Goal: Communication & Community: Answer question/provide support

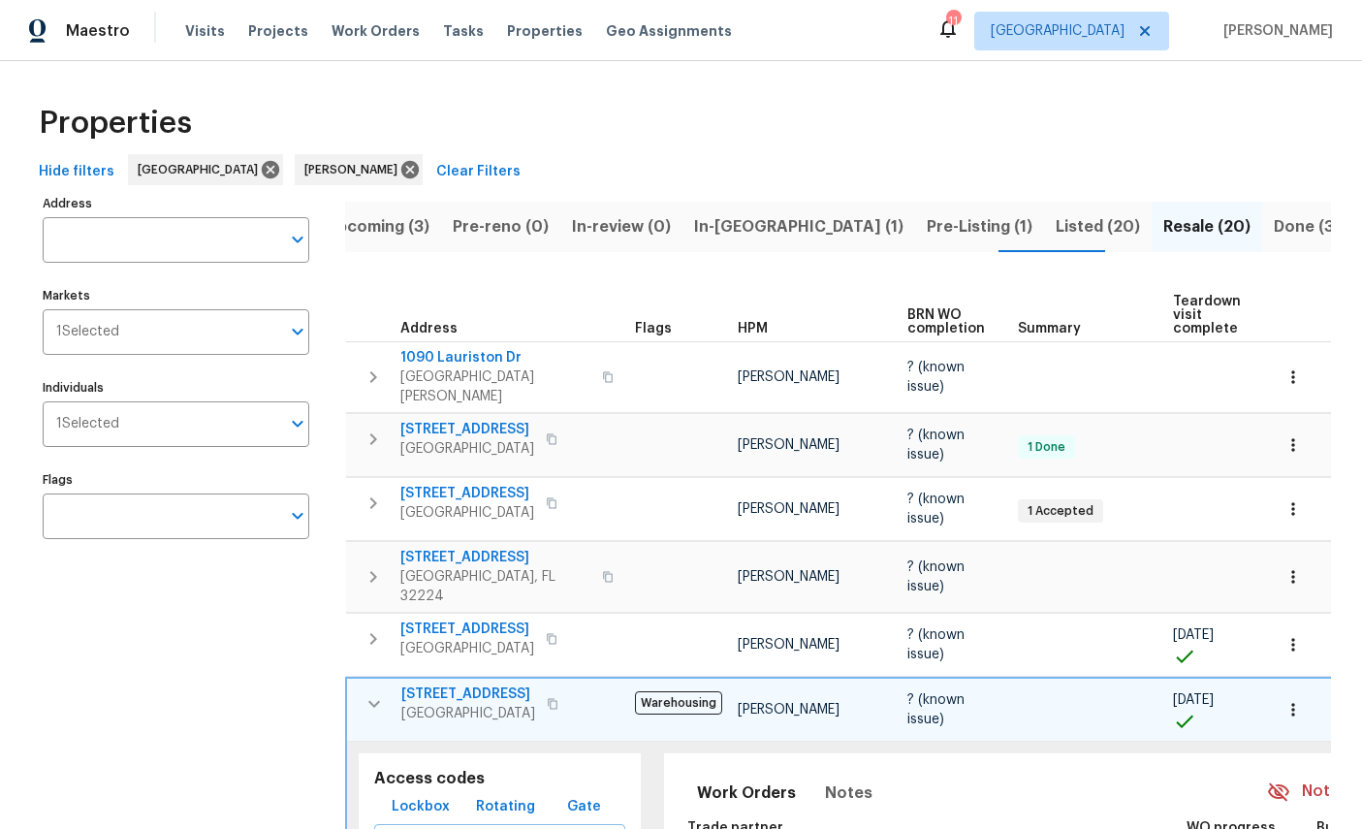
click at [1055, 222] on span "Listed (20)" at bounding box center [1097, 226] width 84 height 27
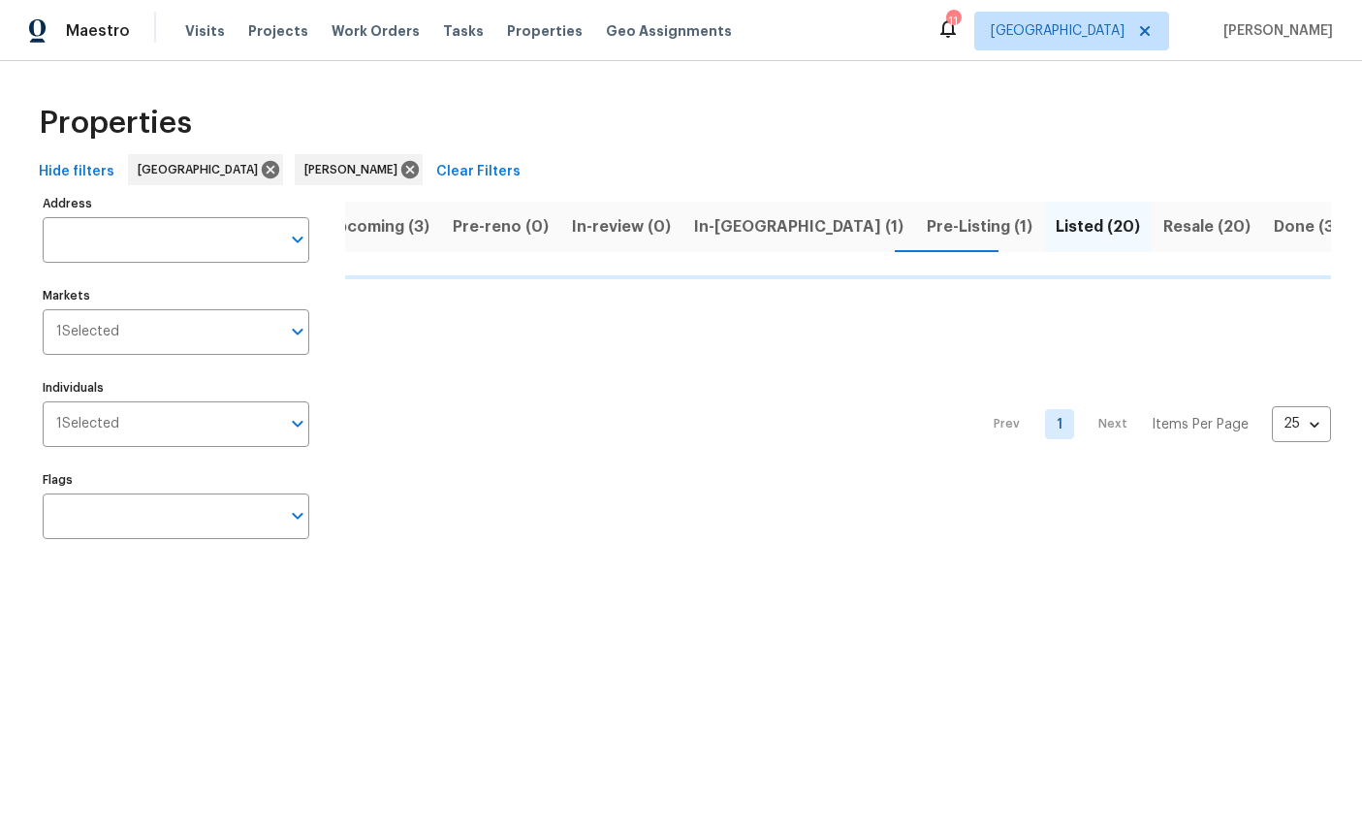
click at [723, 223] on span "In-reno (1)" at bounding box center [798, 226] width 209 height 27
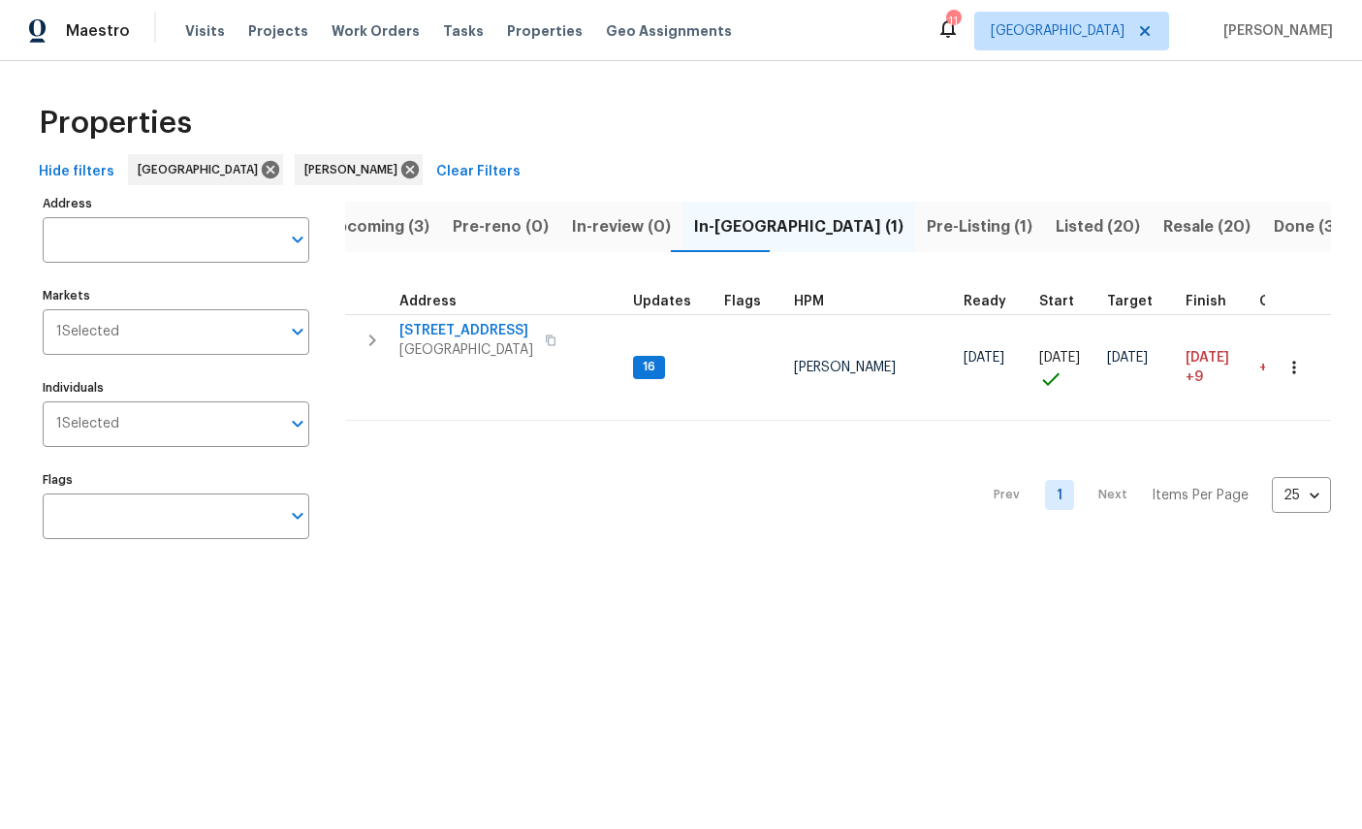
click at [453, 328] on span "3319 Victoria Ct E" at bounding box center [466, 330] width 134 height 19
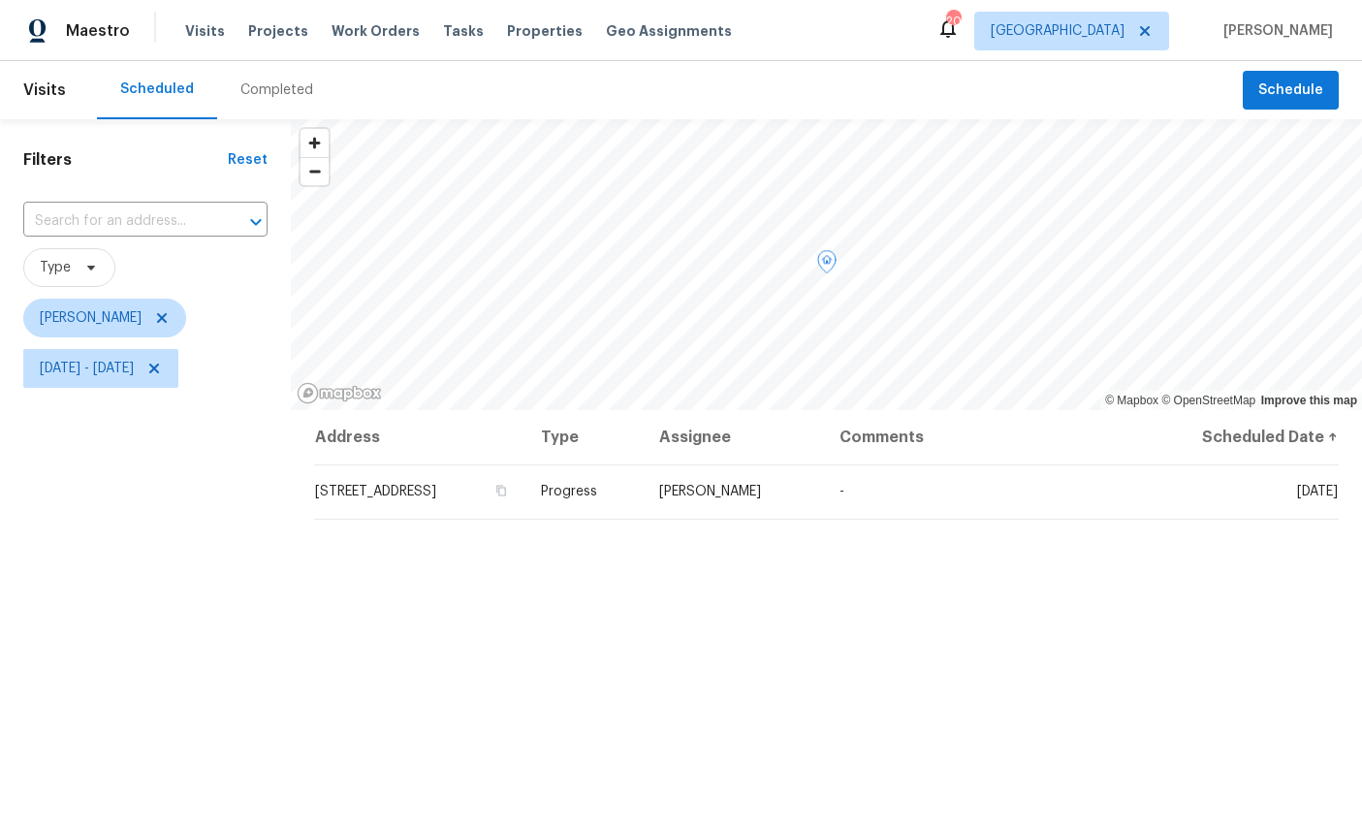
click at [0, 0] on icon at bounding box center [0, 0] width 0 height 0
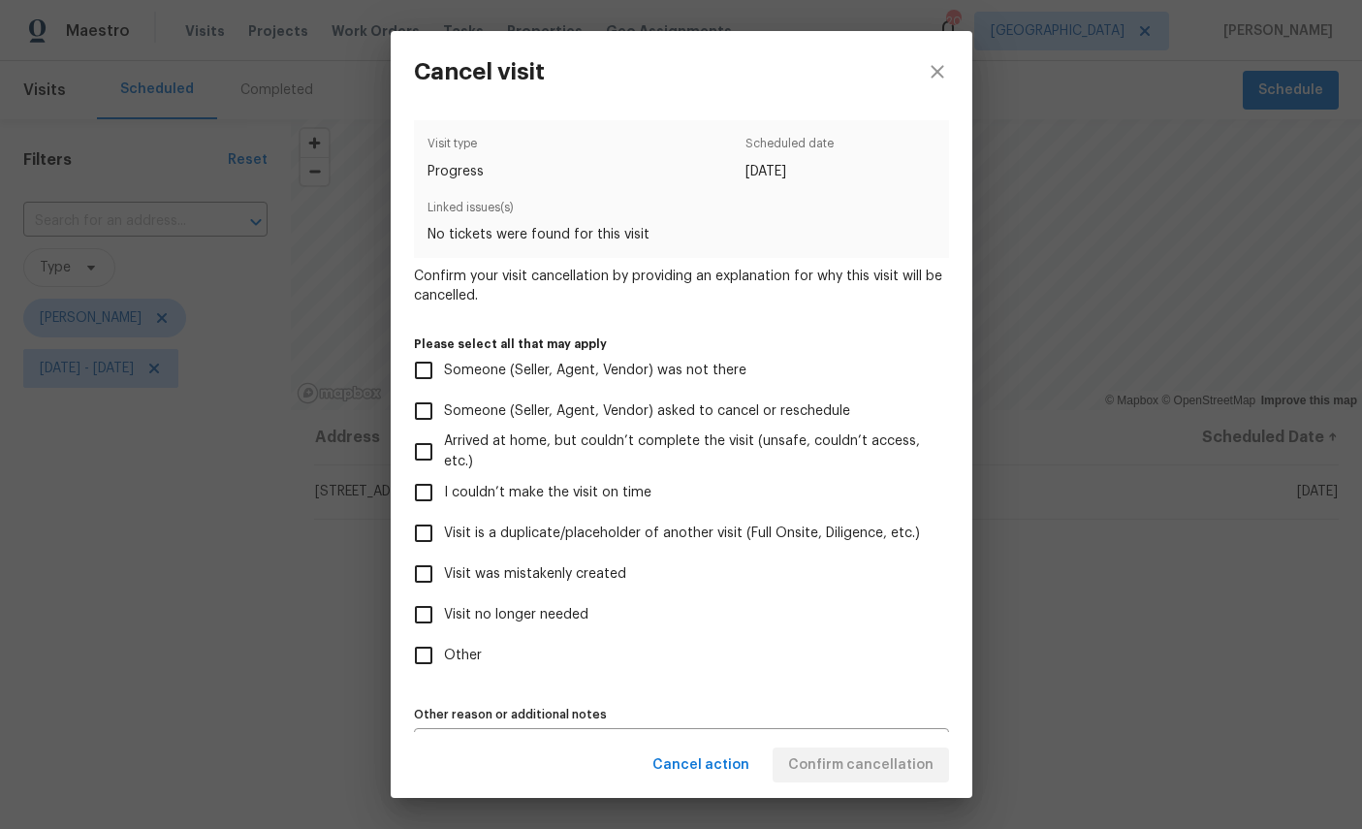
click at [482, 620] on span "Visit no longer needed" at bounding box center [516, 615] width 144 height 20
click at [444, 620] on input "Visit no longer needed" at bounding box center [423, 614] width 41 height 41
checkbox input "true"
click at [919, 669] on label "Other" at bounding box center [668, 655] width 530 height 41
click at [444, 669] on input "Other" at bounding box center [423, 655] width 41 height 41
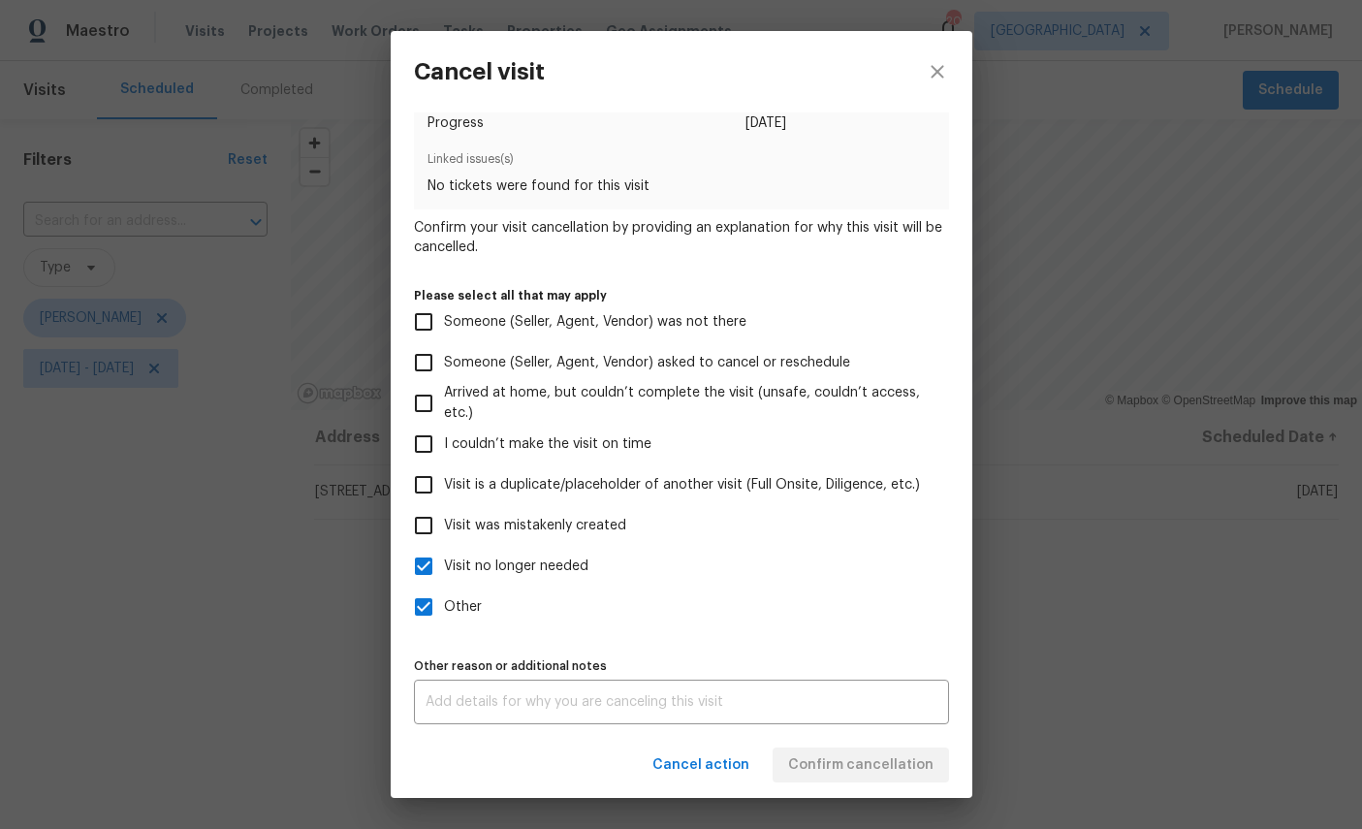
scroll to position [57, 0]
click at [754, 705] on textarea at bounding box center [681, 702] width 512 height 14
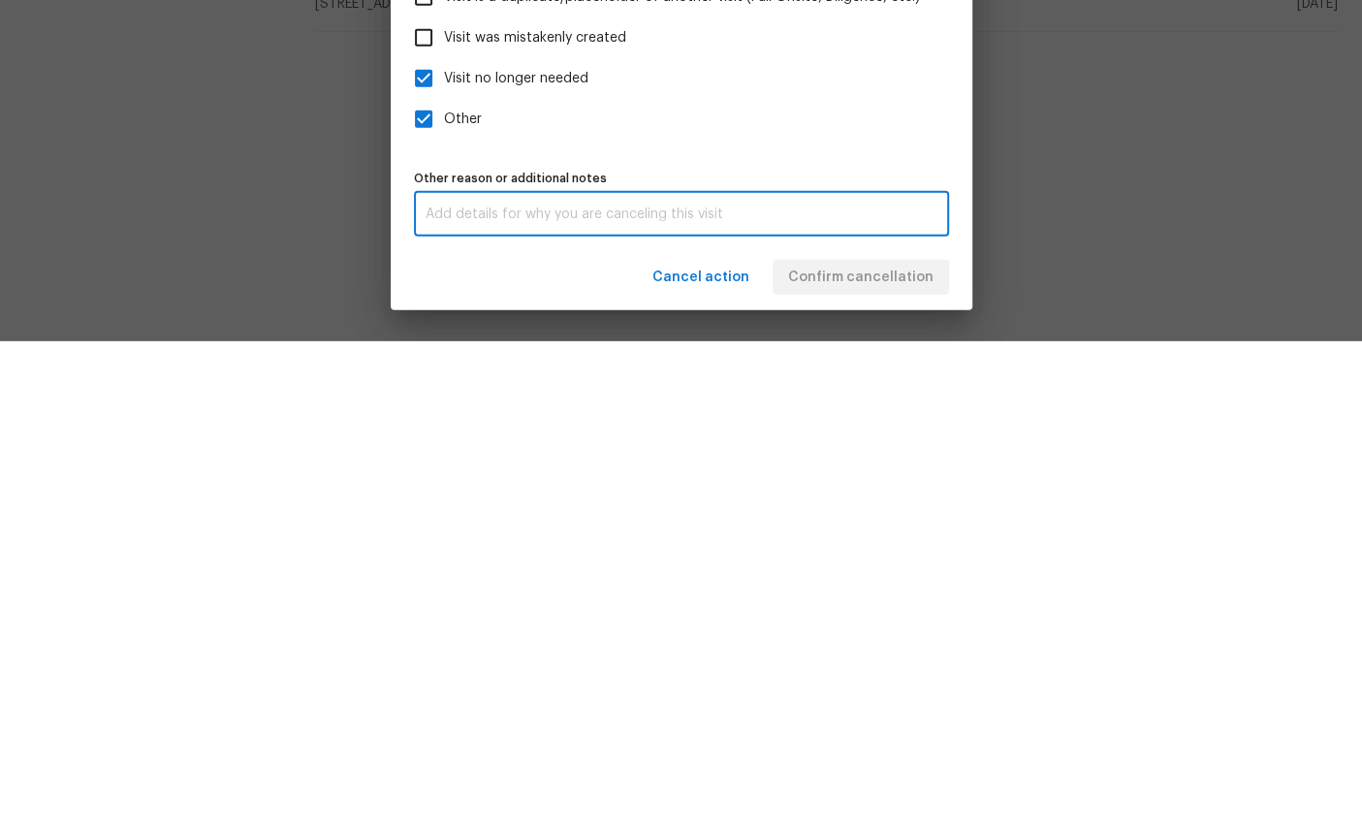
click at [425, 586] on input "Other" at bounding box center [423, 606] width 41 height 41
checkbox input "false"
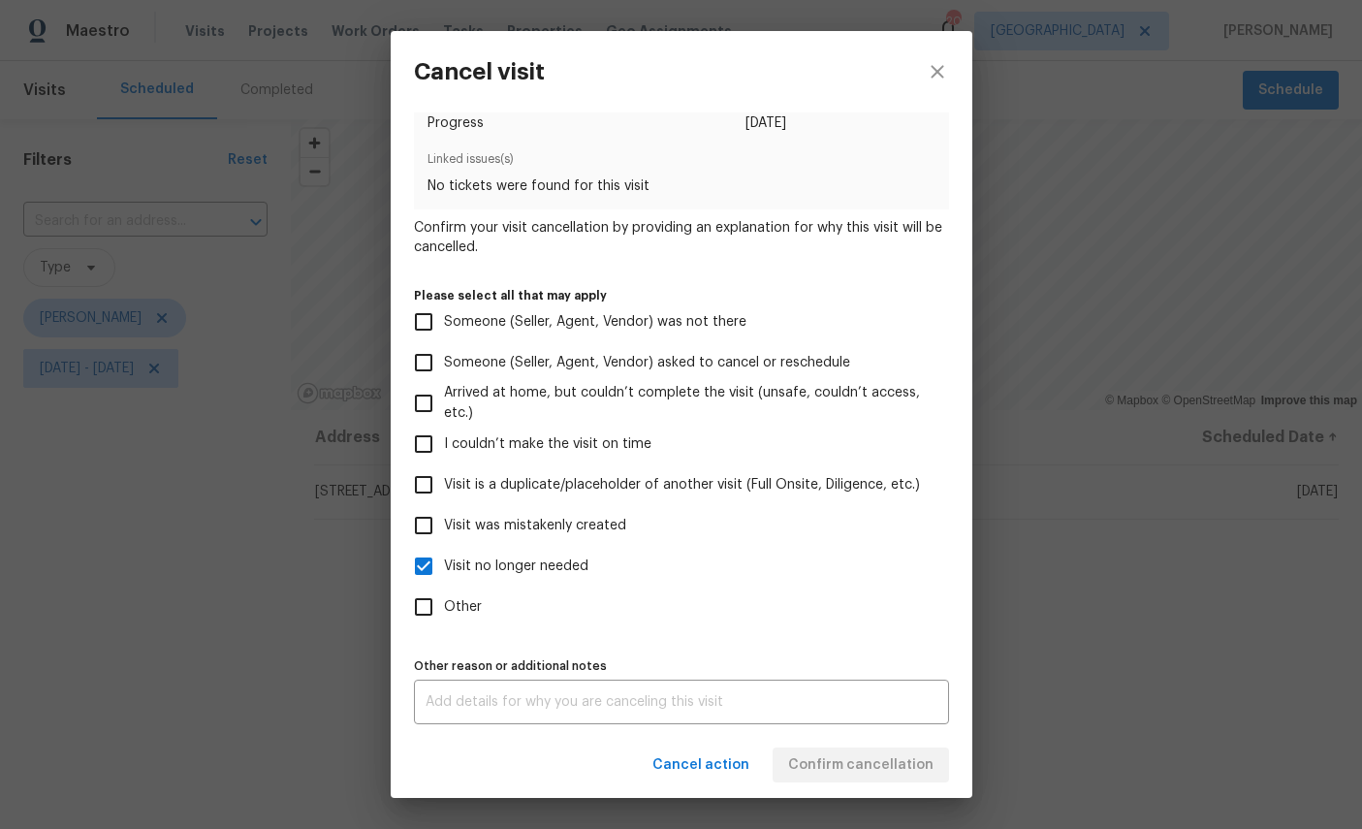
click at [763, 697] on textarea at bounding box center [681, 702] width 512 height 14
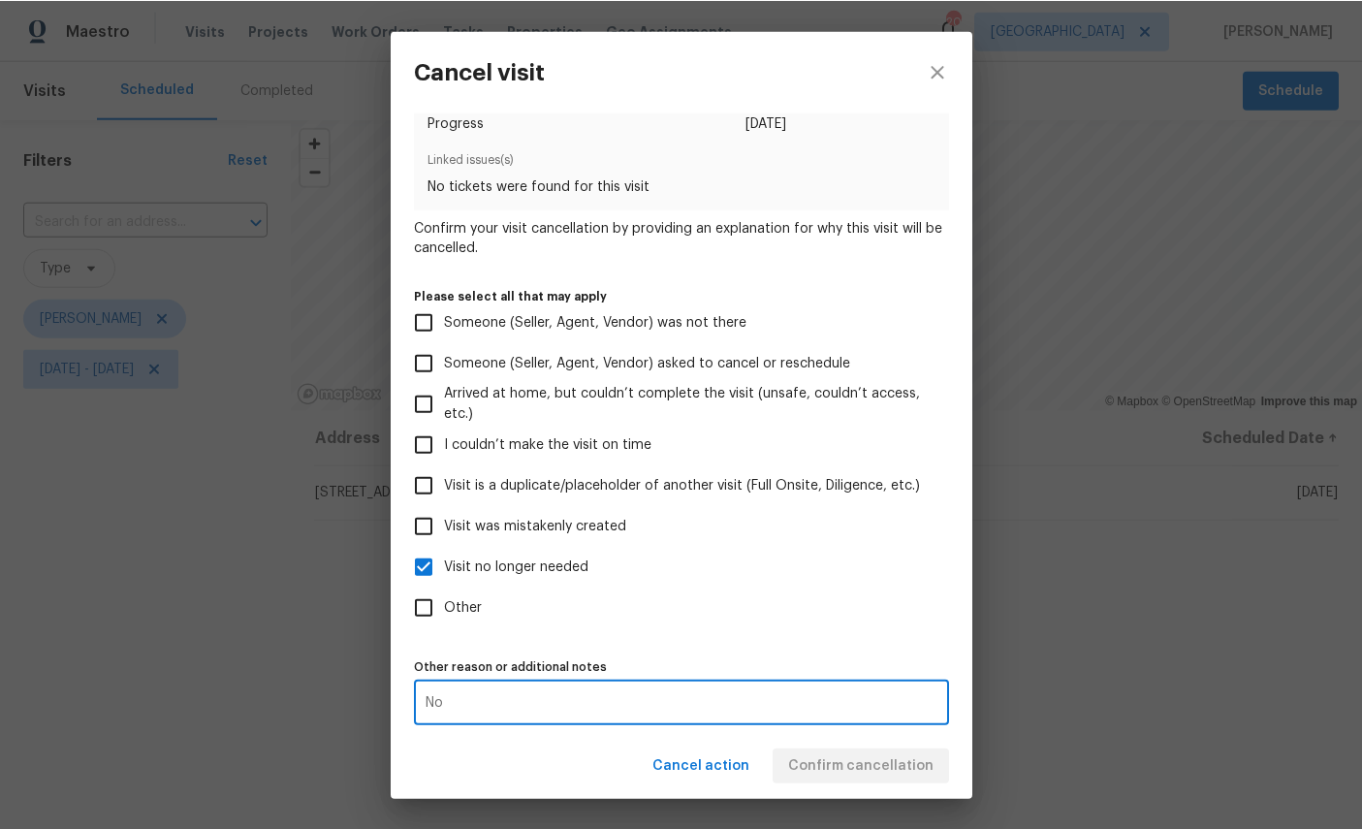
type textarea "No"
click at [856, 616] on label "Other" at bounding box center [668, 606] width 530 height 41
click at [444, 616] on input "Other" at bounding box center [423, 606] width 41 height 41
checkbox input "true"
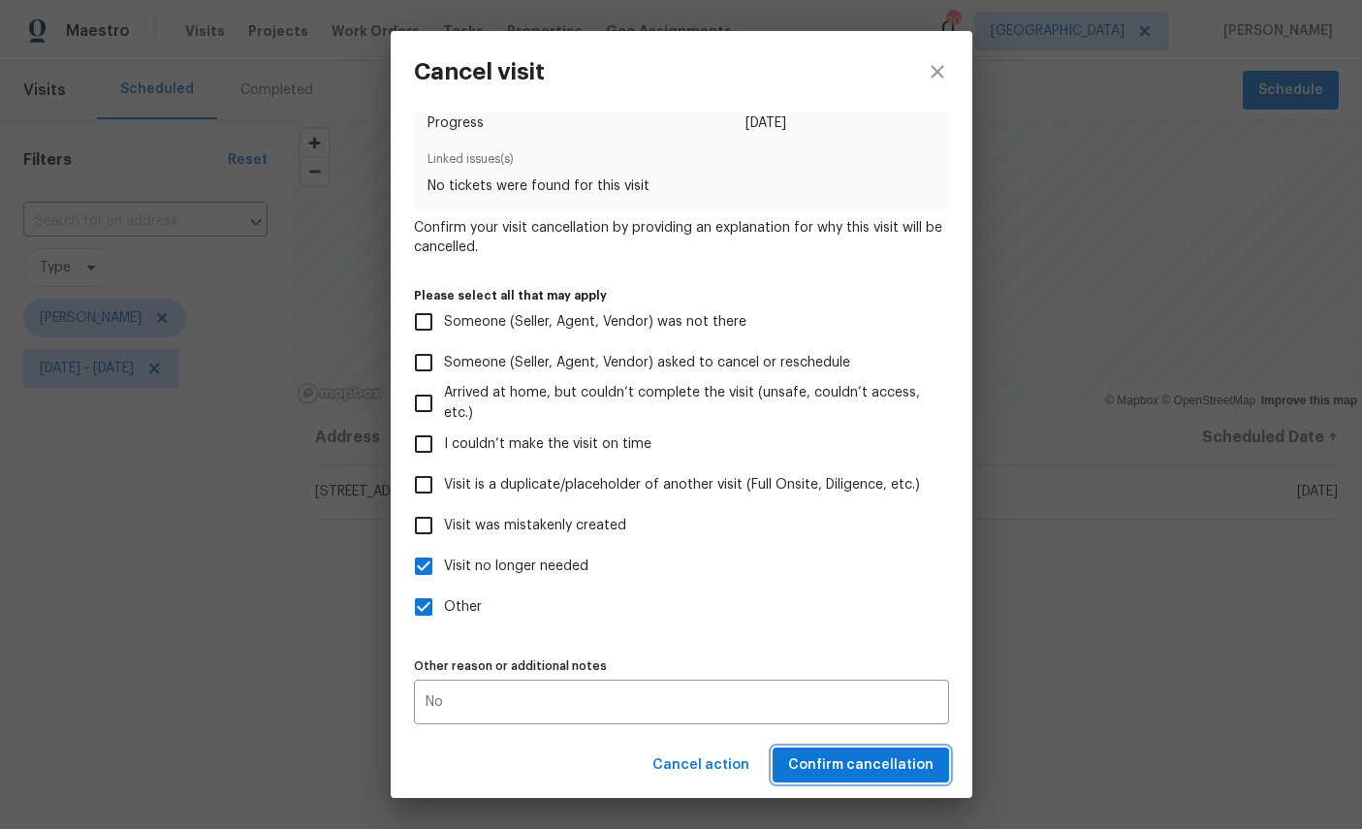
click at [870, 766] on span "Confirm cancellation" at bounding box center [860, 765] width 145 height 24
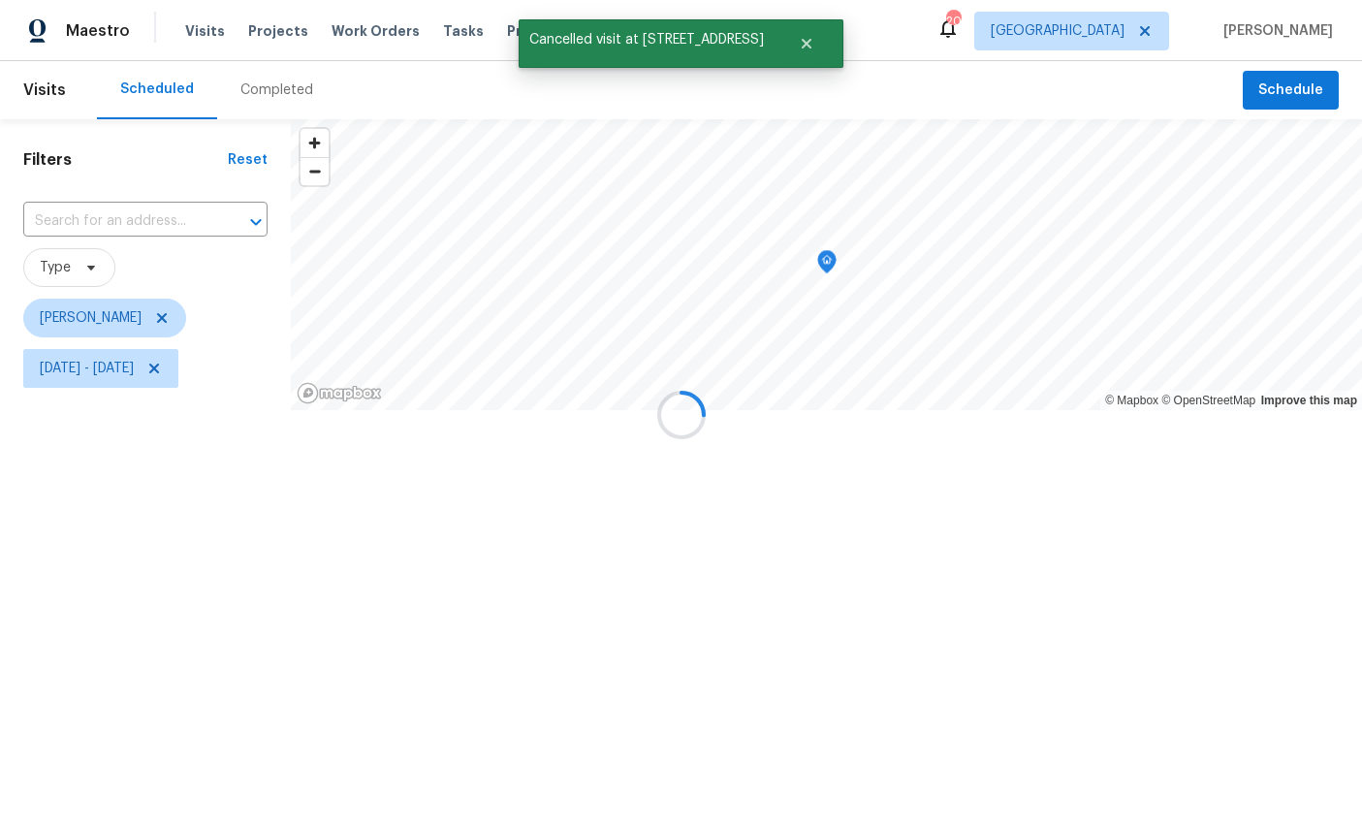
scroll to position [0, 0]
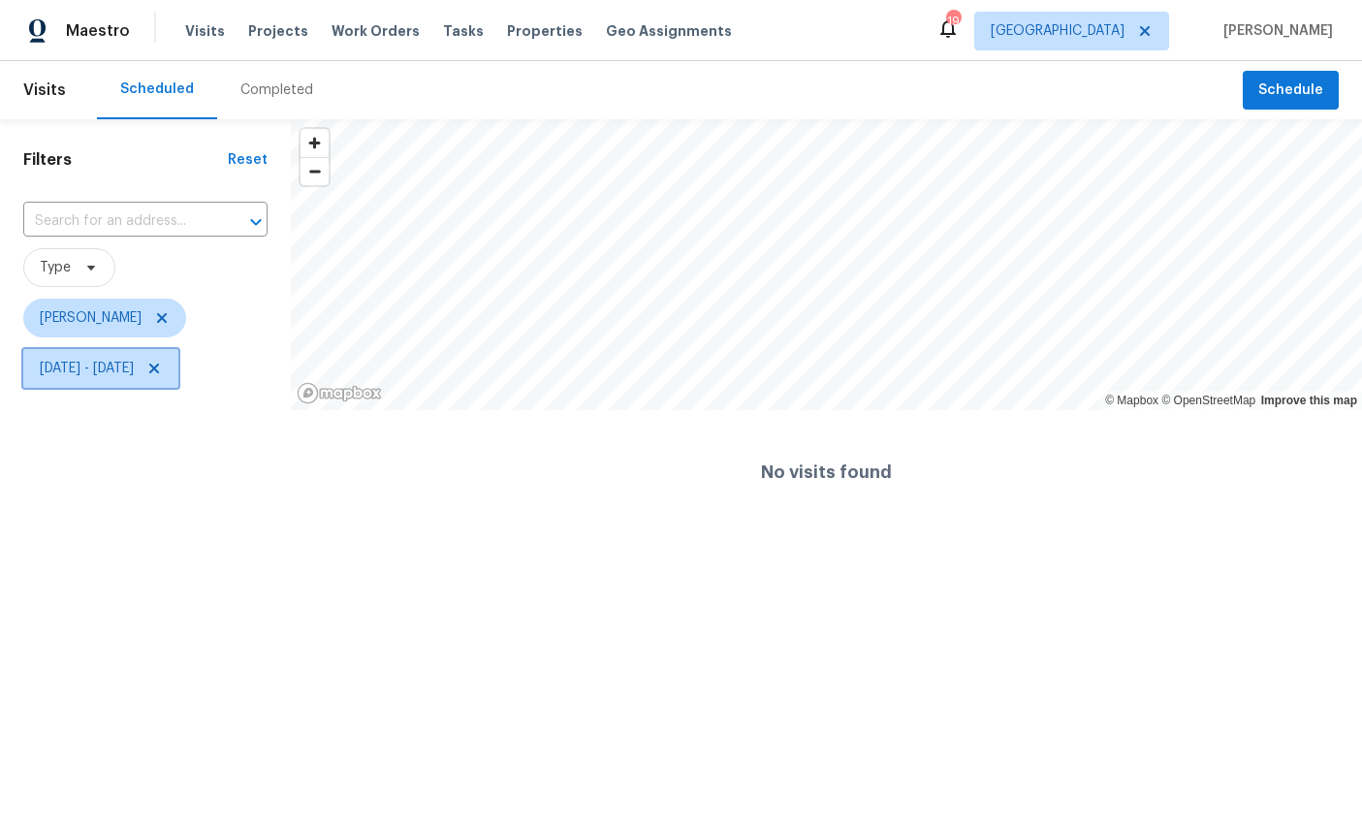
click at [134, 367] on span "Mon, Sep 22 - Fri, Sep 26" at bounding box center [87, 368] width 94 height 19
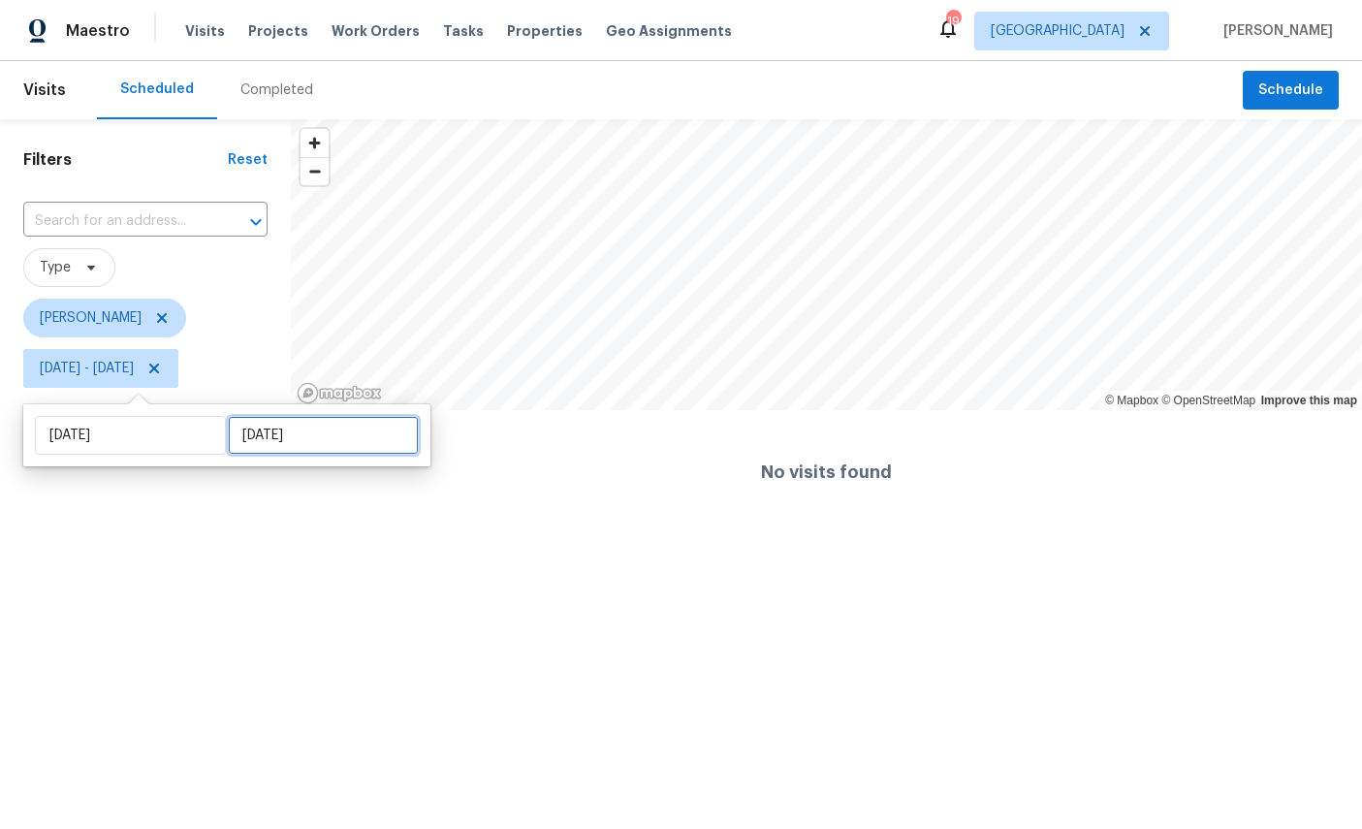
click at [319, 445] on input "Fri, Sep 26" at bounding box center [323, 435] width 191 height 39
select select "8"
select select "2025"
select select "9"
select select "2025"
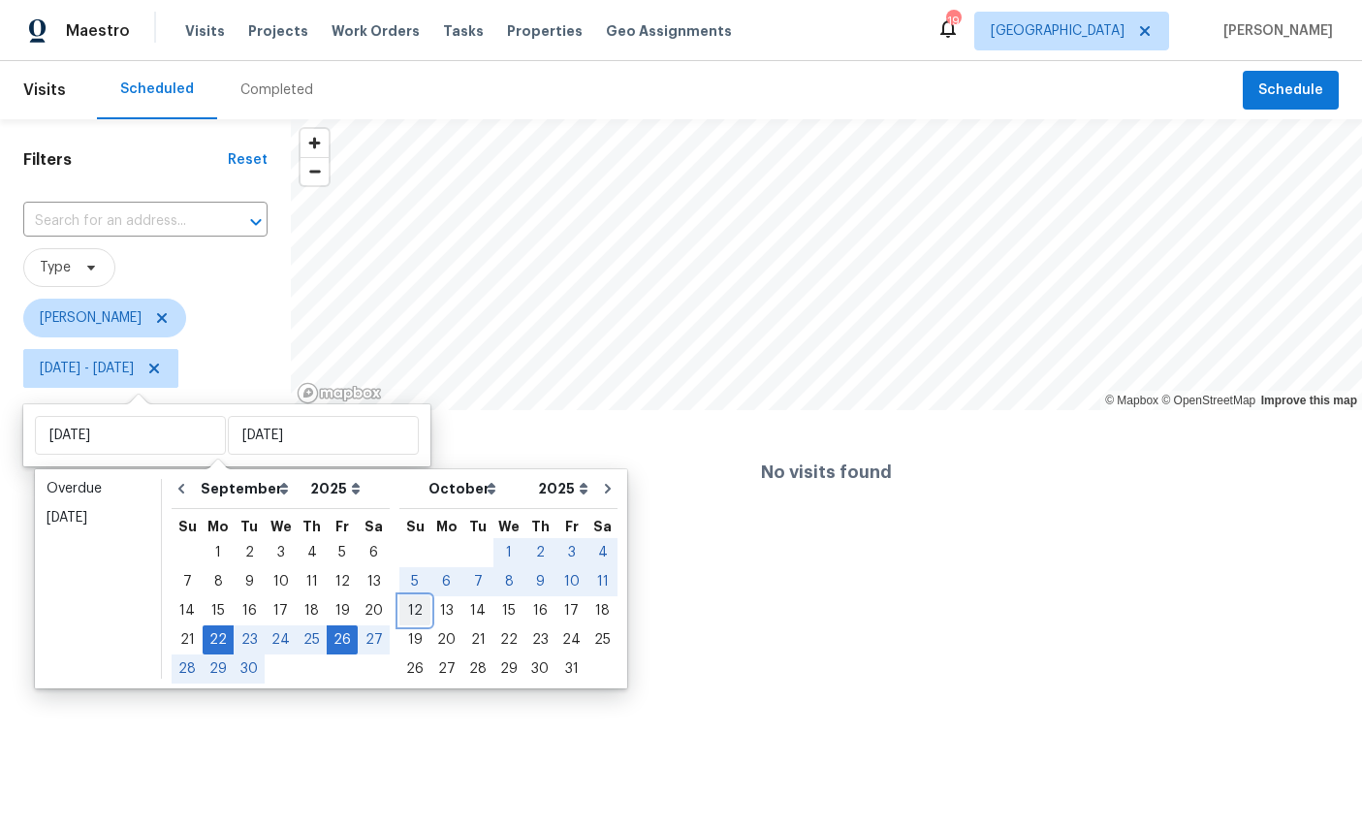
click at [409, 607] on div "12" at bounding box center [414, 610] width 31 height 27
type input "Sun, Oct 12"
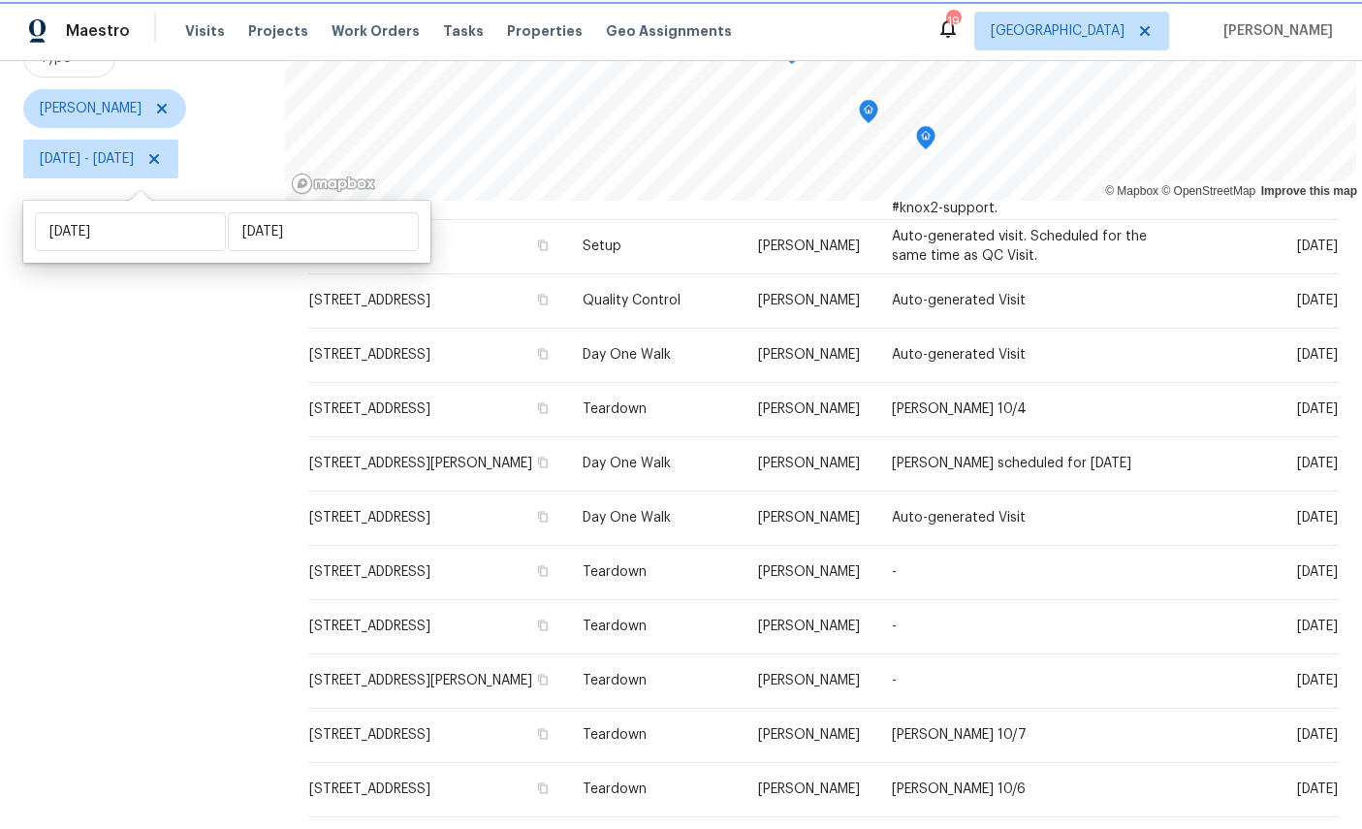
scroll to position [203, 0]
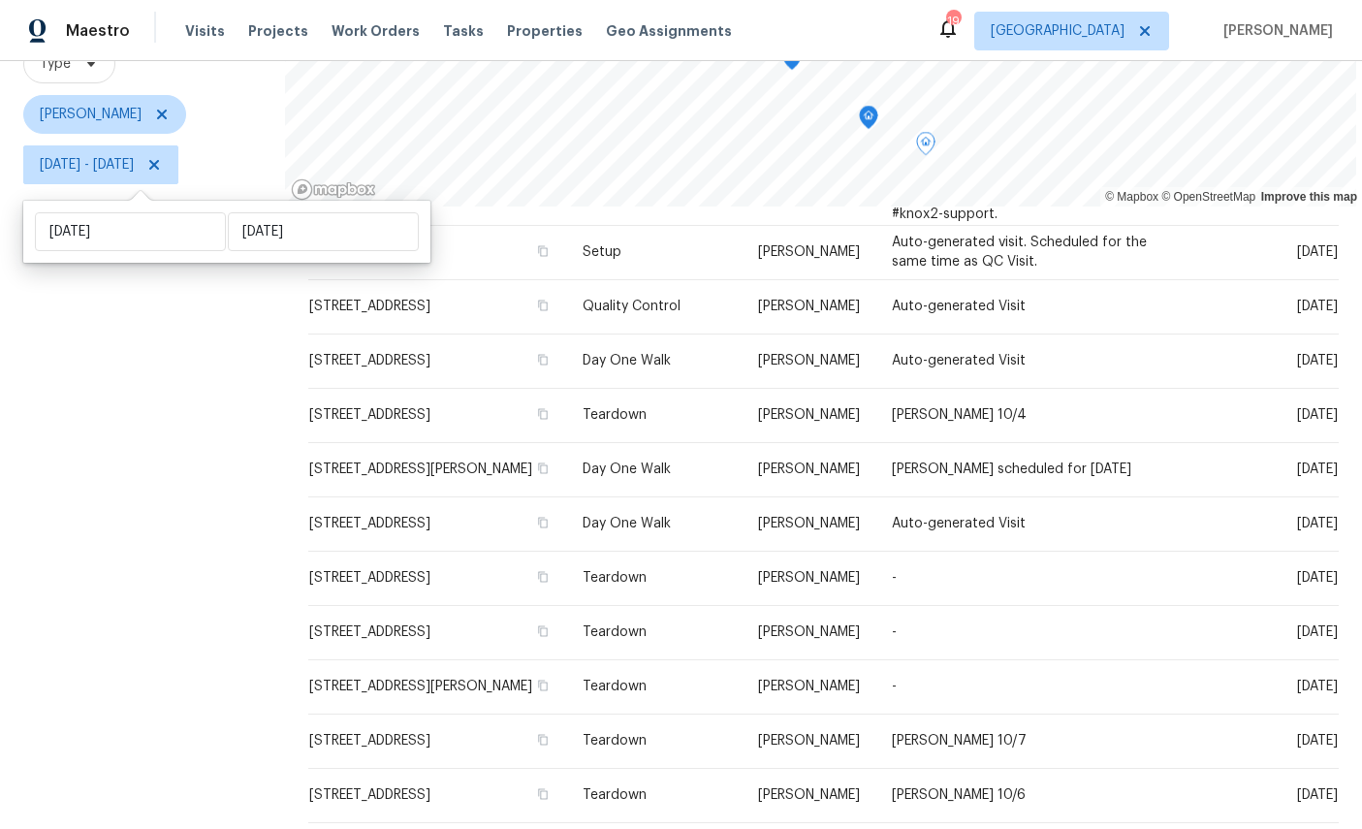
click at [0, 0] on icon at bounding box center [0, 0] width 0 height 0
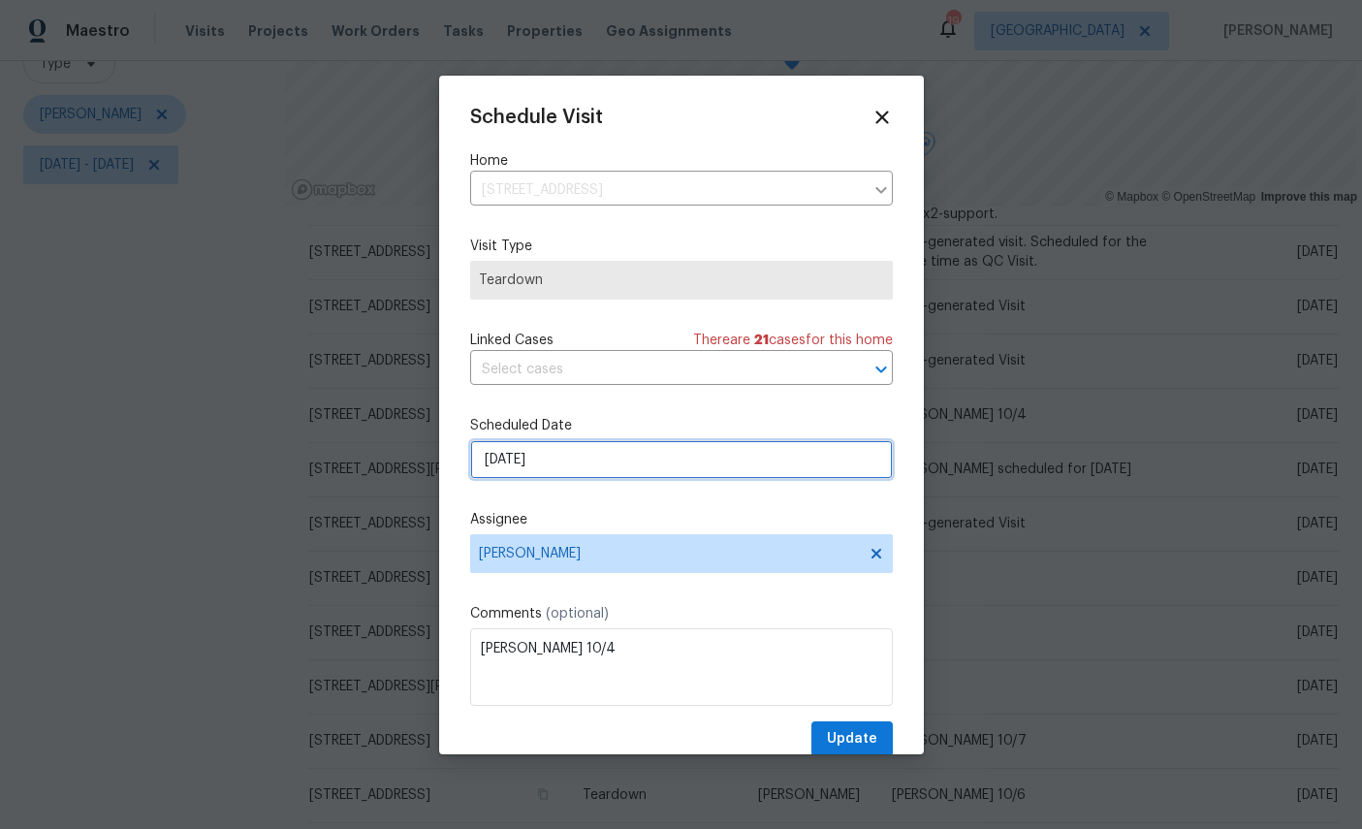
click at [614, 459] on input "10/1/2025" at bounding box center [681, 459] width 423 height 39
select select "9"
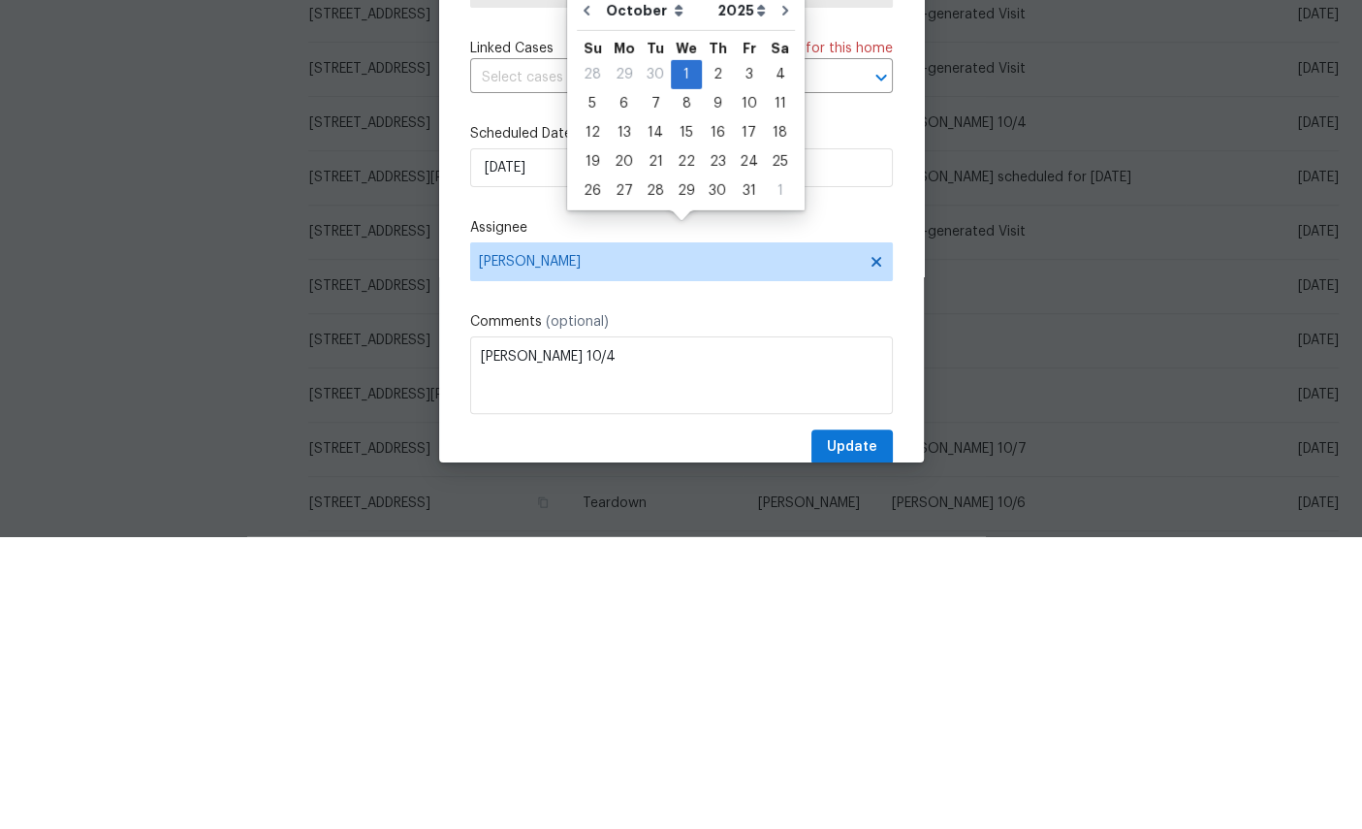
scroll to position [73, 0]
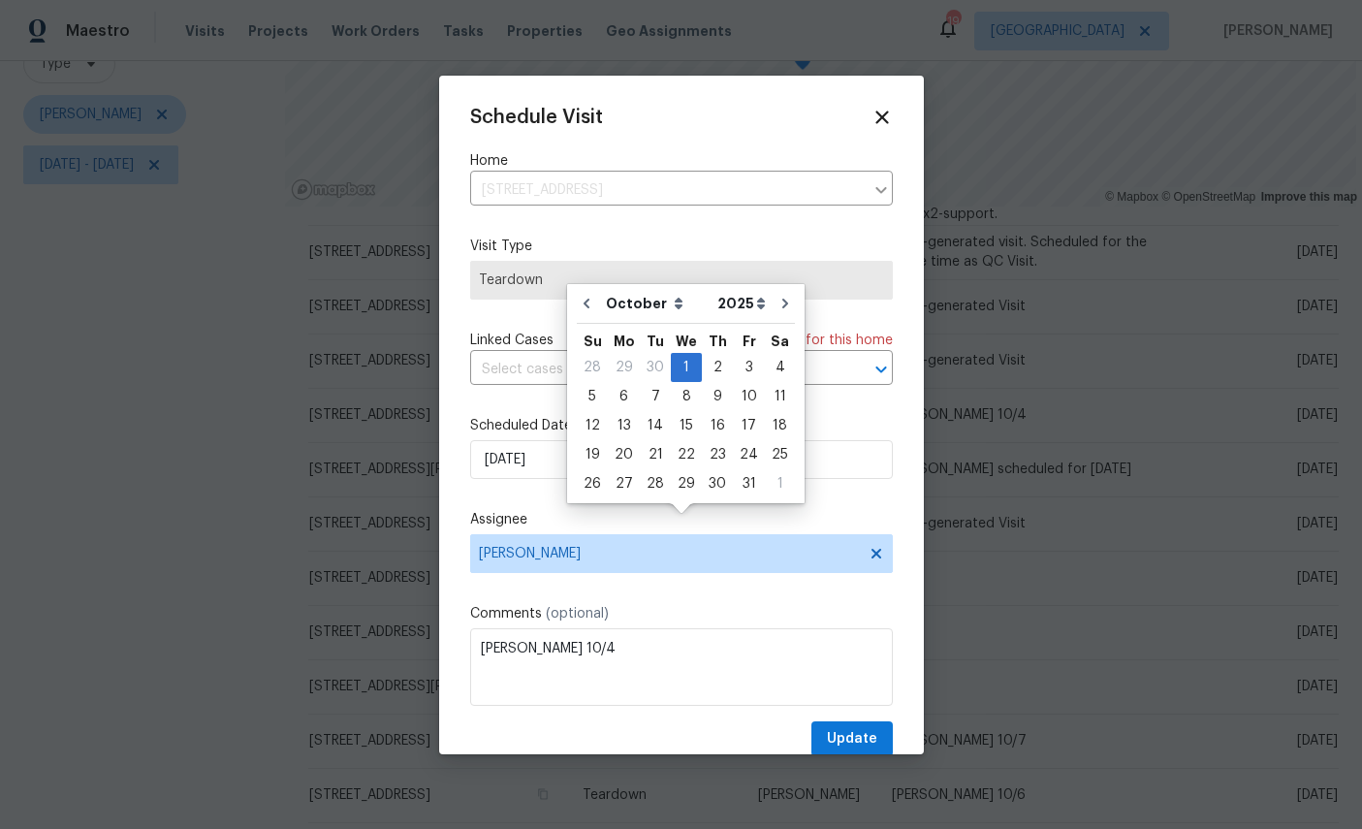
click at [871, 96] on div "Schedule Visit Home 50 Lipizzan Trl, Saint Augustine, FL 32095 ​ Visit Type Tea…" at bounding box center [681, 415] width 485 height 678
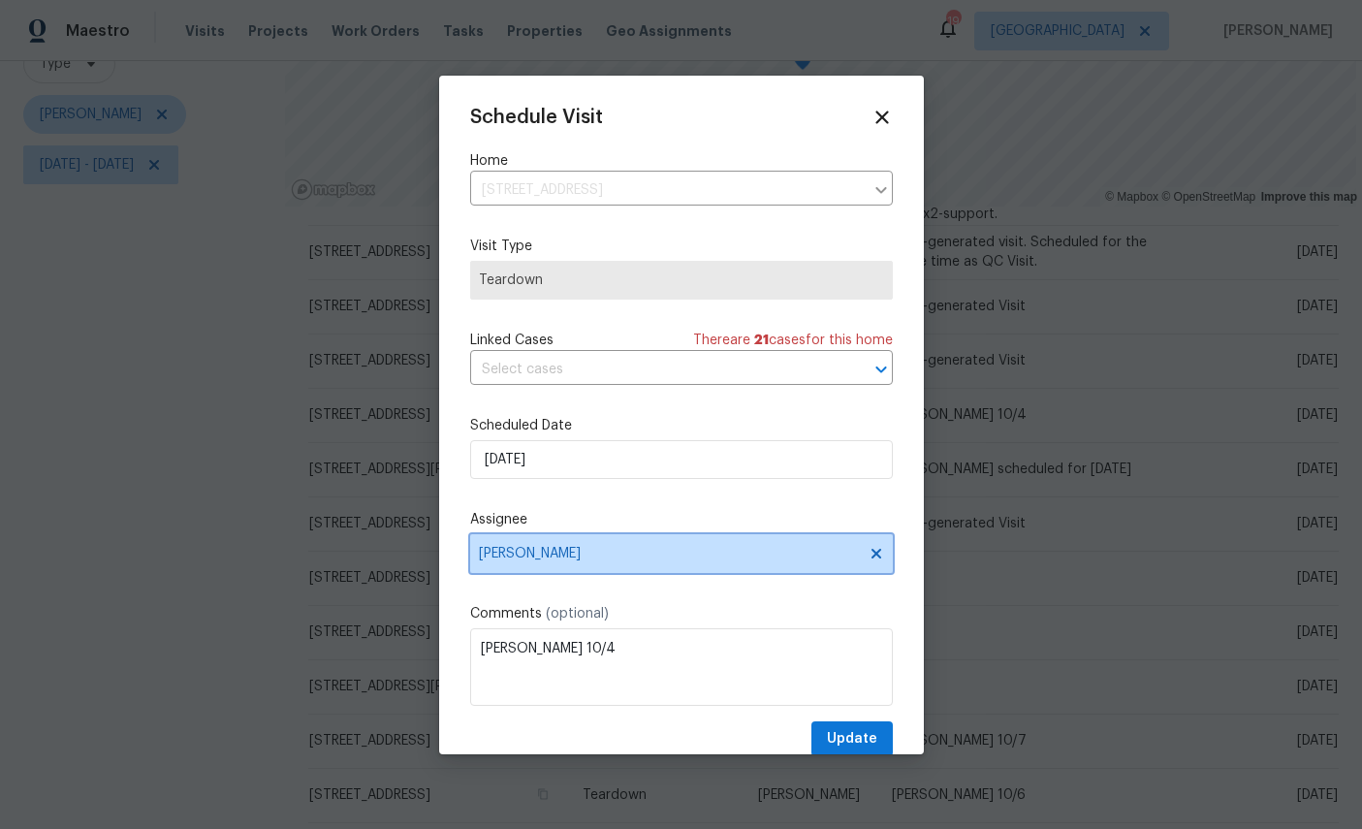
click at [783, 540] on span "[PERSON_NAME]" at bounding box center [681, 553] width 423 height 39
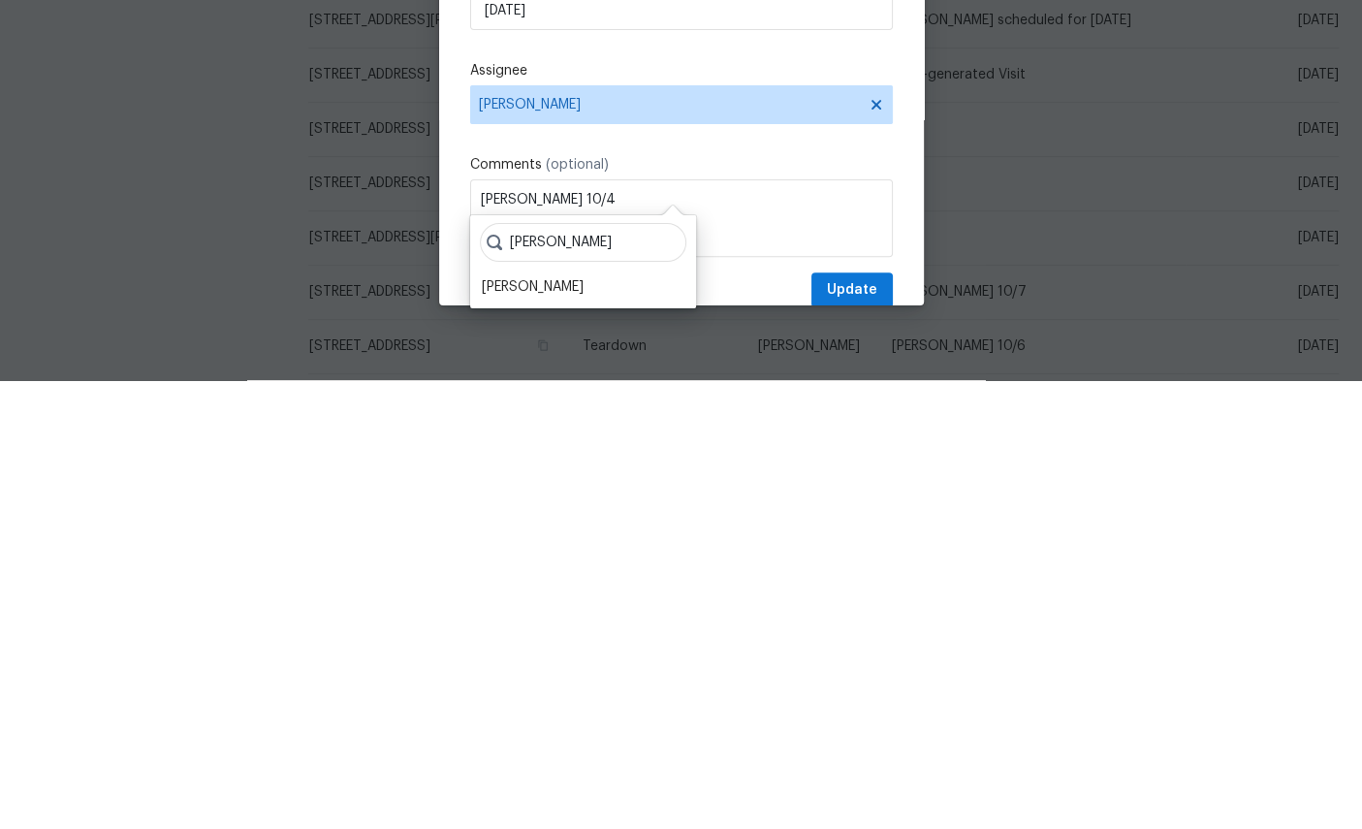
type input "Melissa"
click at [547, 726] on div "Melissa Mossbrooks" at bounding box center [533, 735] width 102 height 19
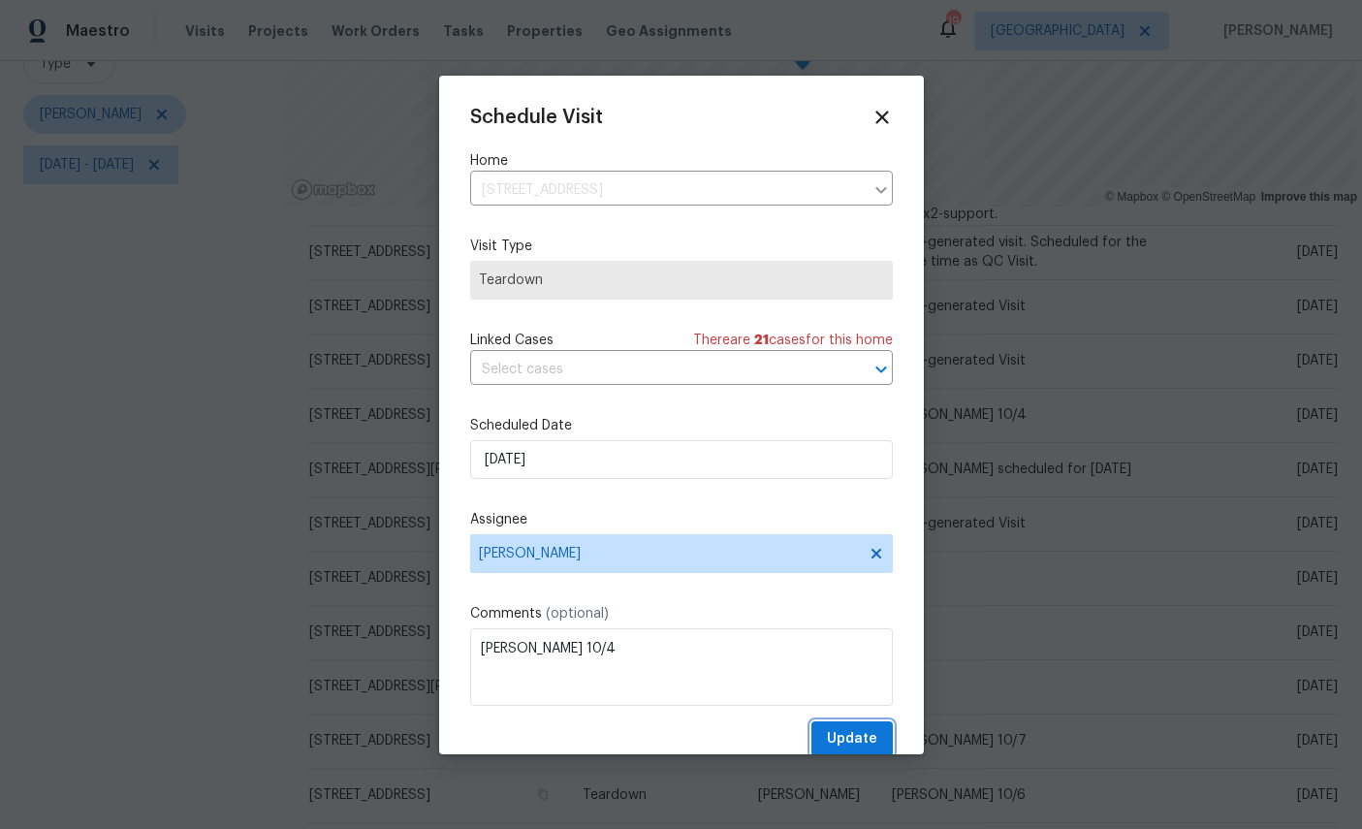
click at [861, 730] on span "Update" at bounding box center [852, 739] width 50 height 24
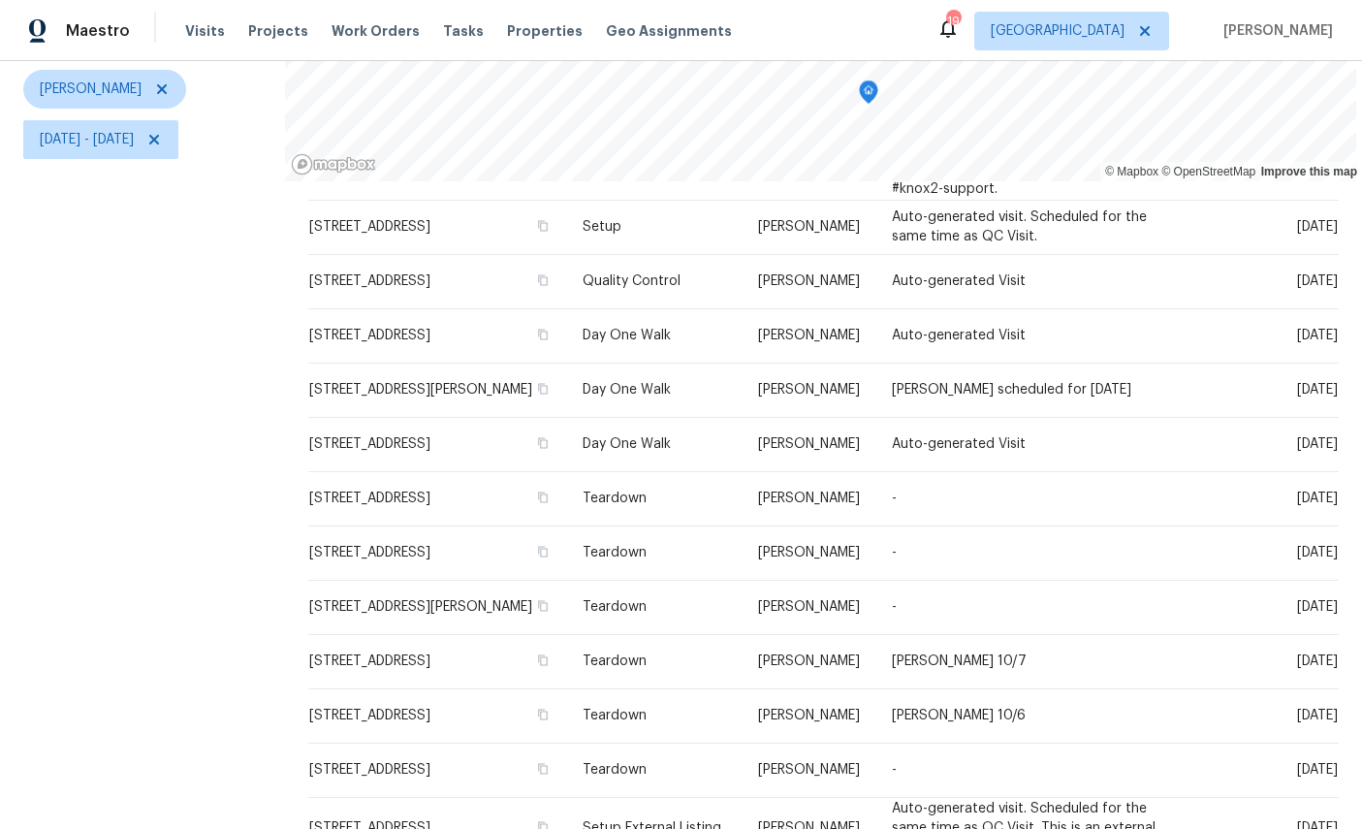
click at [0, 0] on icon at bounding box center [0, 0] width 0 height 0
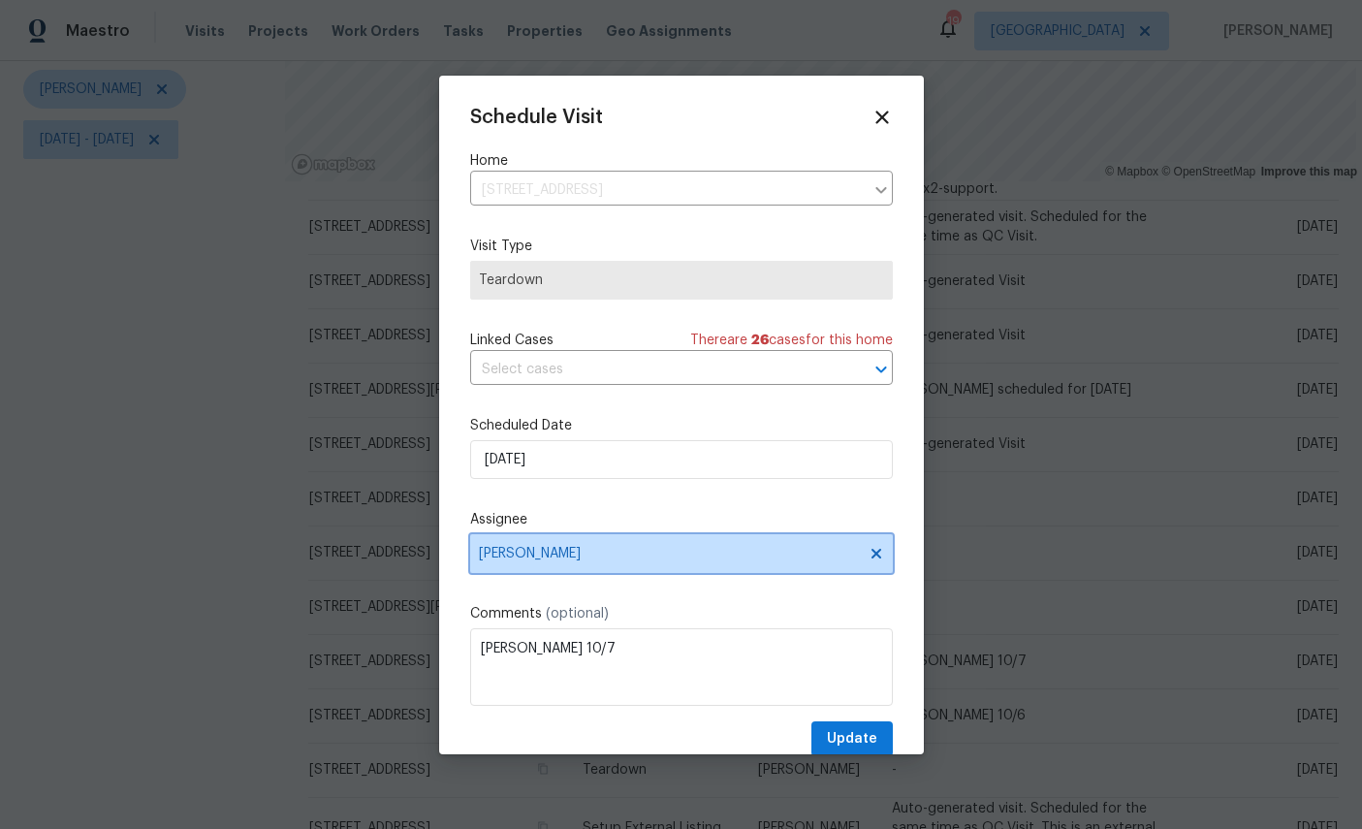
click at [664, 550] on span "[PERSON_NAME]" at bounding box center [669, 554] width 380 height 16
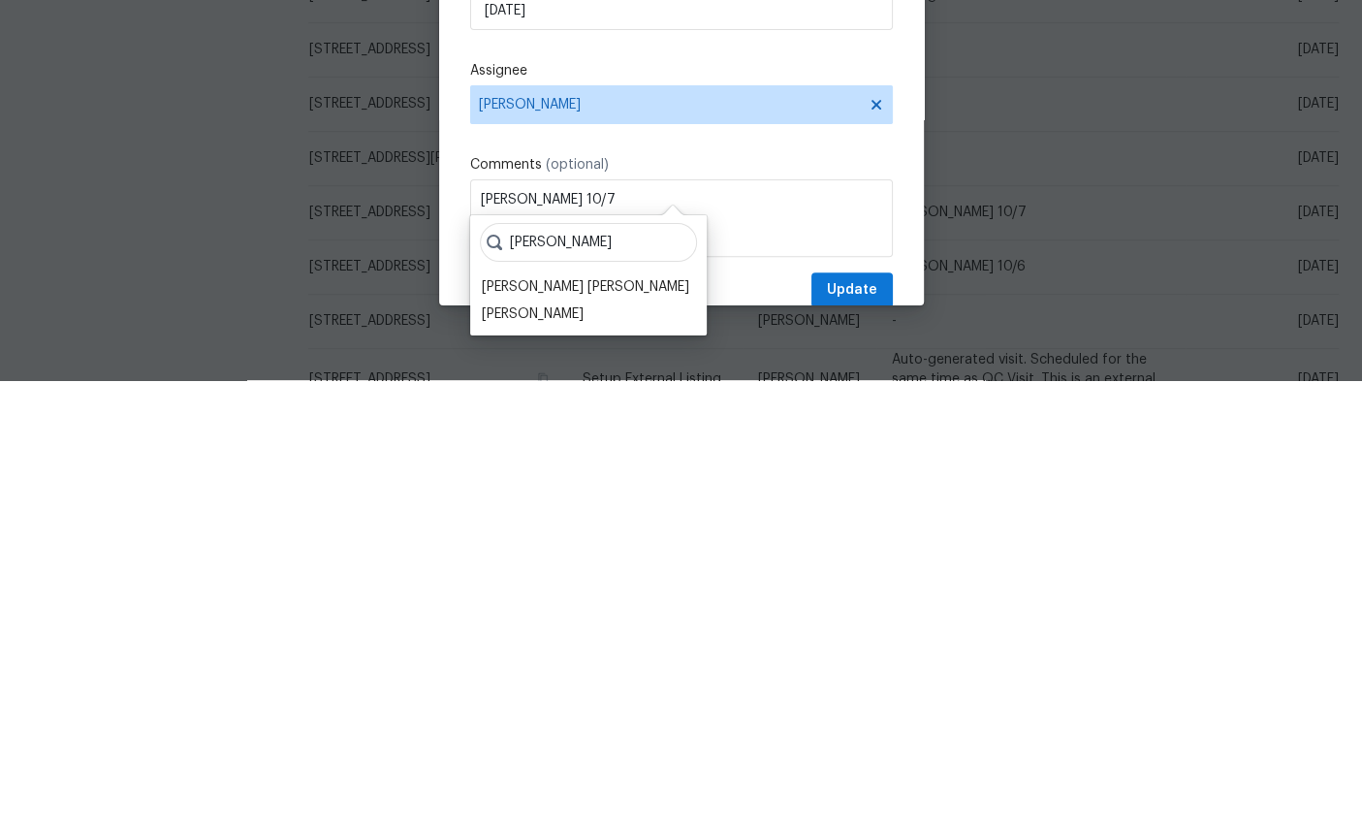
type input "David"
click at [560, 726] on div "David Puente Yanes" at bounding box center [585, 735] width 207 height 19
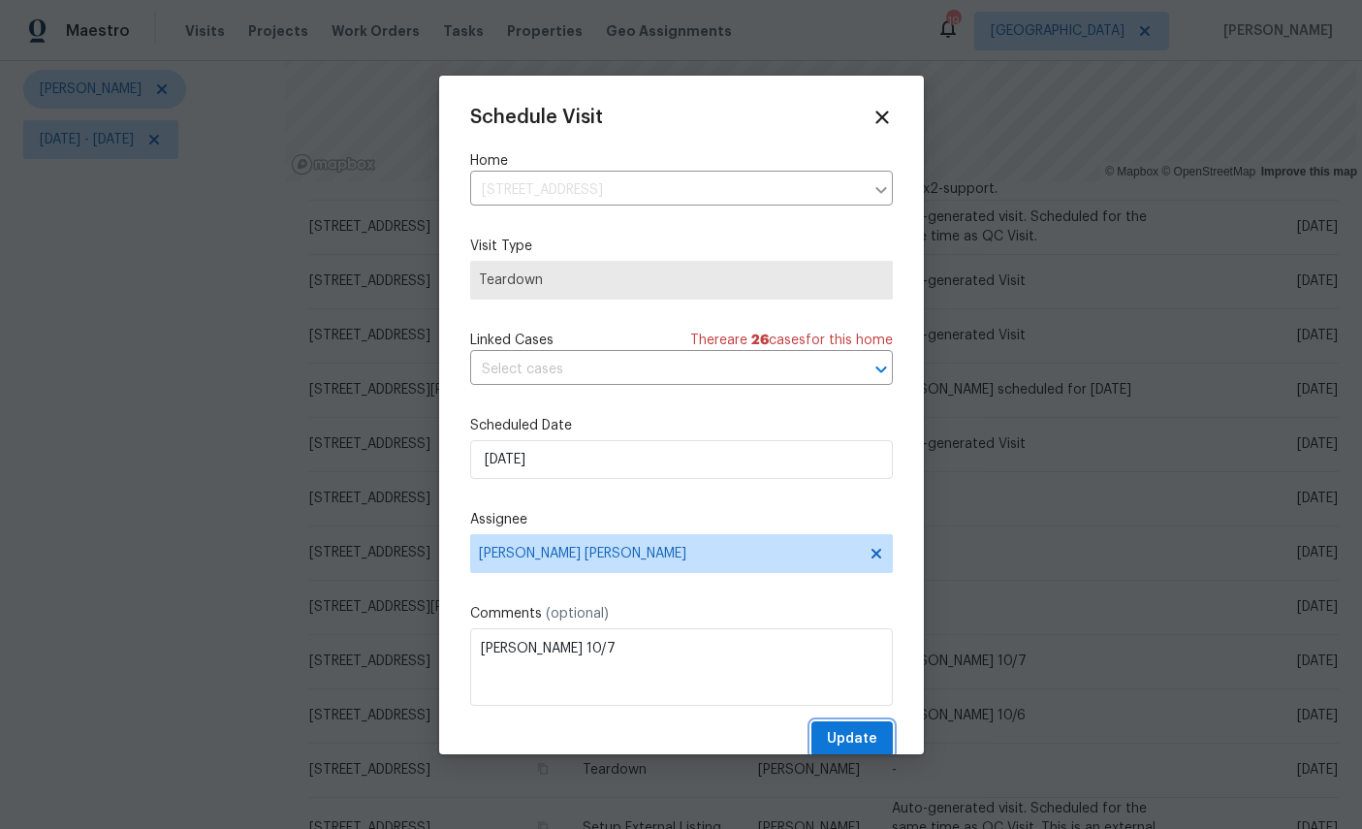
click at [857, 736] on span "Update" at bounding box center [852, 739] width 50 height 24
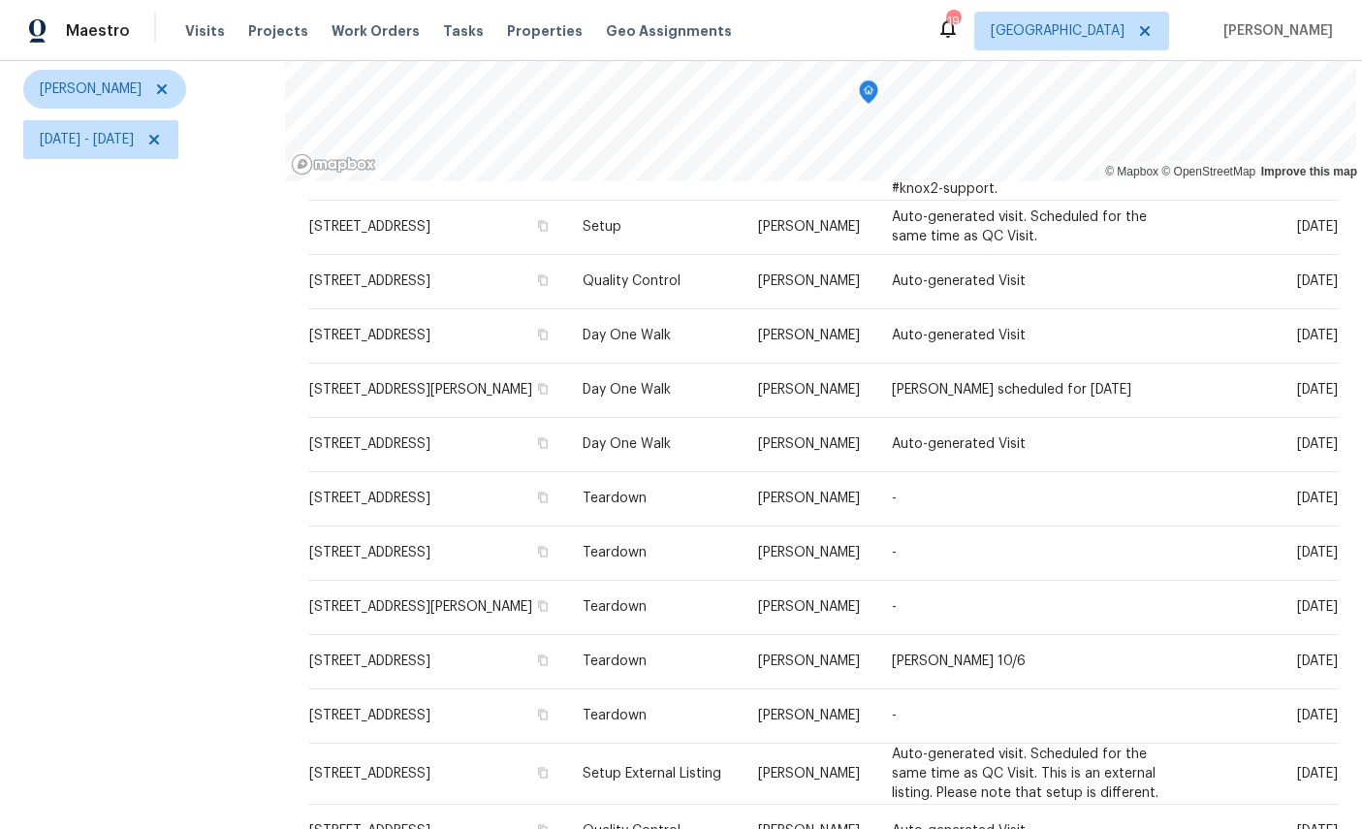
click at [0, 0] on icon at bounding box center [0, 0] width 0 height 0
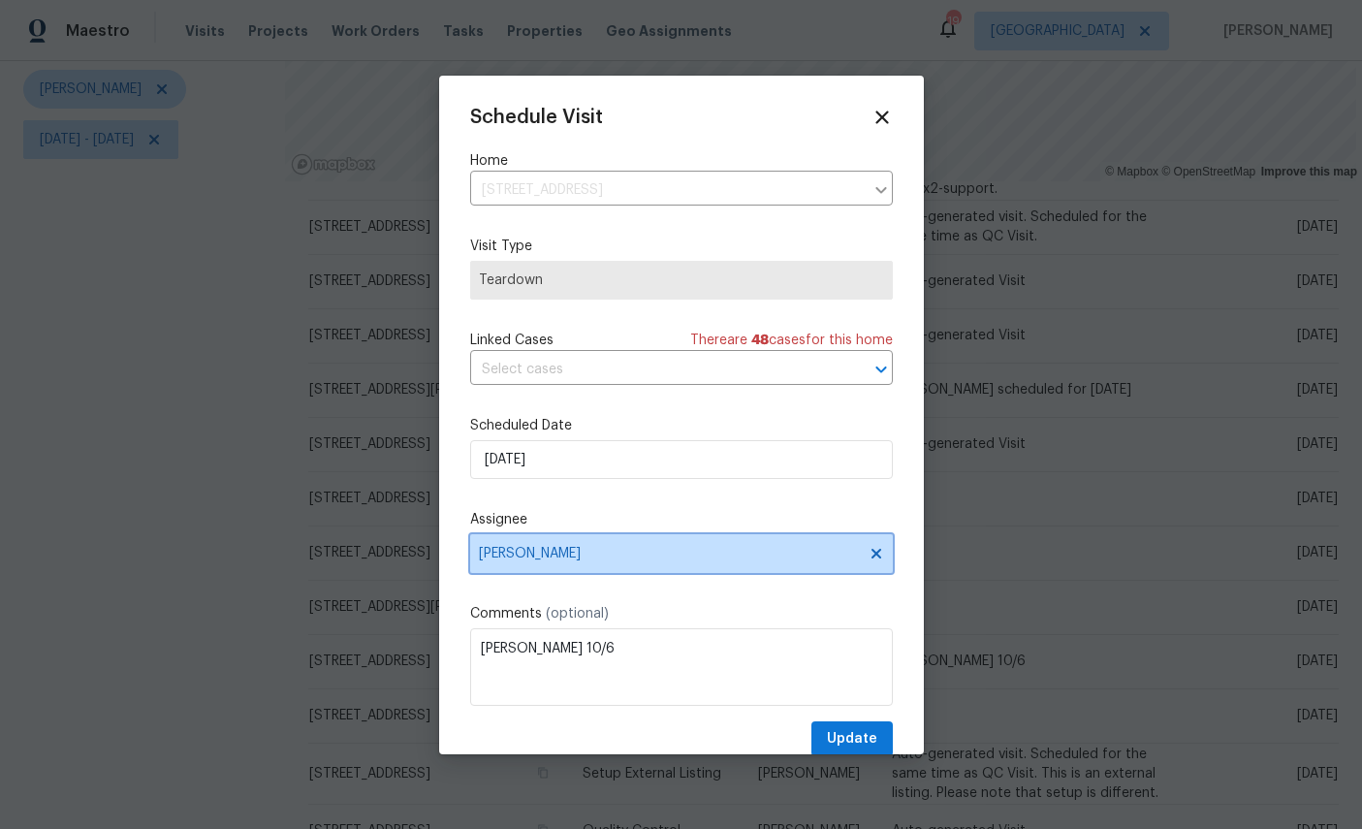
click at [637, 553] on span "[PERSON_NAME]" at bounding box center [669, 554] width 380 height 16
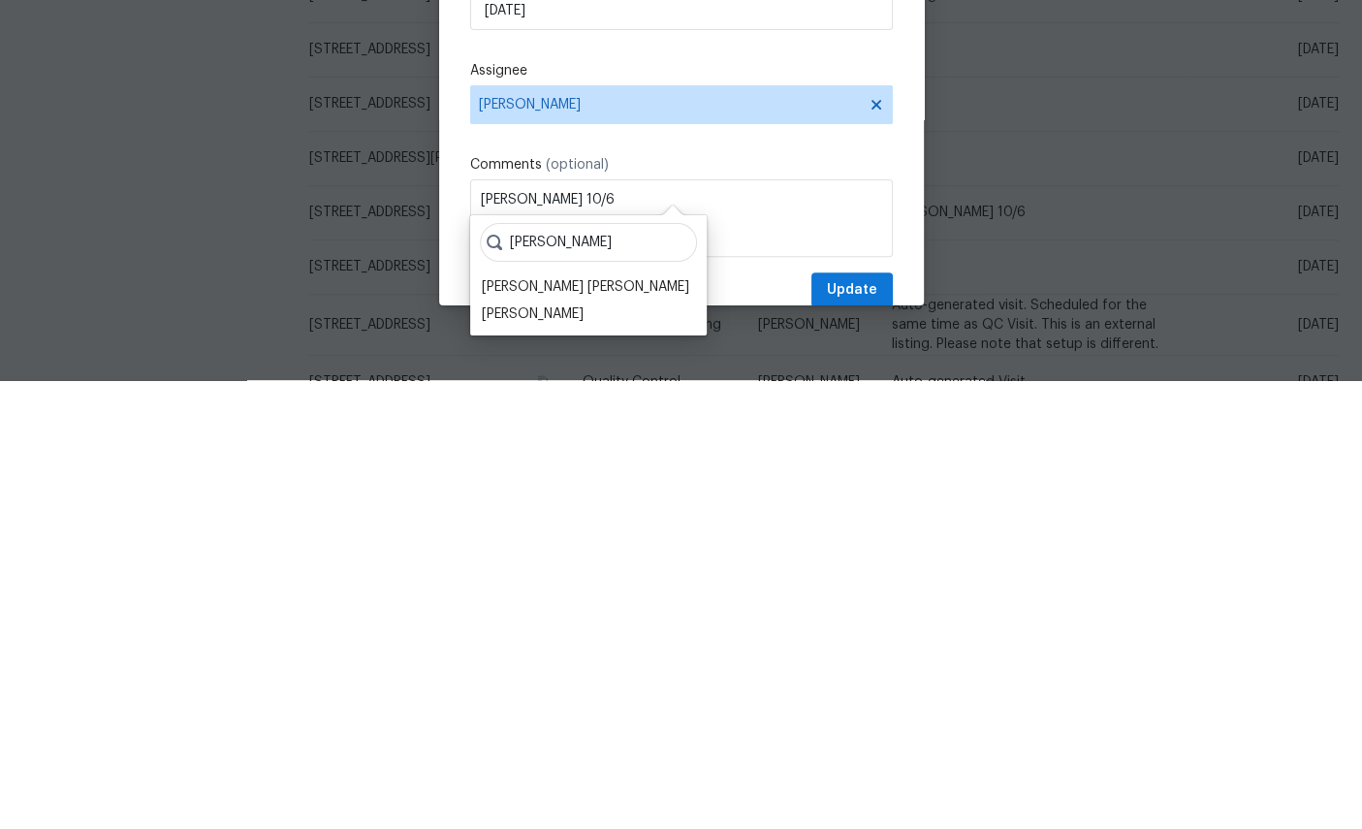
type input "David"
click at [564, 726] on div "David Puente Yanes" at bounding box center [585, 735] width 207 height 19
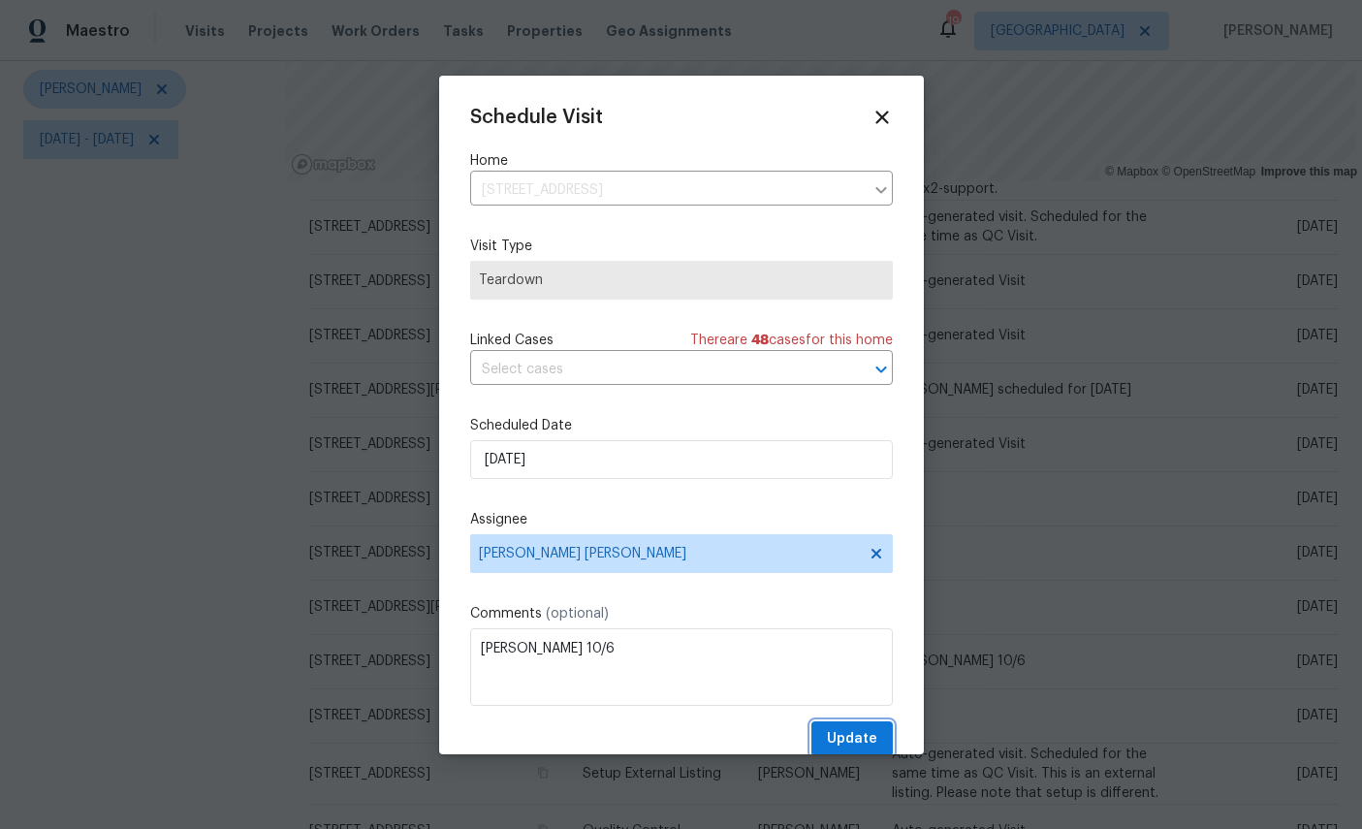
click at [851, 739] on span "Update" at bounding box center [852, 739] width 50 height 24
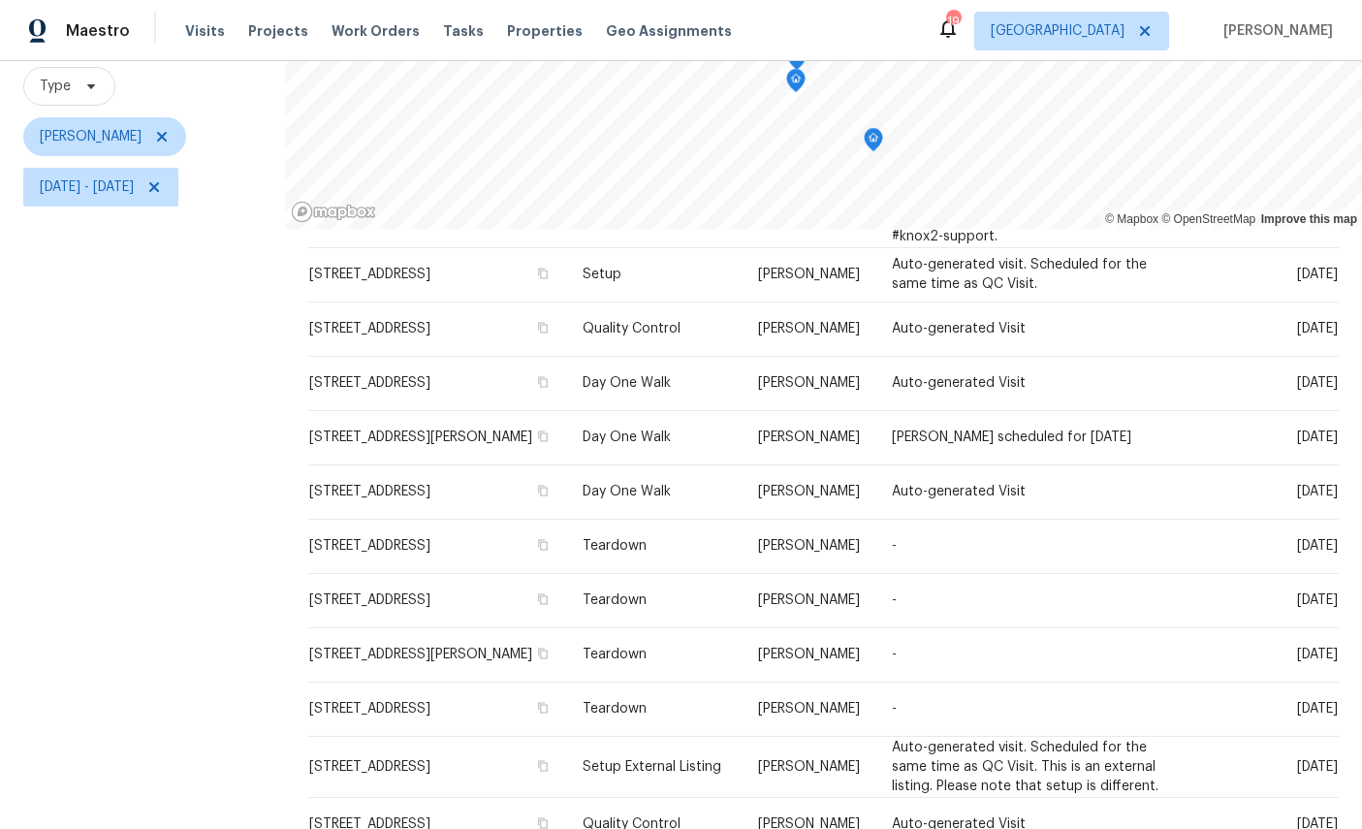
scroll to position [208, 0]
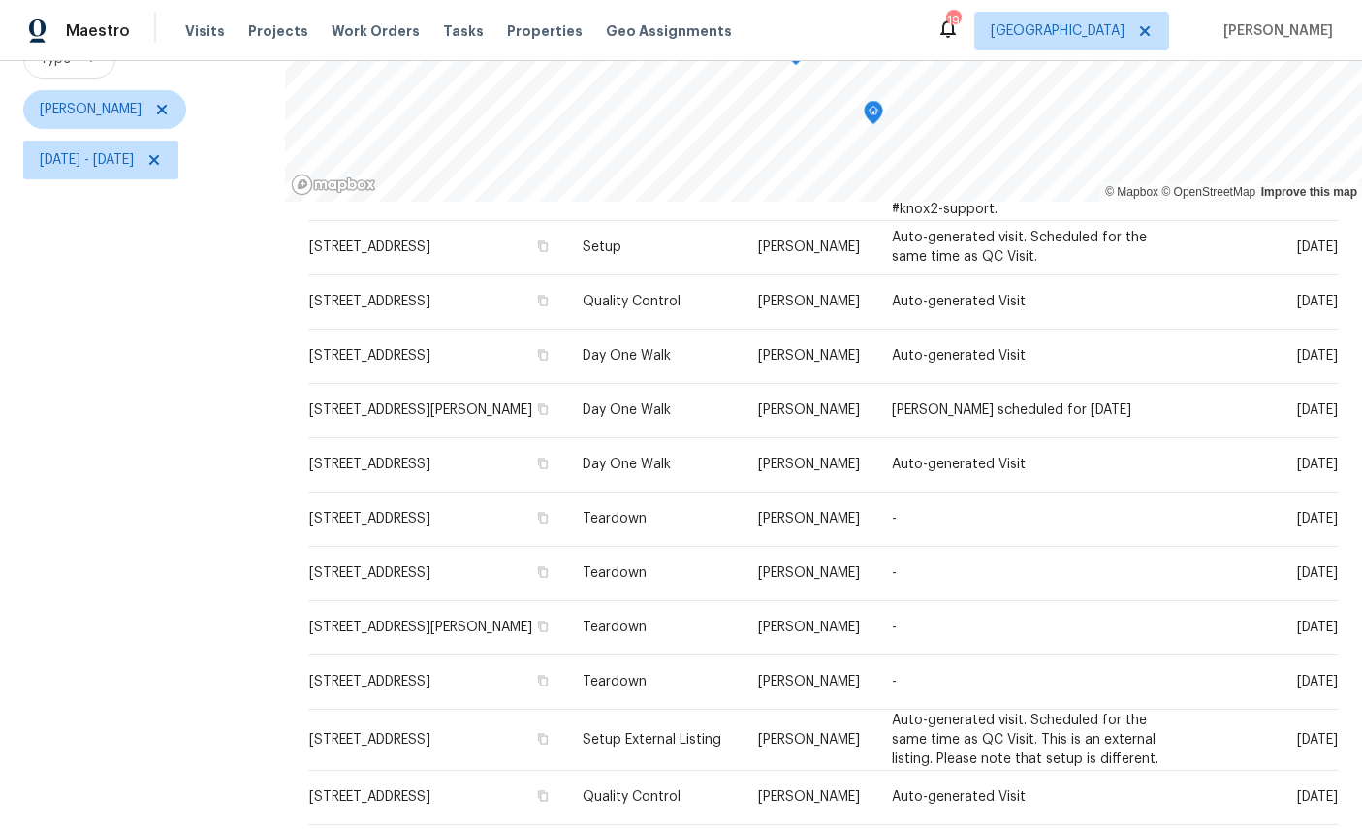
click at [0, 0] on icon at bounding box center [0, 0] width 0 height 0
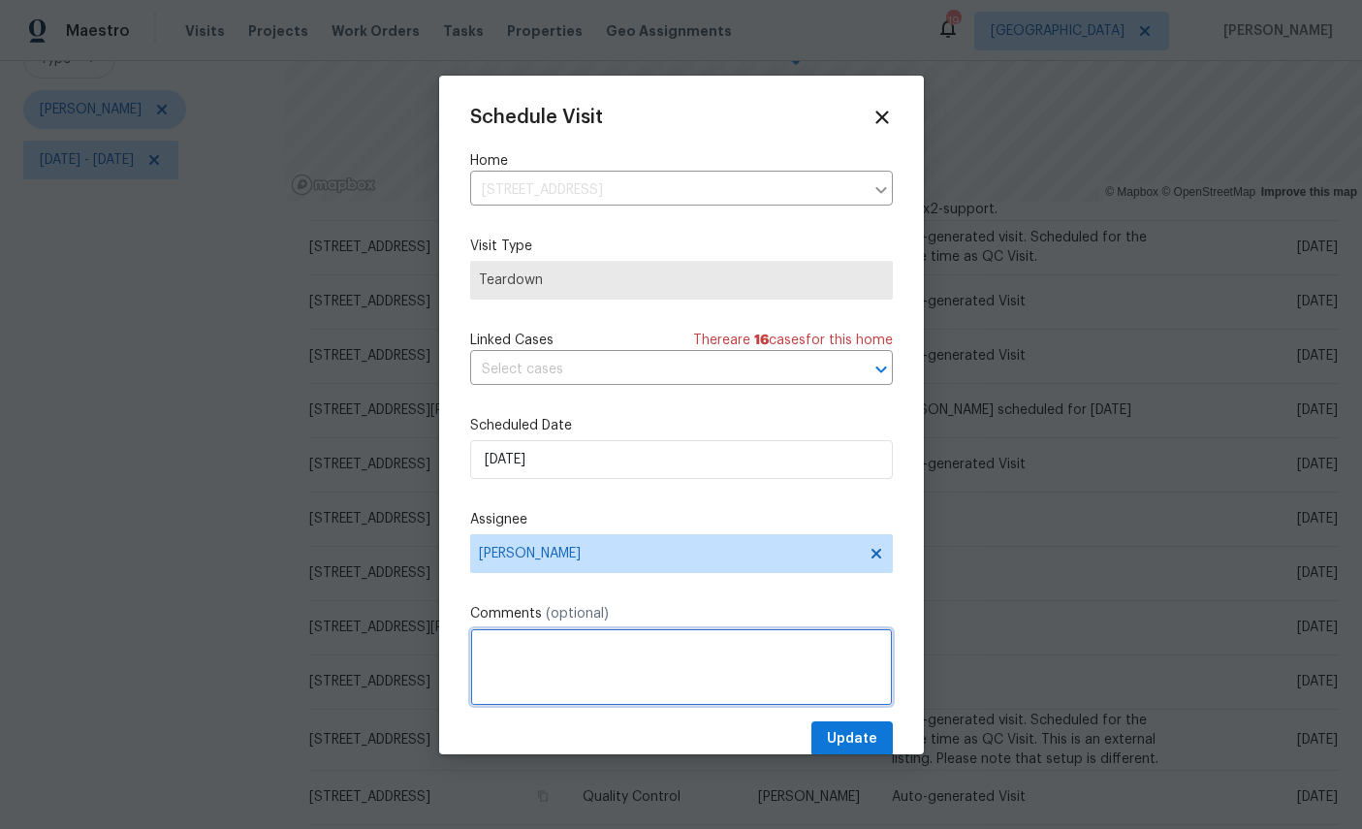
click at [610, 670] on textarea at bounding box center [681, 667] width 423 height 78
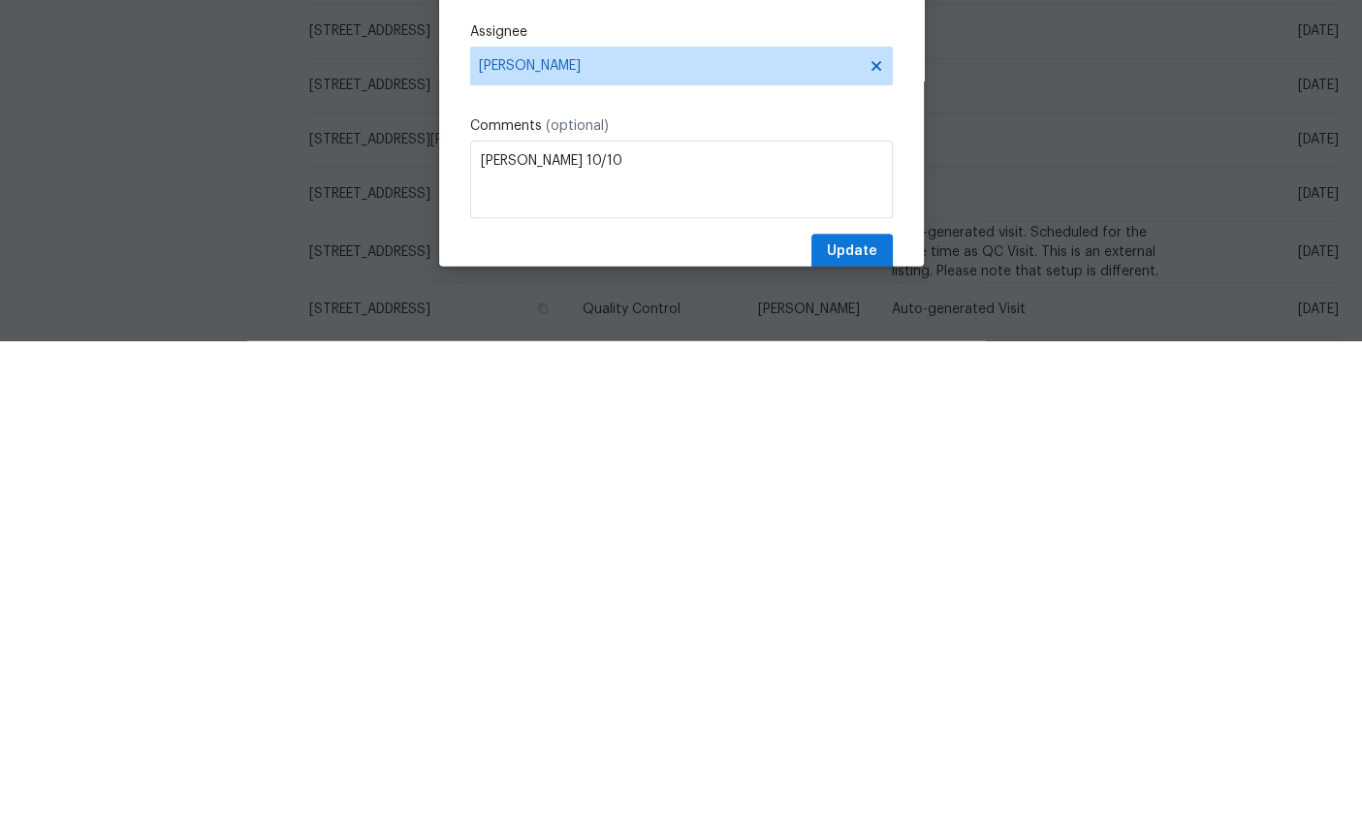
scroll to position [73, 0]
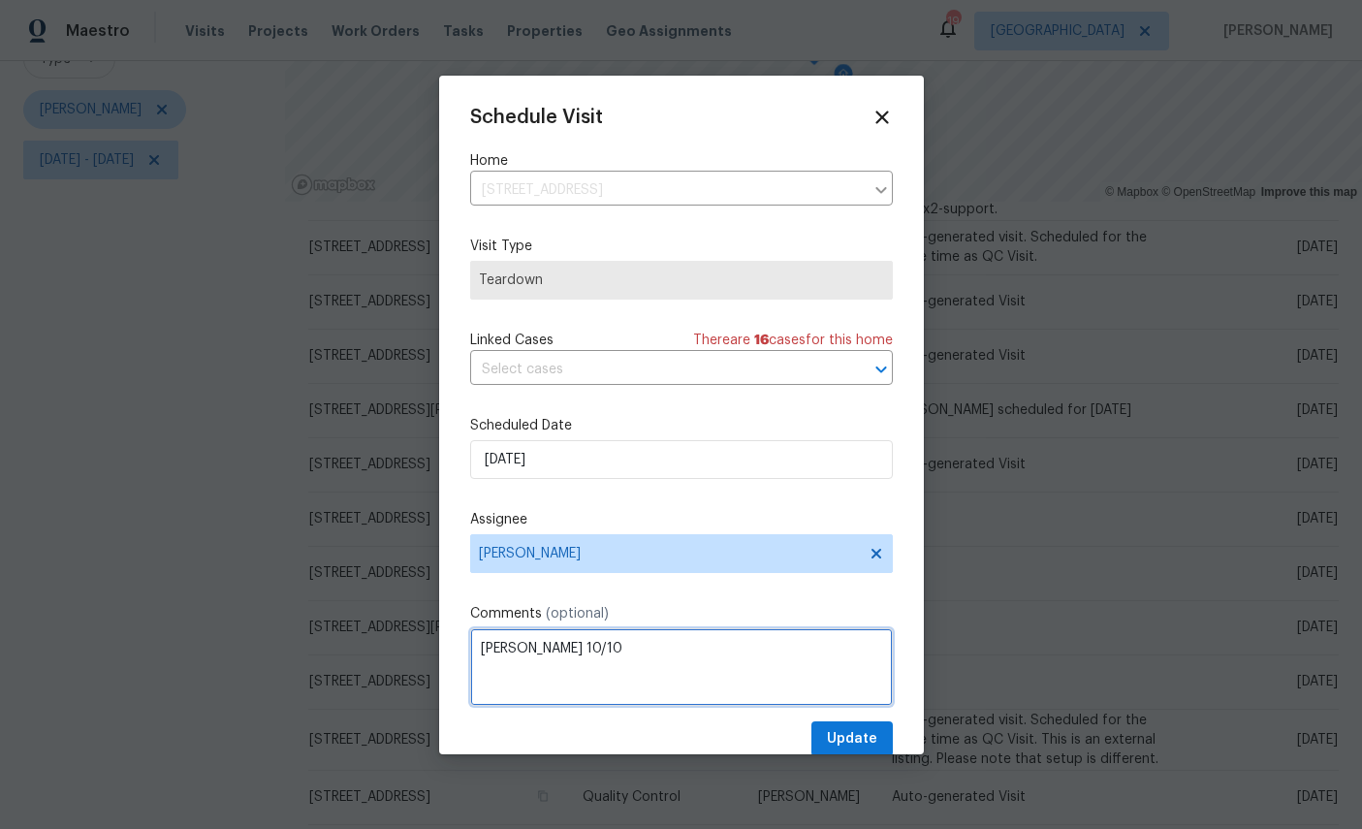
type textarea "COE 10/10"
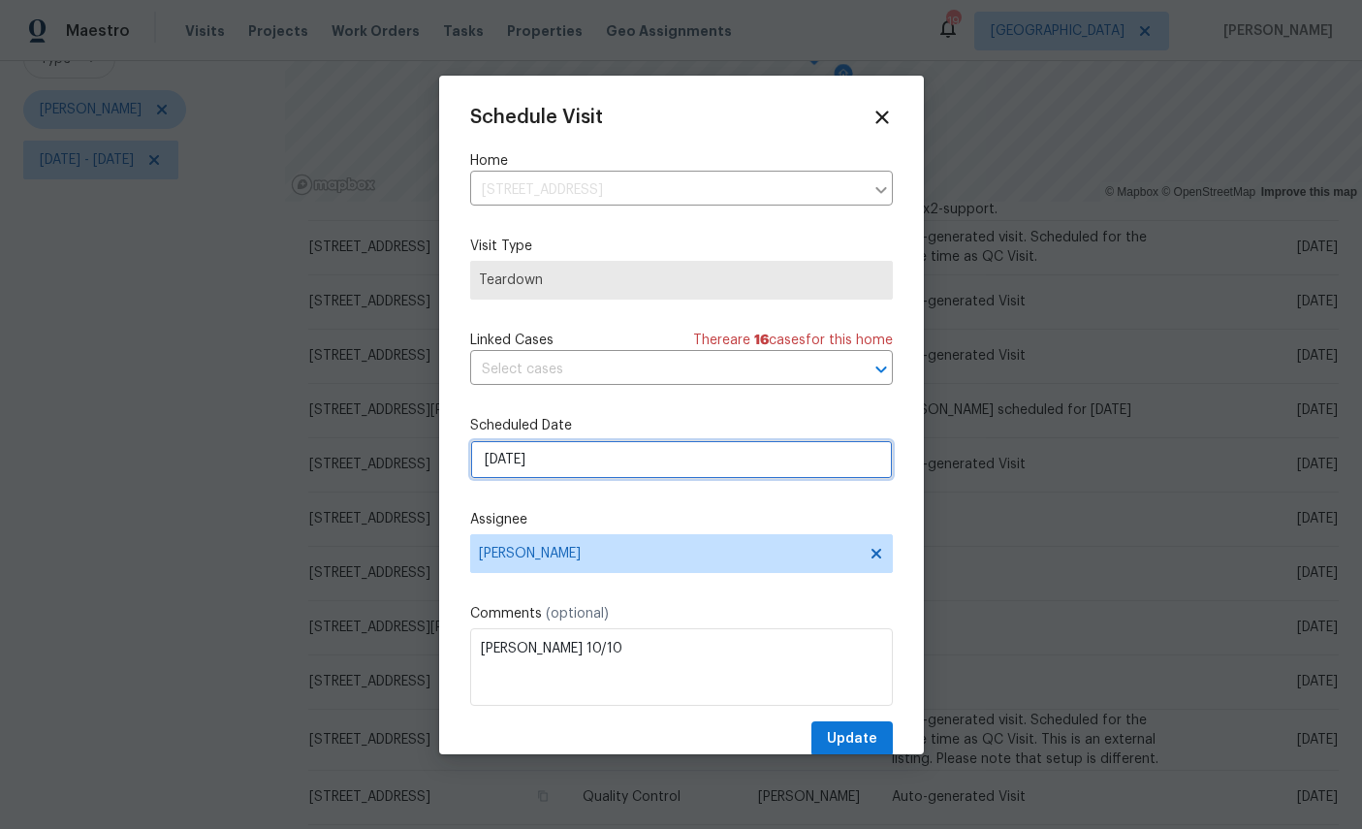
click at [612, 464] on input "10/5/2025" at bounding box center [681, 459] width 423 height 39
select select "9"
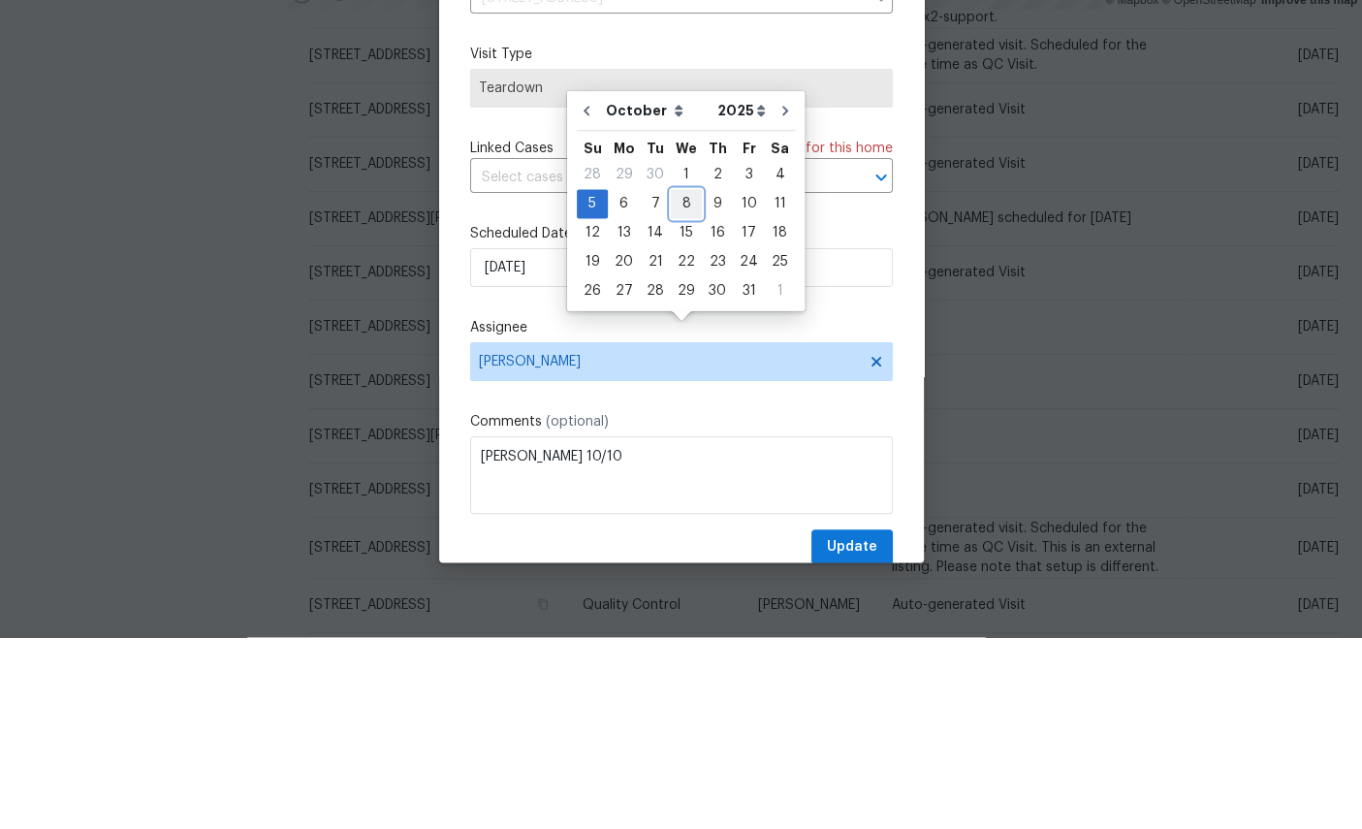
click at [689, 382] on div "8" at bounding box center [686, 395] width 31 height 27
type input "10/8/2025"
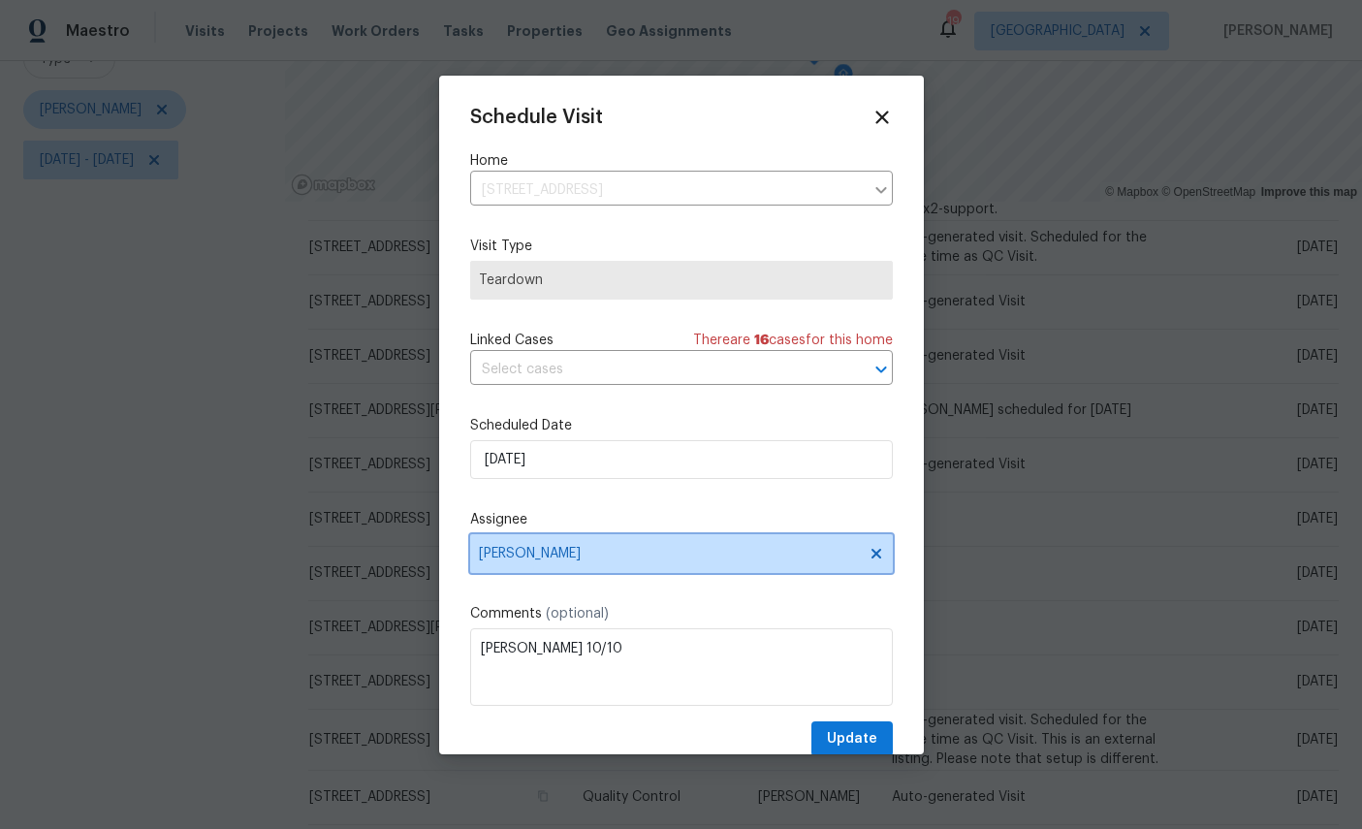
click at [703, 552] on span "[PERSON_NAME]" at bounding box center [669, 554] width 380 height 16
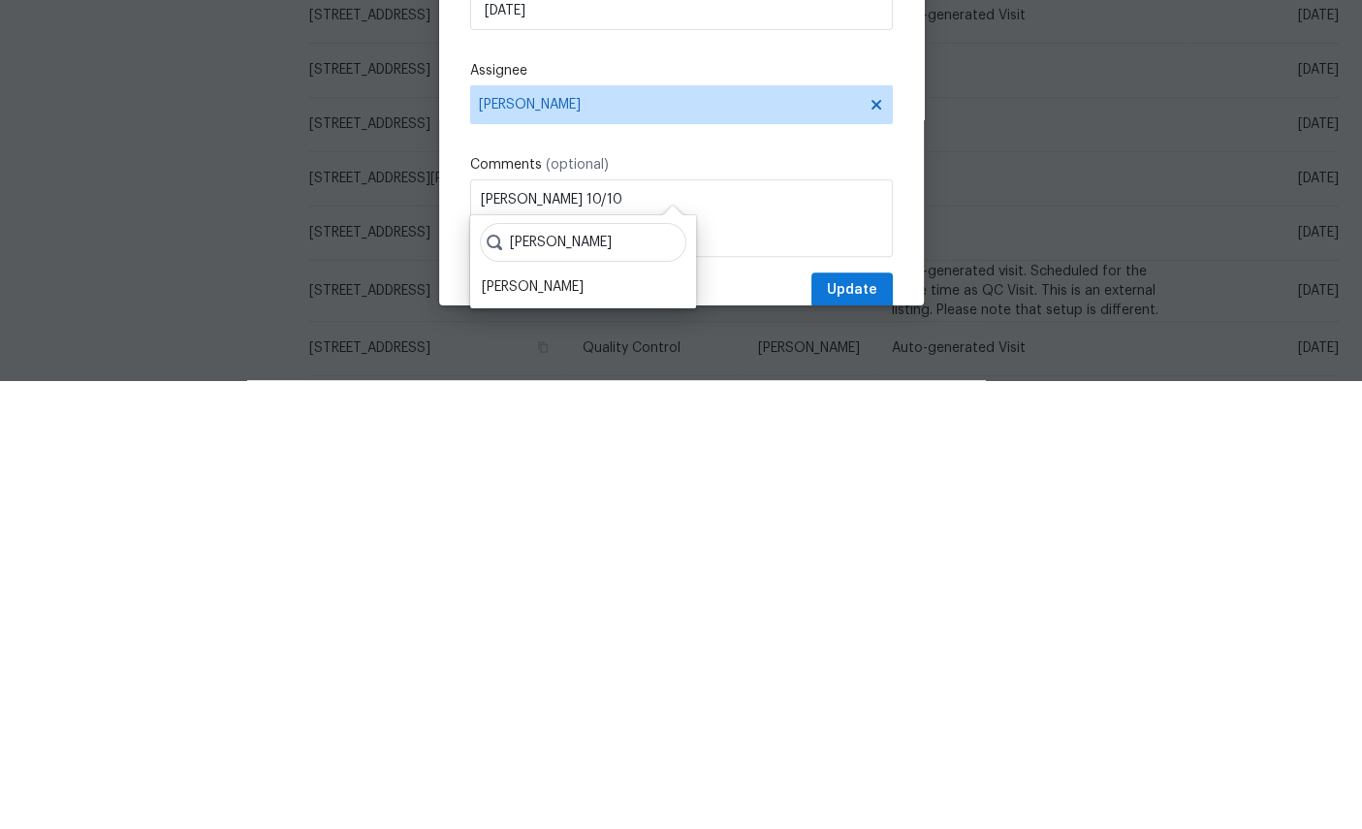
type input "Melissa"
click at [551, 726] on div "Melissa Mossbrooks" at bounding box center [533, 735] width 102 height 19
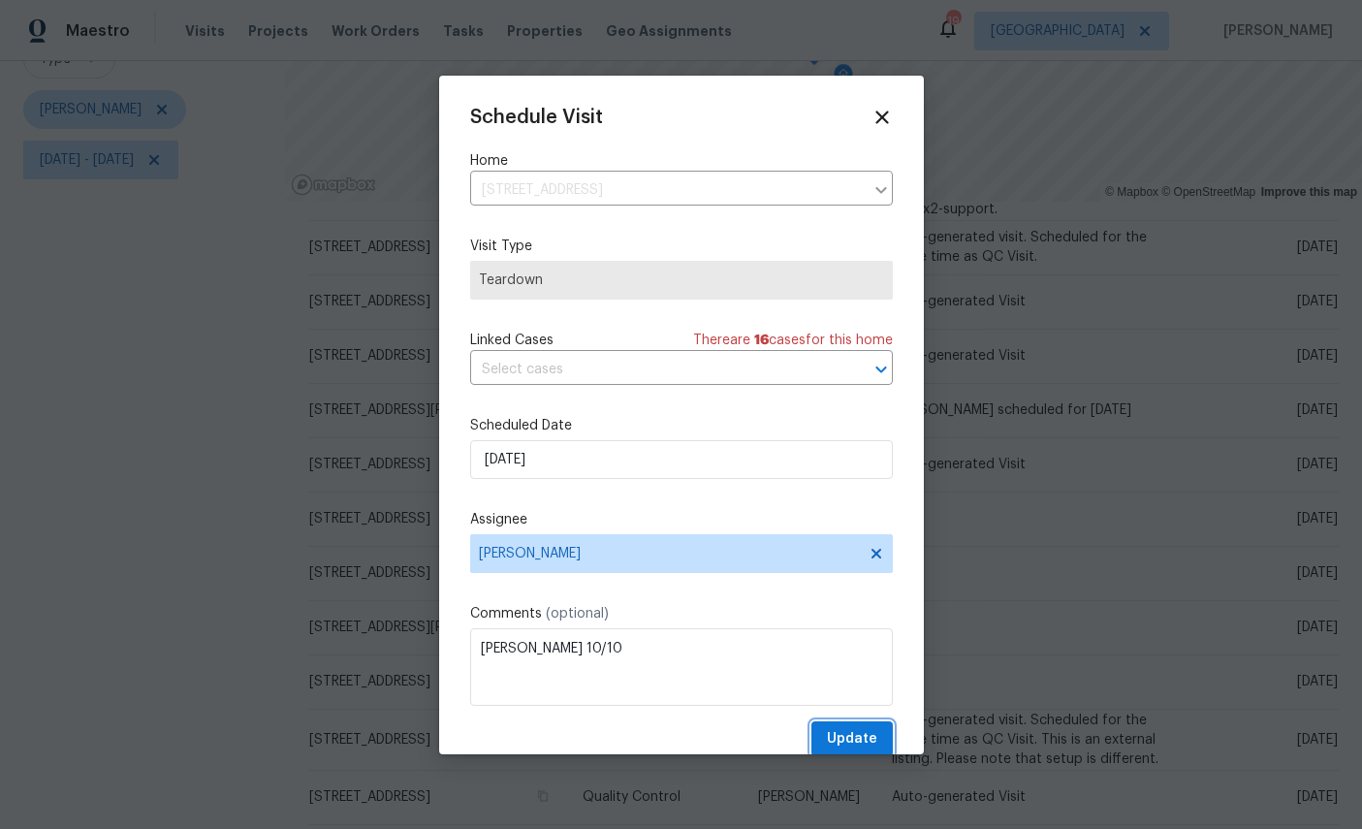
click at [864, 738] on span "Update" at bounding box center [852, 739] width 50 height 24
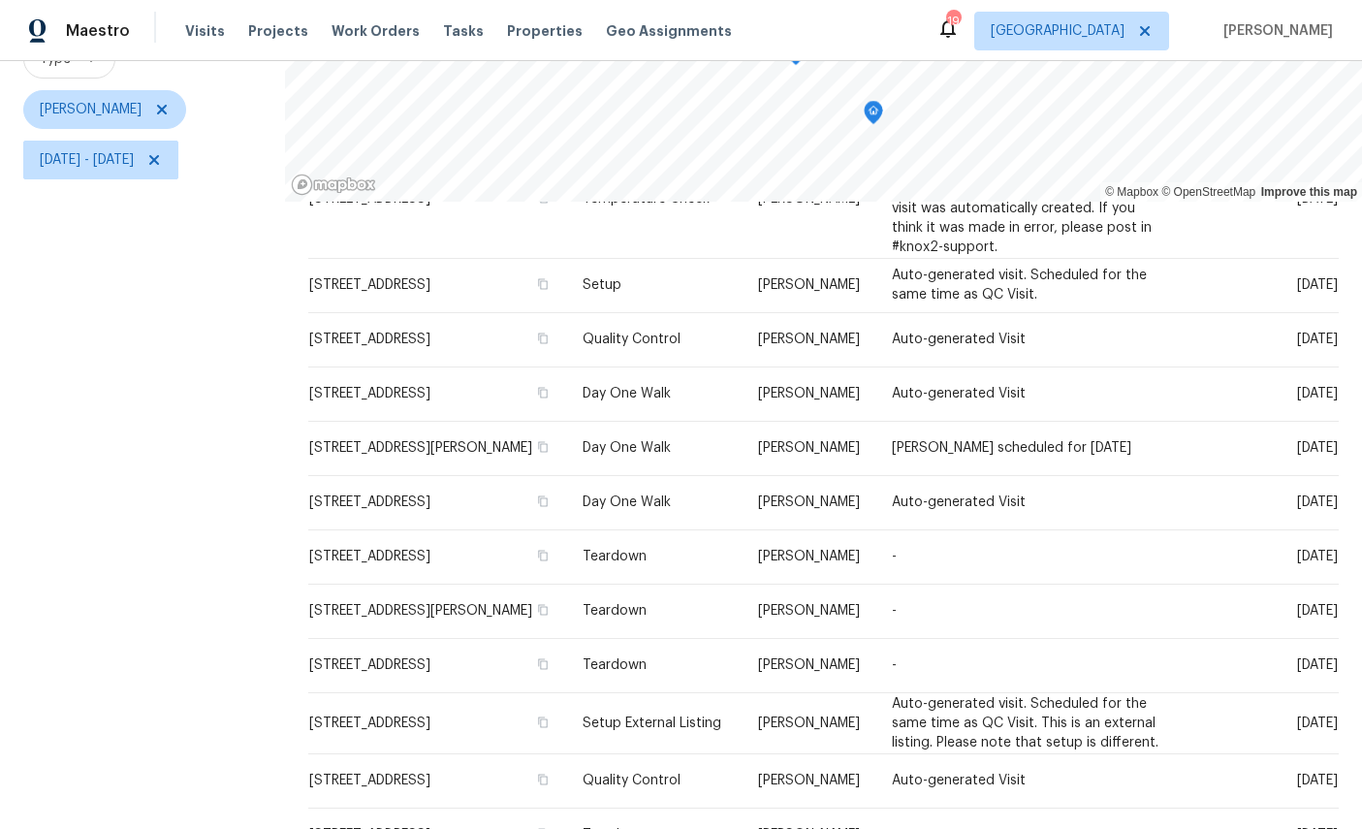
click at [0, 0] on icon at bounding box center [0, 0] width 0 height 0
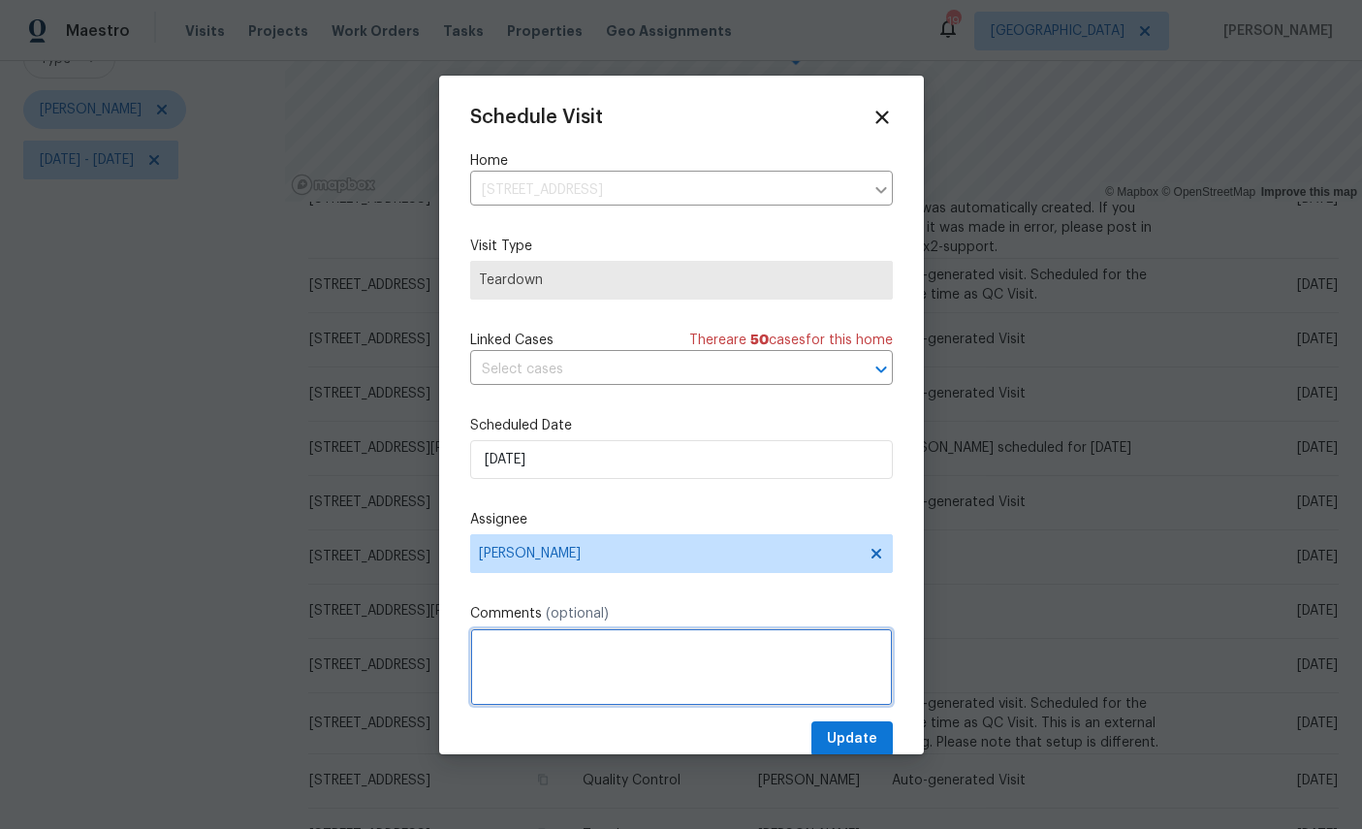
click at [581, 675] on textarea at bounding box center [681, 667] width 423 height 78
type textarea "COE 10/10"
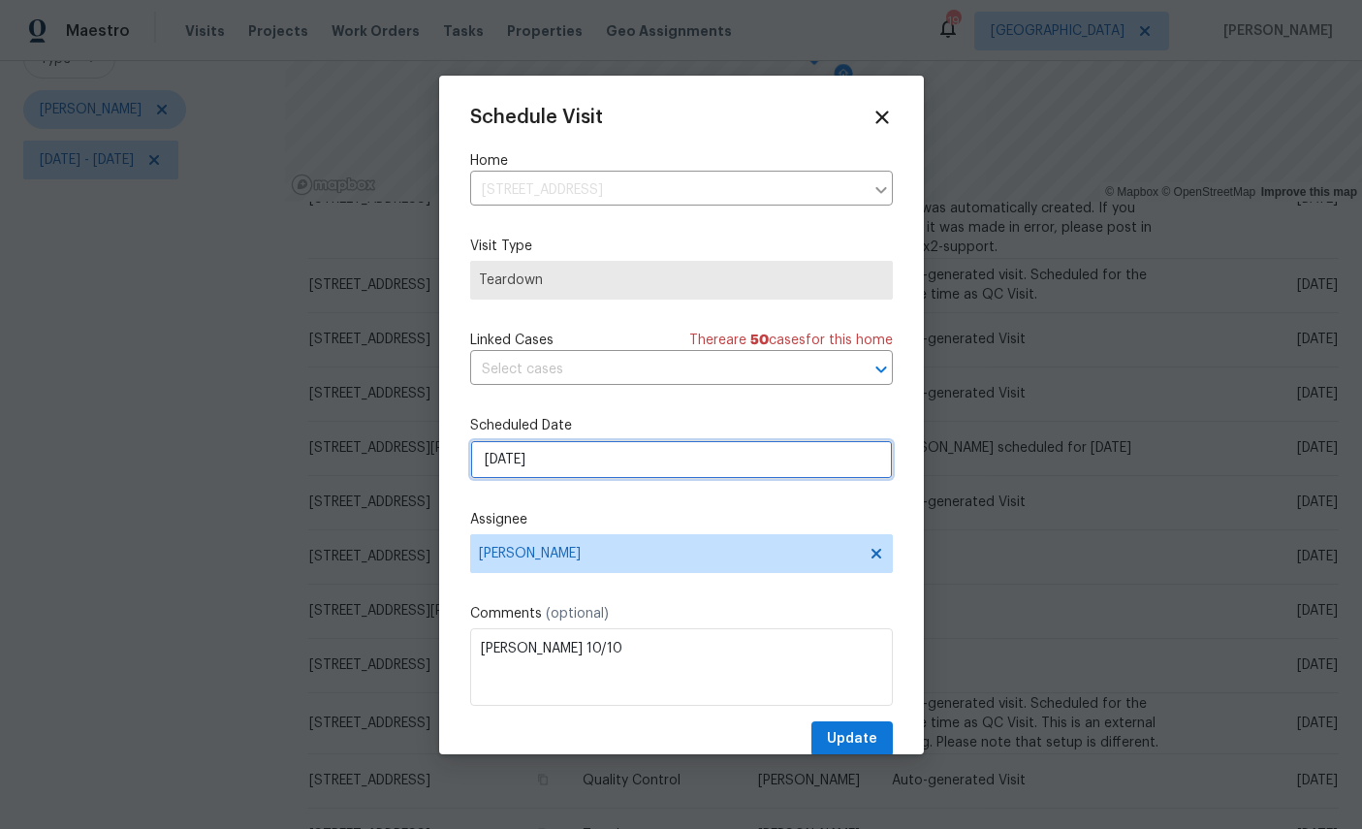
click at [614, 462] on input "10/5/2025" at bounding box center [681, 459] width 423 height 39
select select "9"
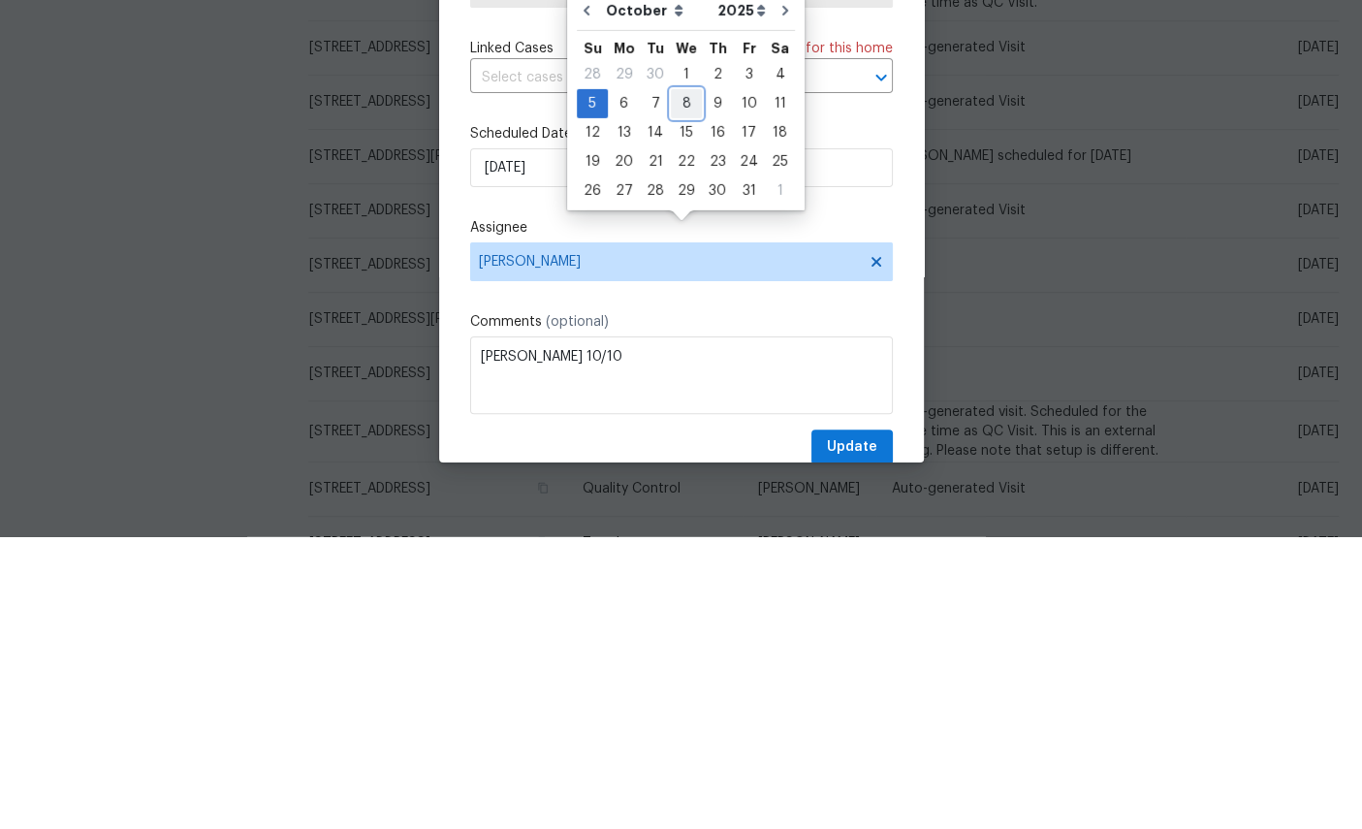
click at [682, 382] on div "8" at bounding box center [686, 395] width 31 height 27
type input "10/8/2025"
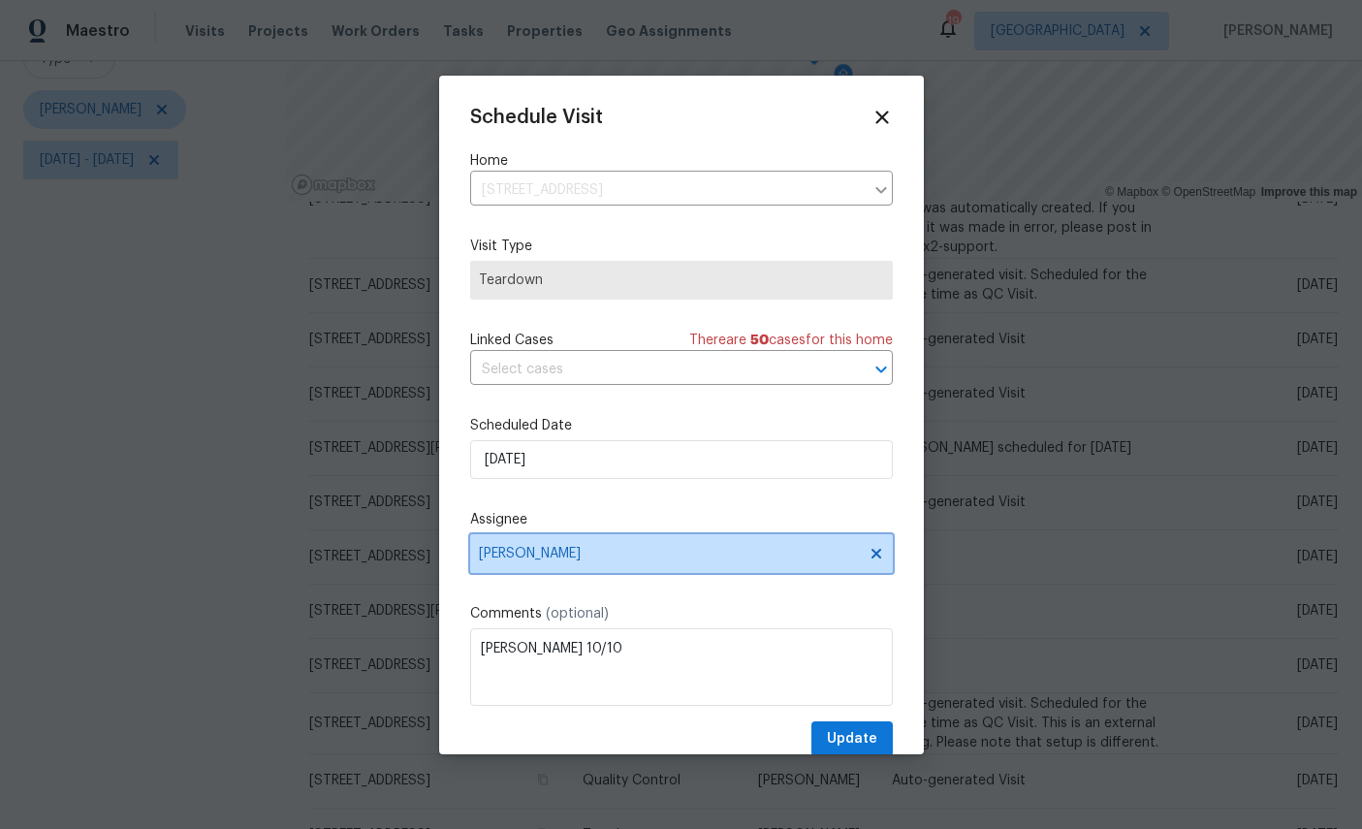
click at [754, 550] on span "[PERSON_NAME]" at bounding box center [669, 554] width 380 height 16
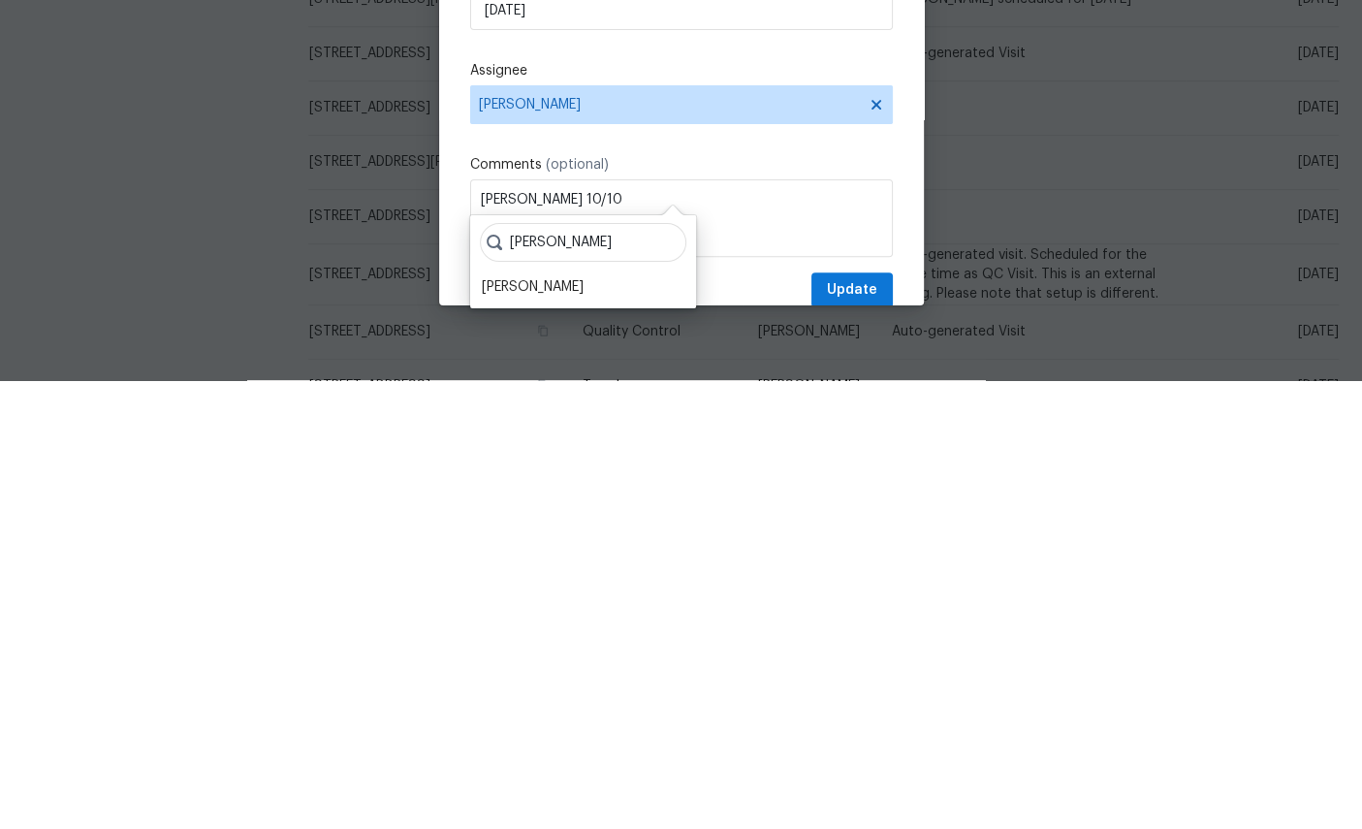
type input "Melissa"
click at [534, 726] on div "Melissa Mossbrooks" at bounding box center [533, 735] width 102 height 19
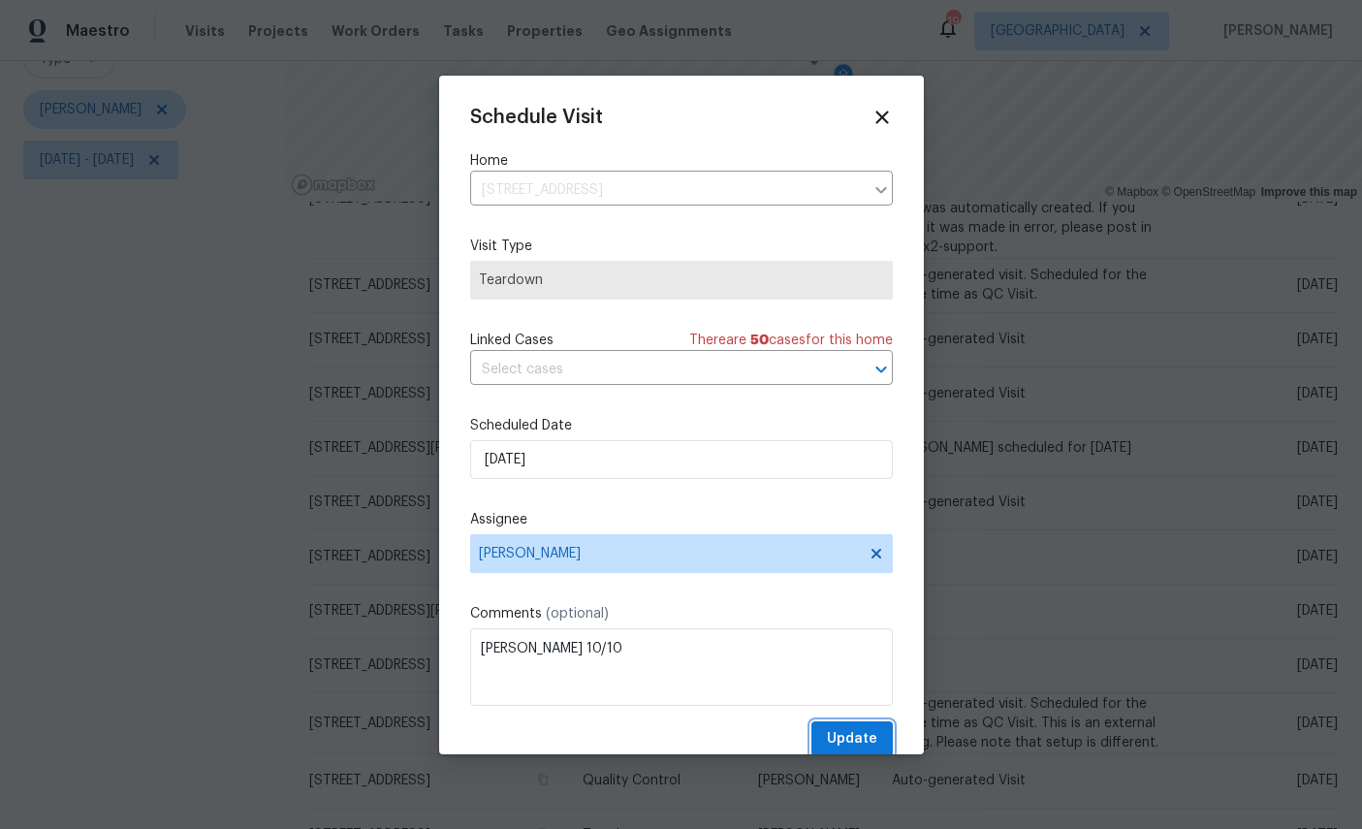
click at [861, 733] on span "Update" at bounding box center [852, 739] width 50 height 24
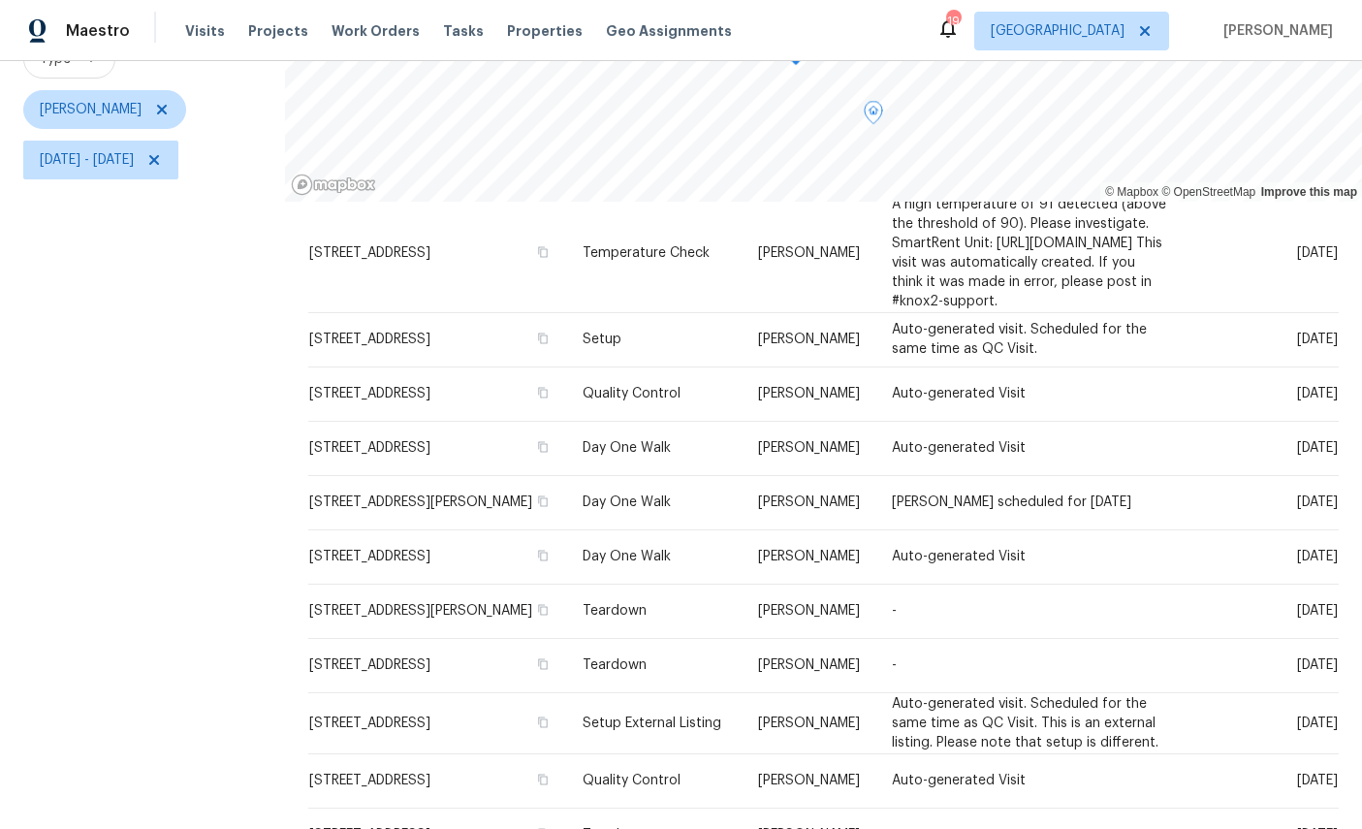
click at [0, 0] on icon at bounding box center [0, 0] width 0 height 0
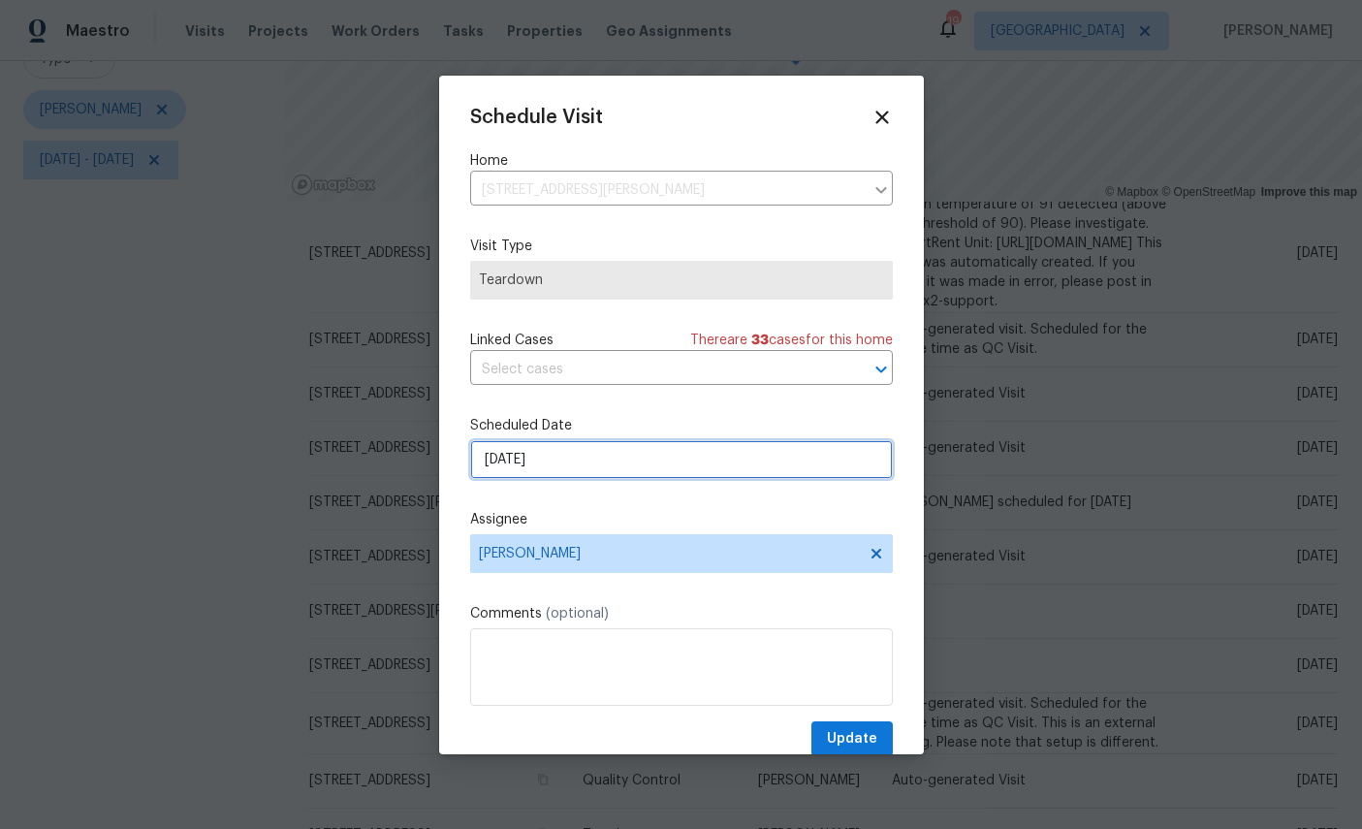
click at [632, 464] on input "10/5/2025" at bounding box center [681, 459] width 423 height 39
select select "9"
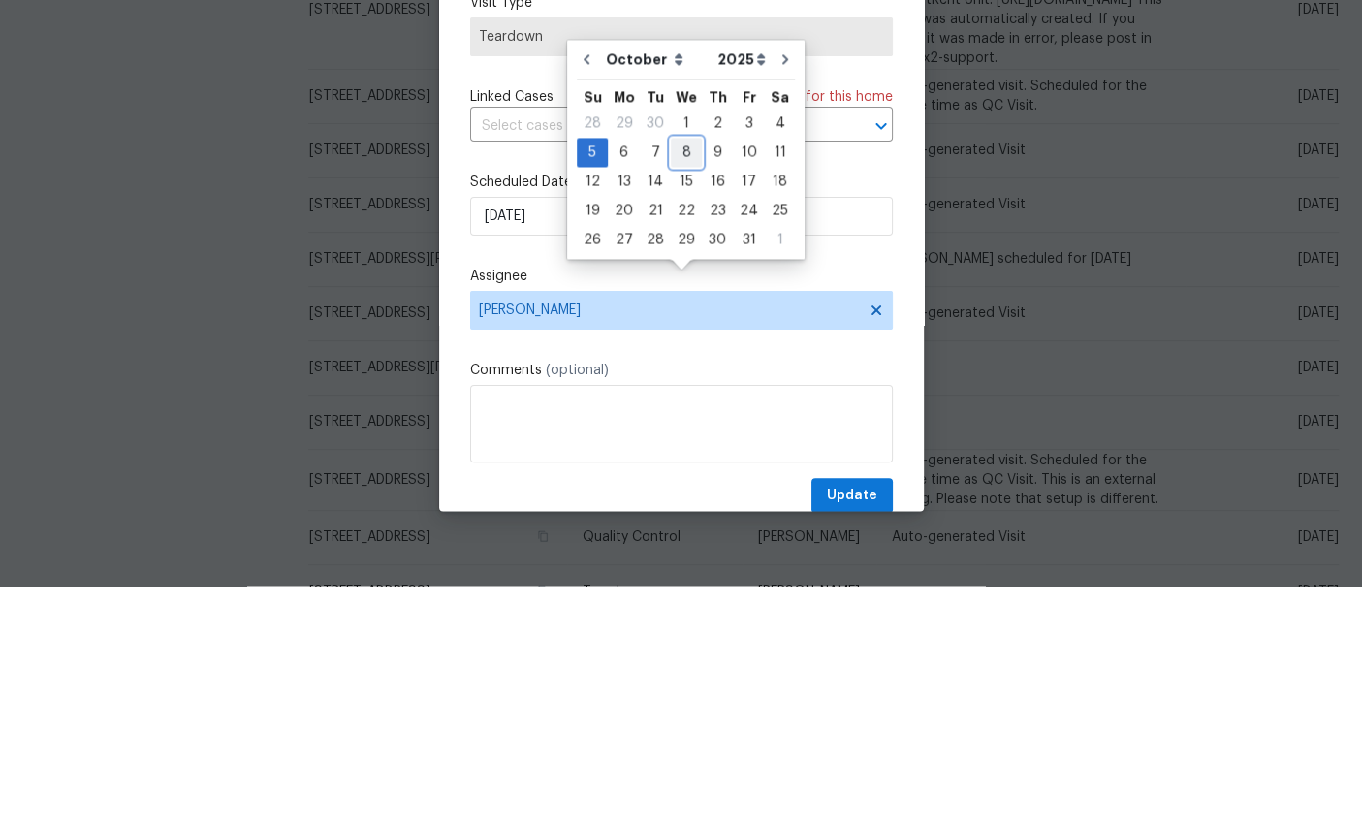
click at [684, 382] on div "8" at bounding box center [686, 395] width 31 height 27
type input "10/8/2025"
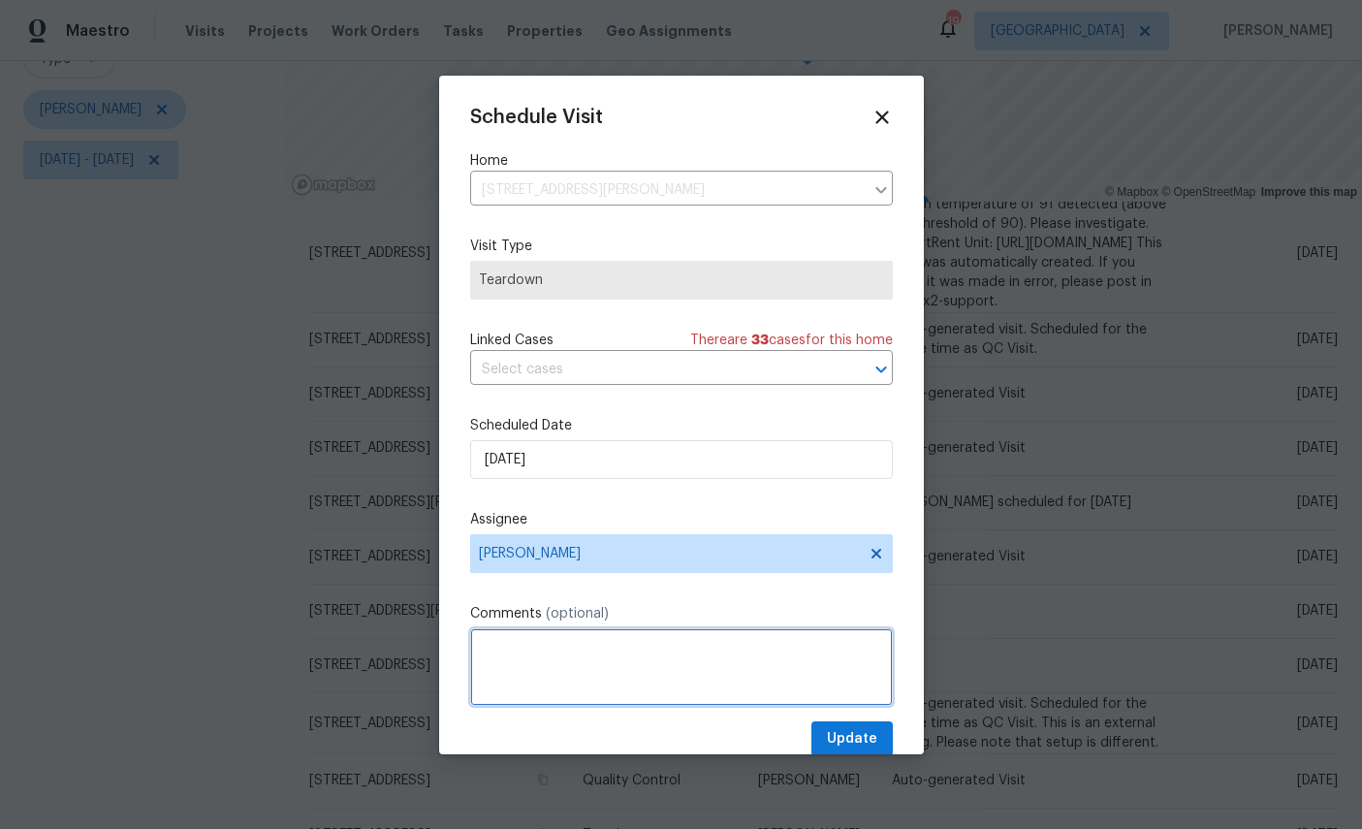
click at [632, 657] on textarea at bounding box center [681, 667] width 423 height 78
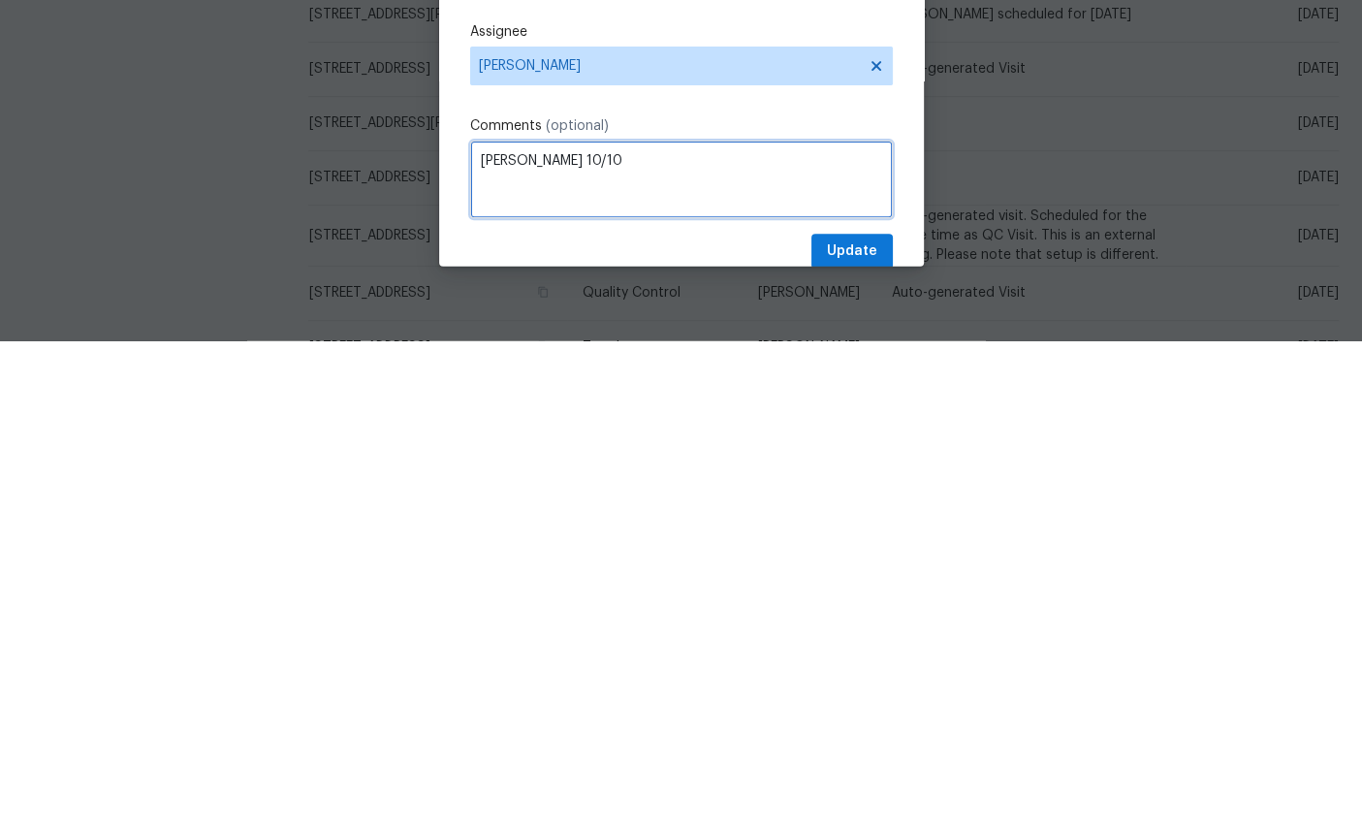
type textarea "COE 10/10"
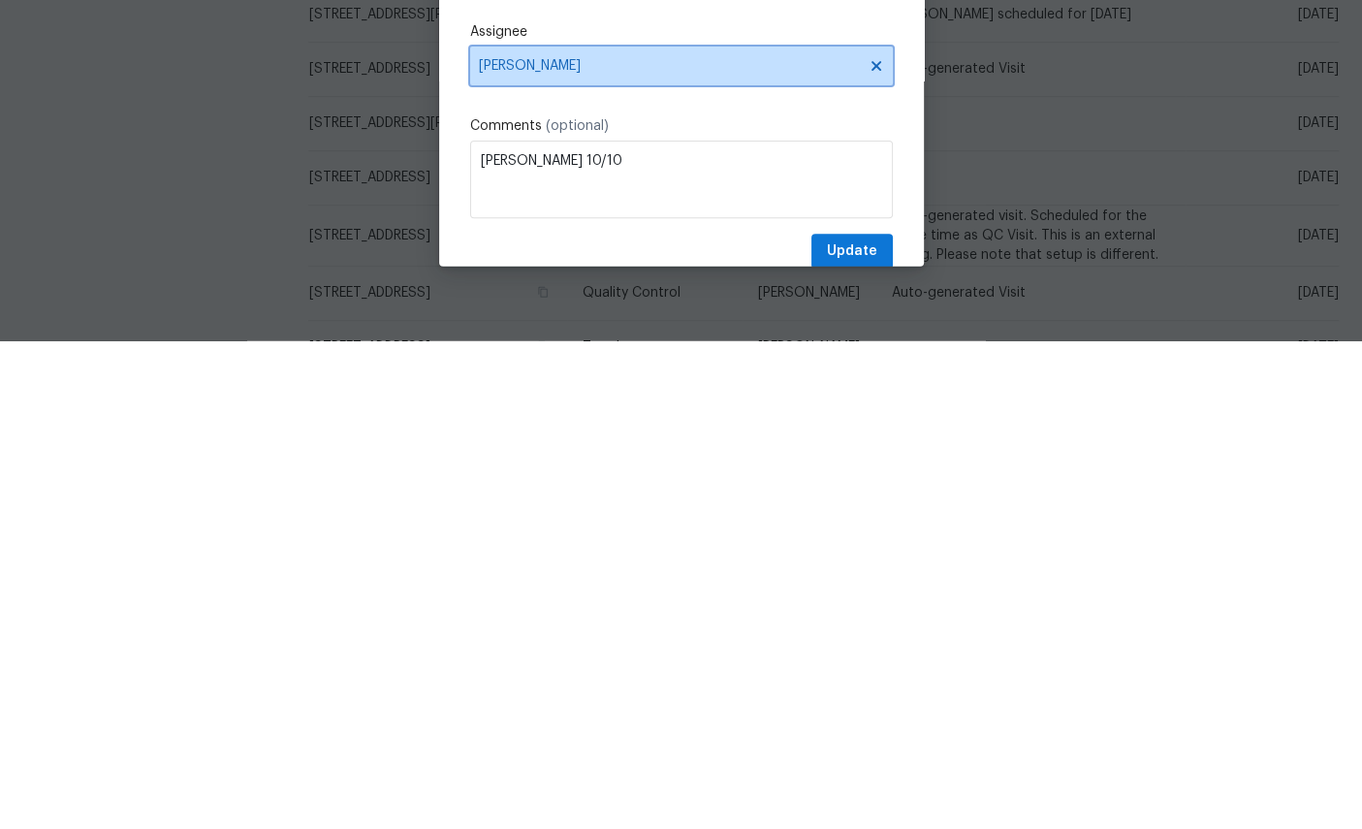
click at [658, 546] on span "[PERSON_NAME]" at bounding box center [669, 554] width 380 height 16
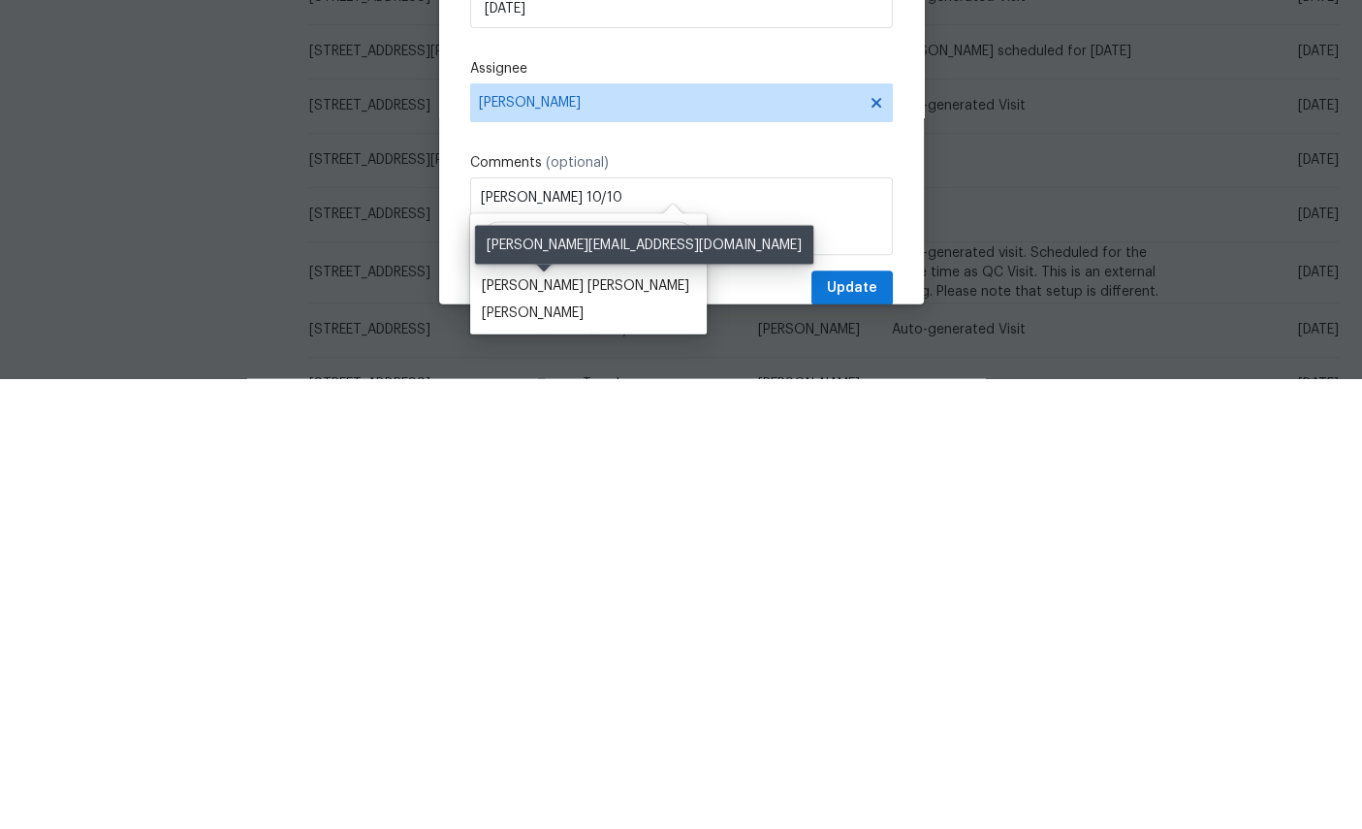
type input "Dav"
click at [566, 726] on div "David Puente Yanes" at bounding box center [585, 735] width 207 height 19
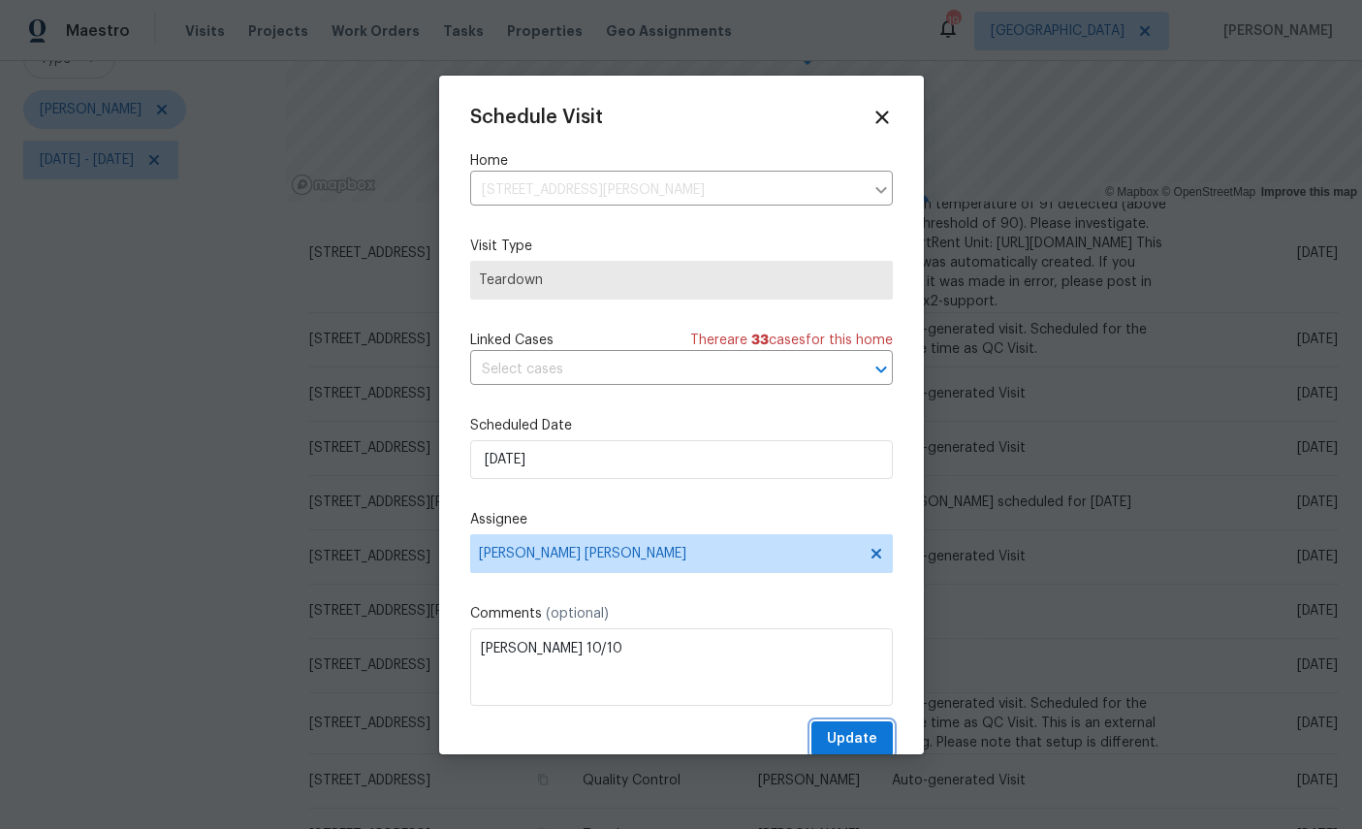
click at [866, 736] on span "Update" at bounding box center [852, 739] width 50 height 24
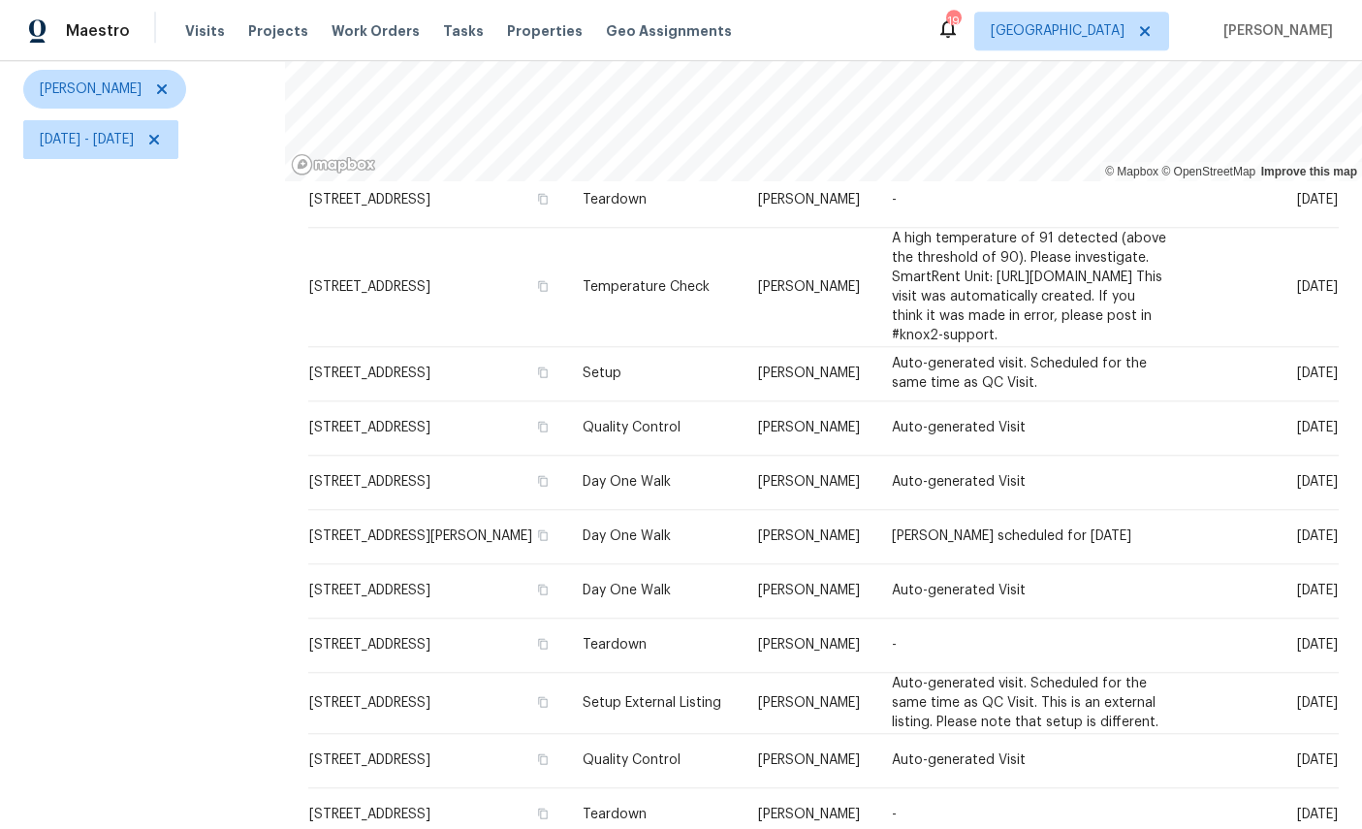
scroll to position [0, 0]
click at [0, 0] on div at bounding box center [0, 0] width 0 height 0
click at [0, 0] on icon at bounding box center [0, 0] width 0 height 0
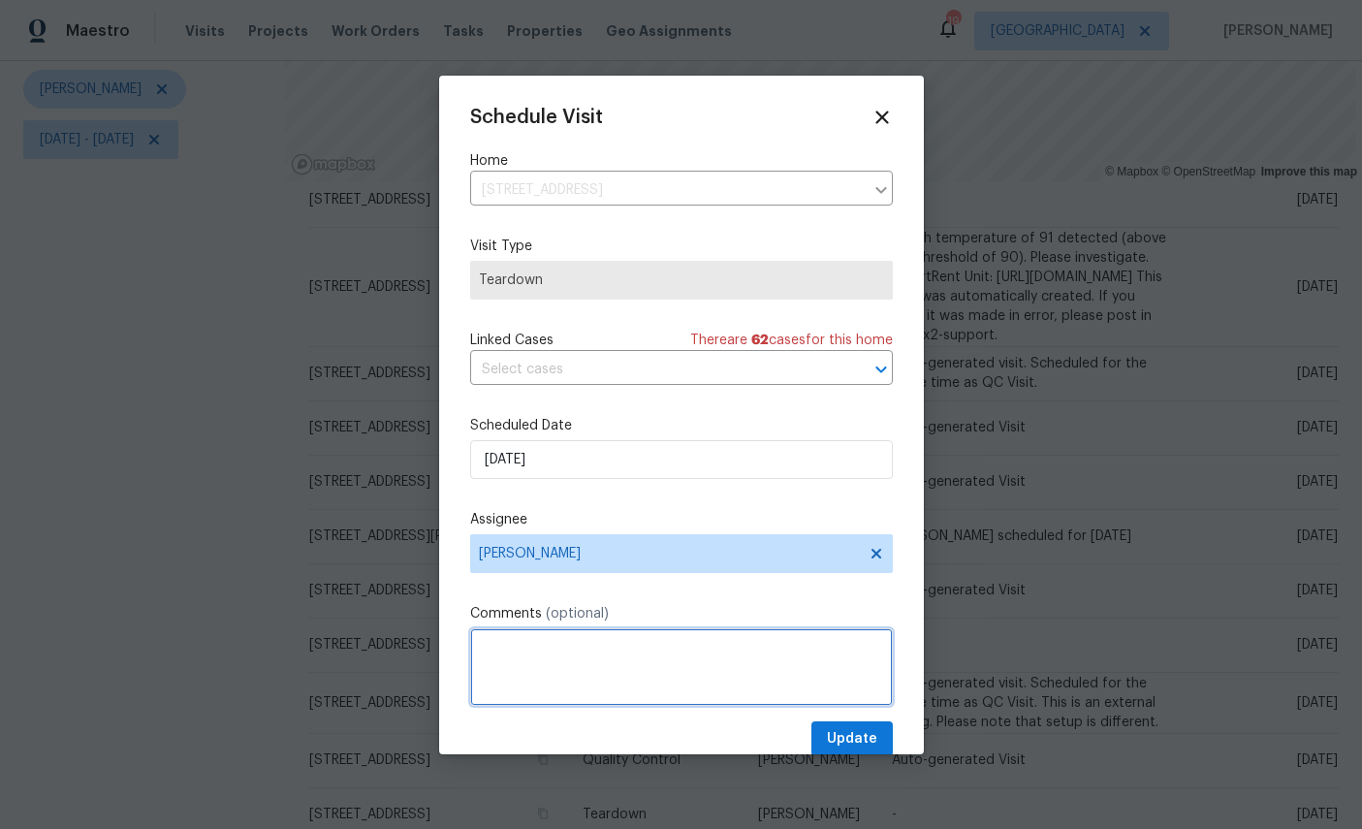
click at [585, 665] on textarea at bounding box center [681, 667] width 423 height 78
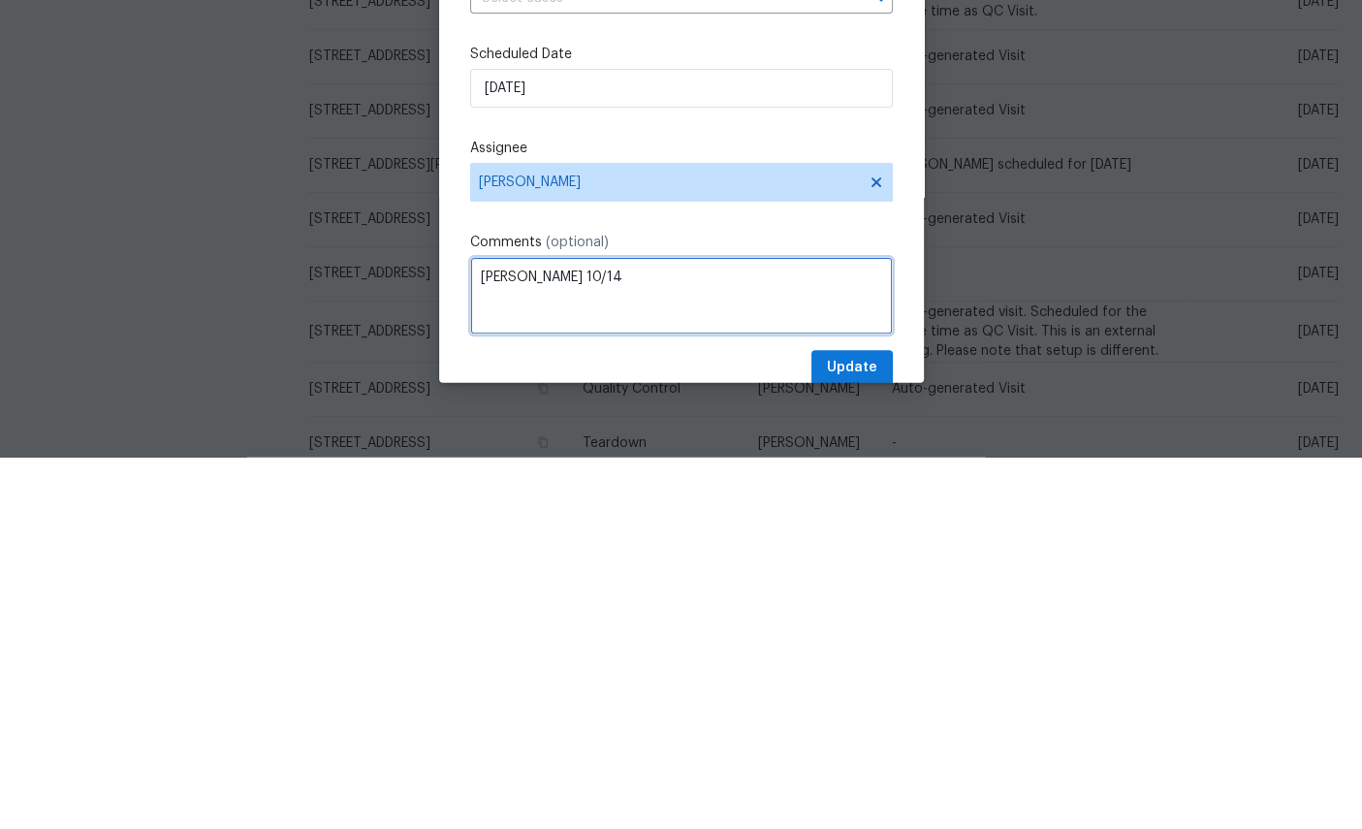
type textarea "COE 10/14"
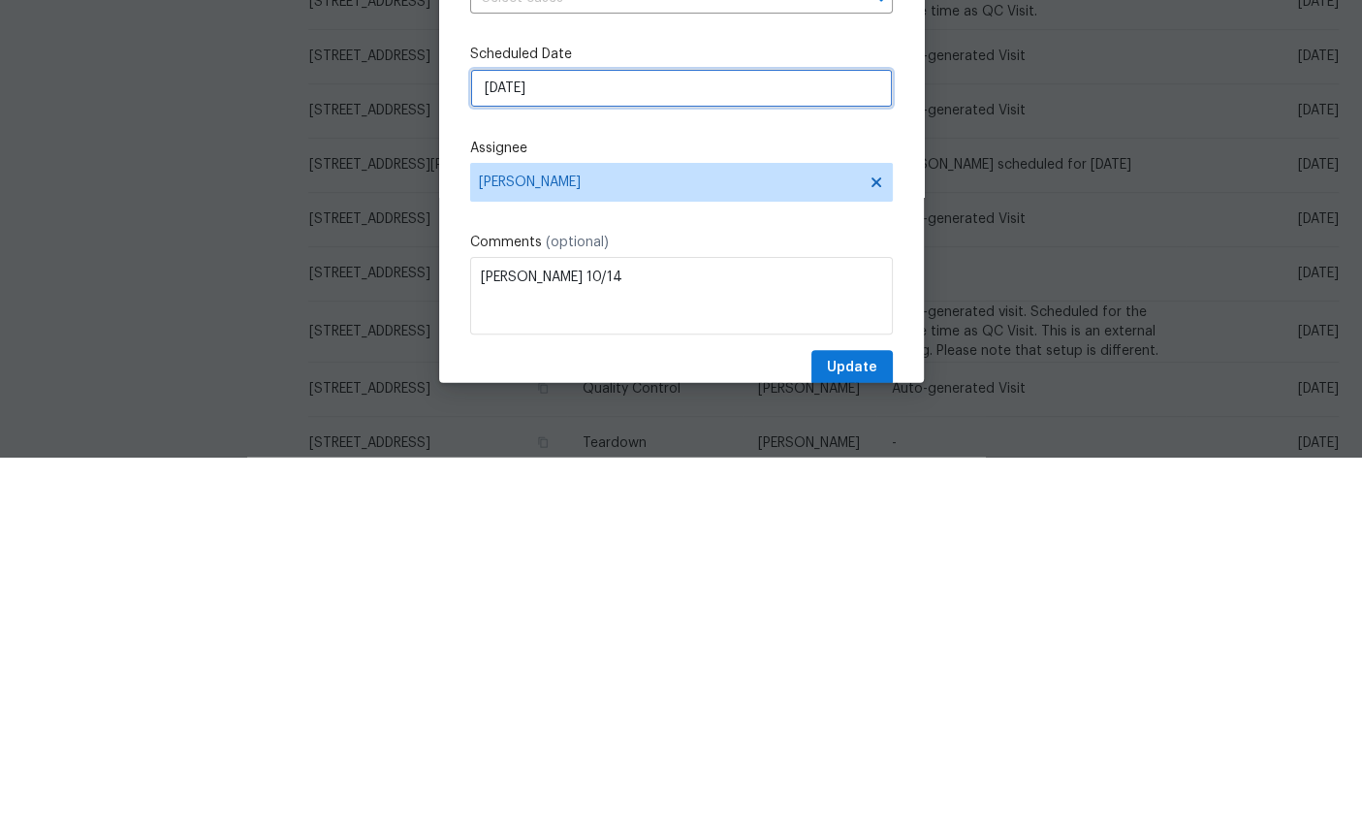
click at [634, 440] on input "10/8/2025" at bounding box center [681, 459] width 423 height 39
select select "9"
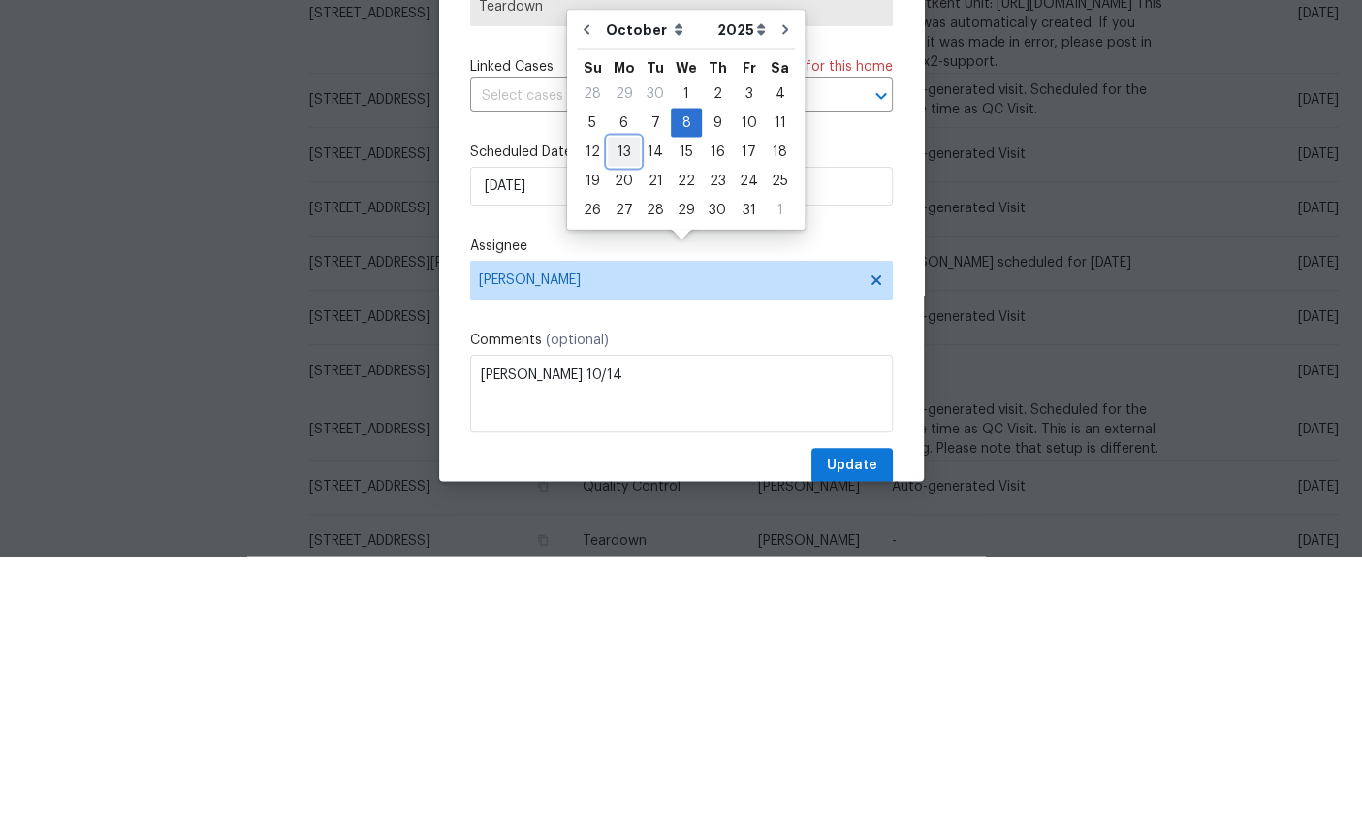
click at [617, 411] on div "13" at bounding box center [624, 424] width 32 height 27
type input "[DATE]"
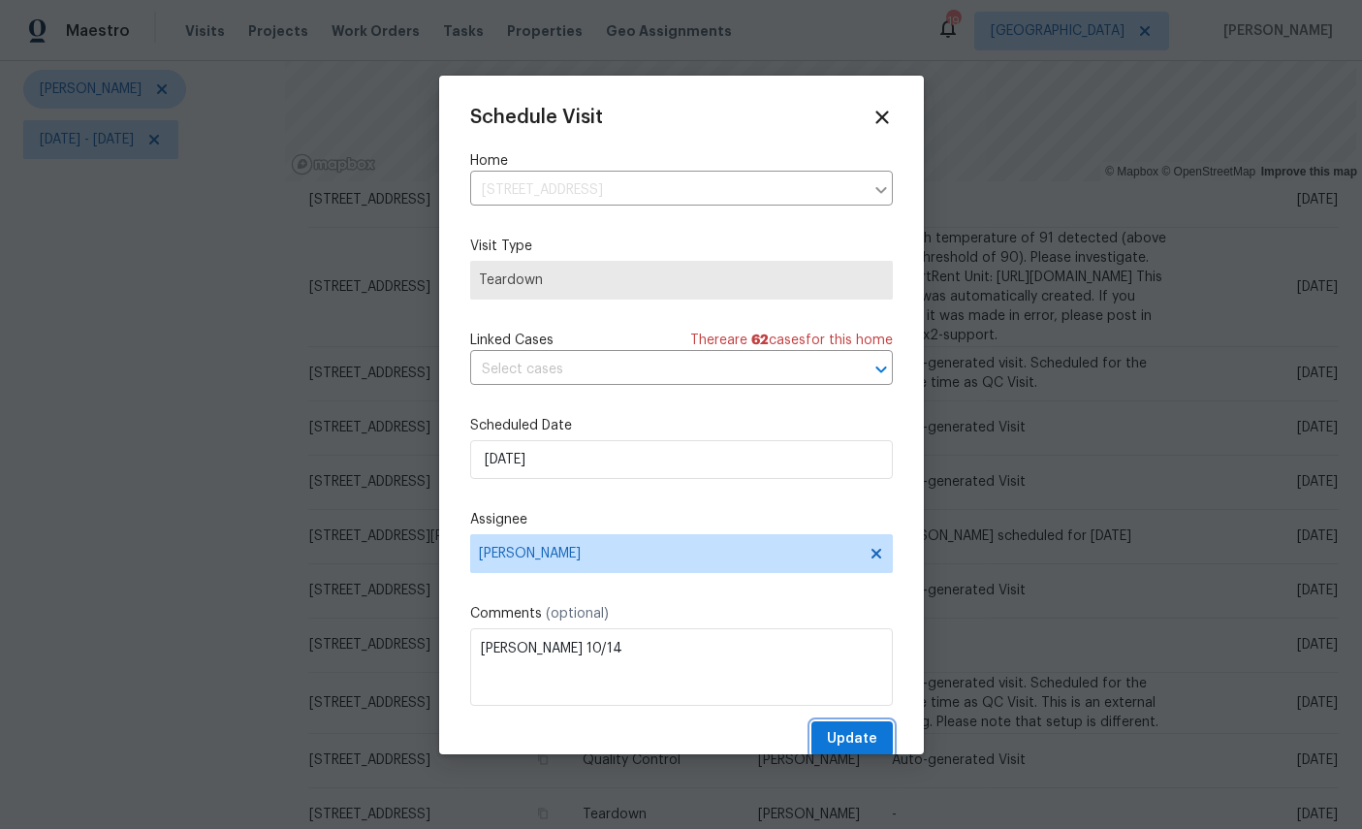
click at [853, 743] on span "Update" at bounding box center [852, 739] width 50 height 24
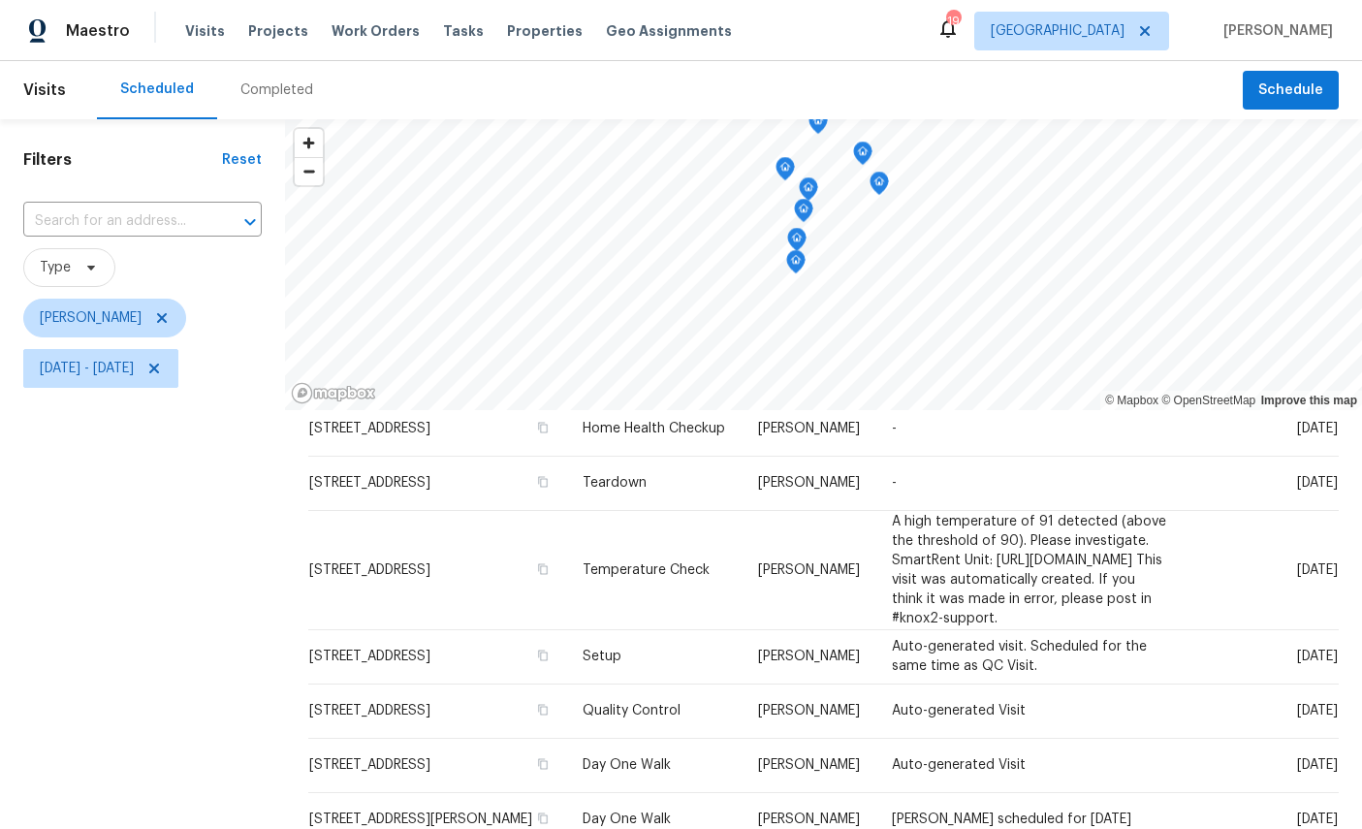
scroll to position [-2, 0]
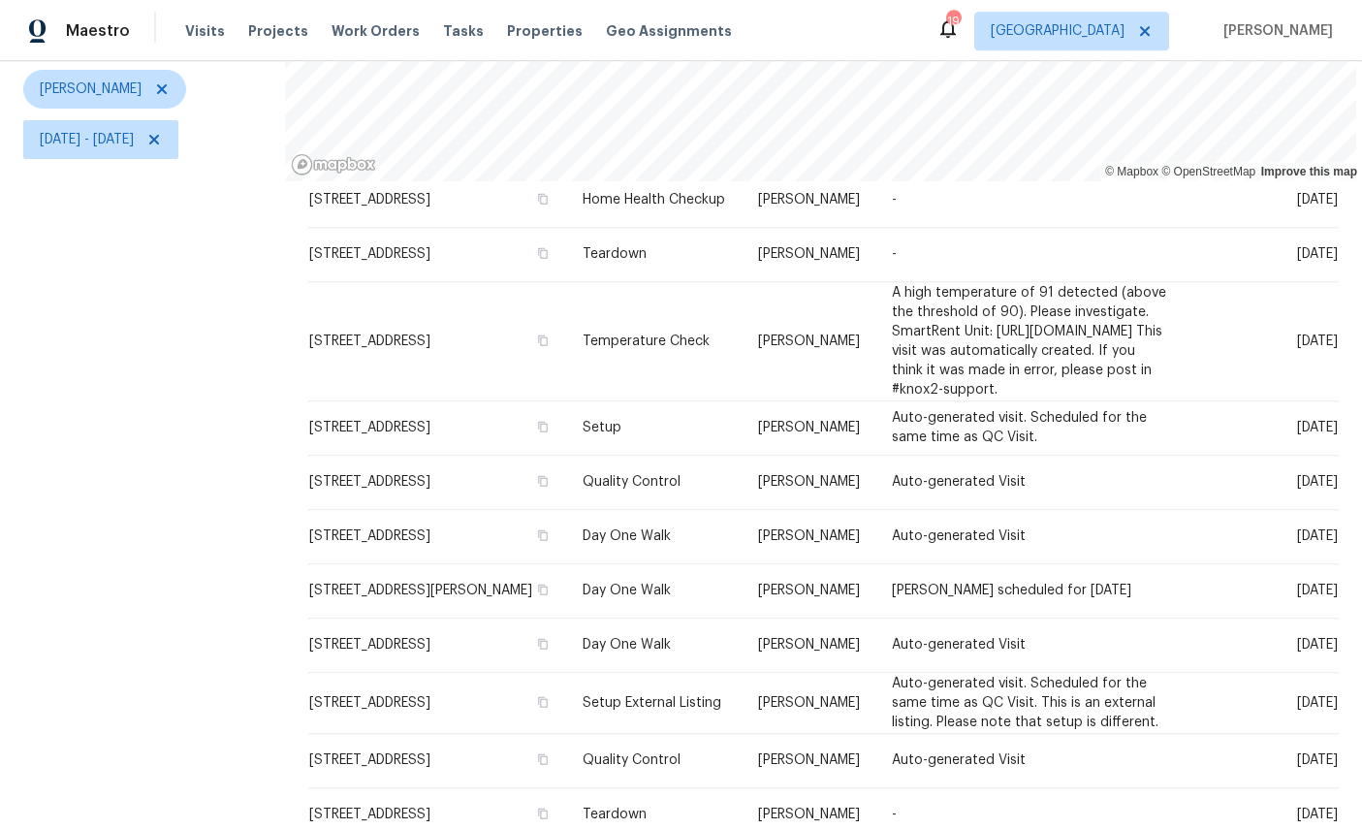
scroll to position [73, 0]
click at [0, 0] on icon at bounding box center [0, 0] width 0 height 0
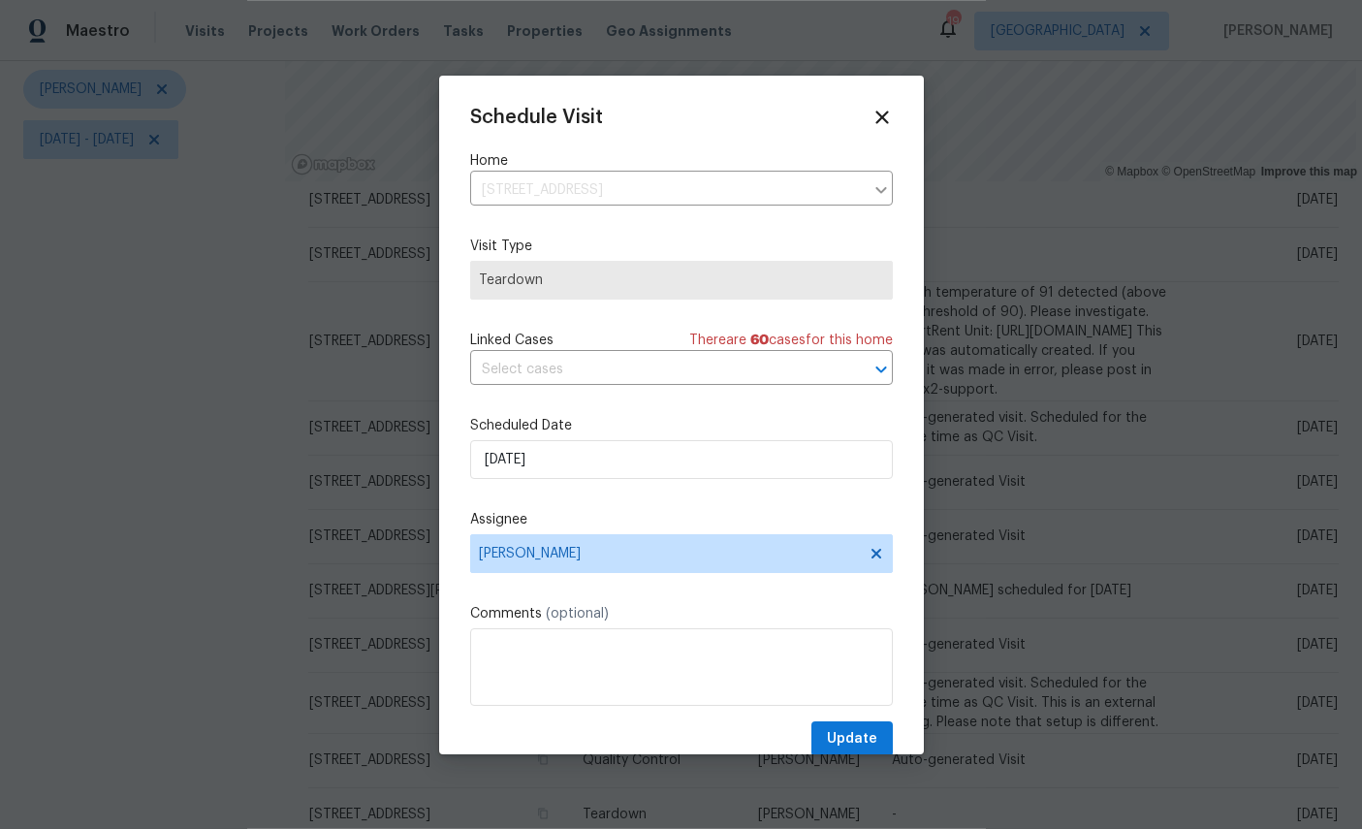
click at [896, 110] on div "Schedule Visit Home 7910 Praver Dr W, Jacksonville, FL 32217 ​ Visit Type Teard…" at bounding box center [681, 415] width 485 height 678
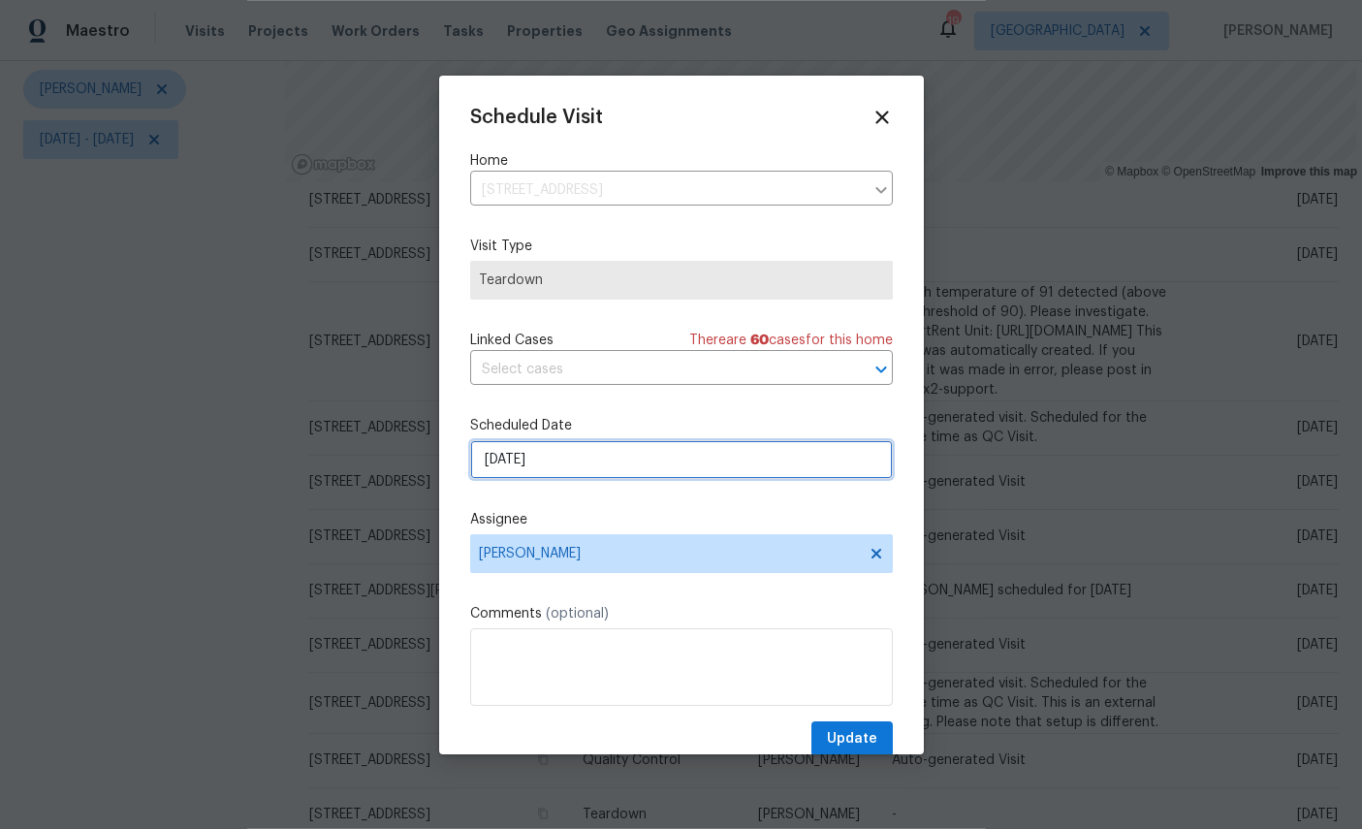
click at [610, 461] on input "10/12/2025" at bounding box center [681, 459] width 423 height 39
select select "9"
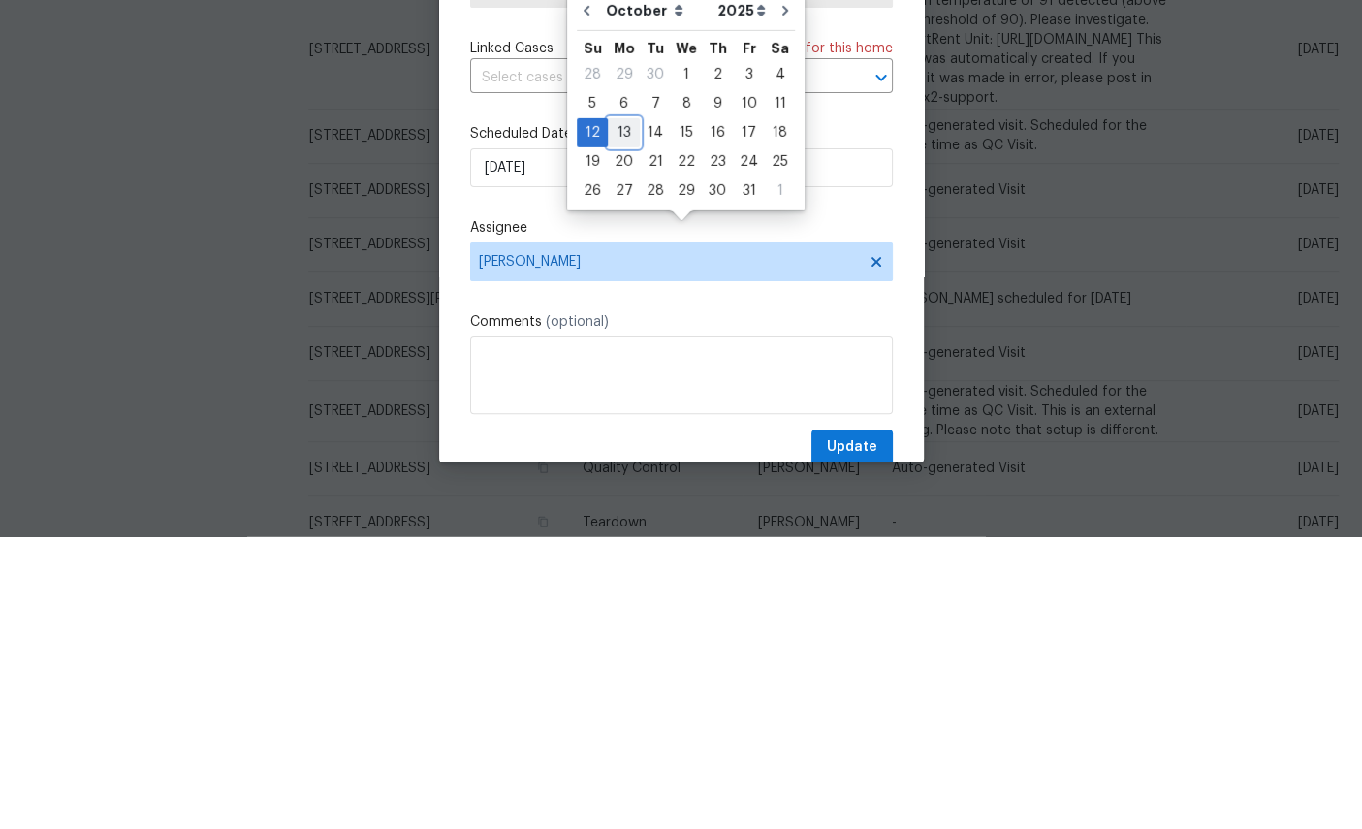
click at [630, 411] on div "13" at bounding box center [624, 424] width 32 height 27
type input "10/13/2025"
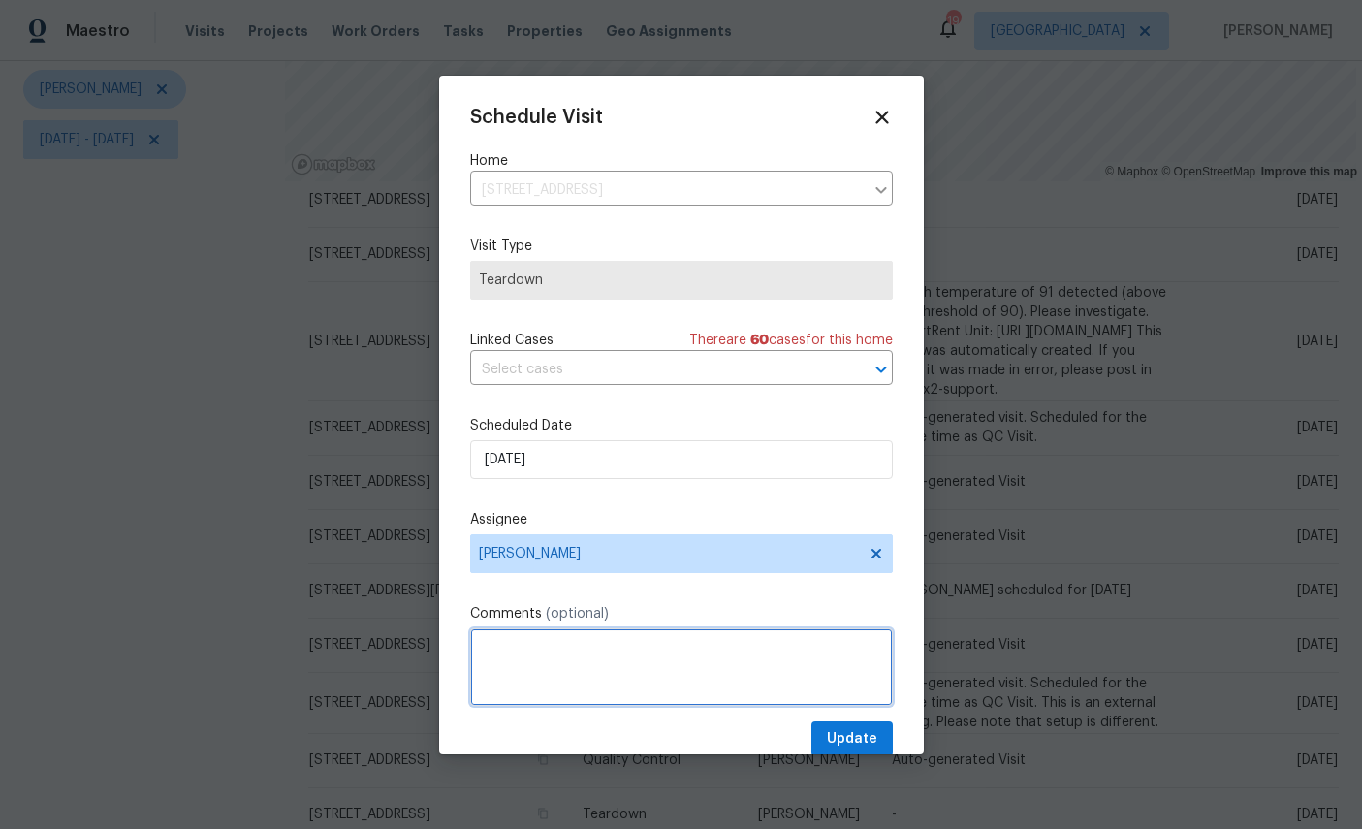
click at [668, 677] on textarea at bounding box center [681, 667] width 423 height 78
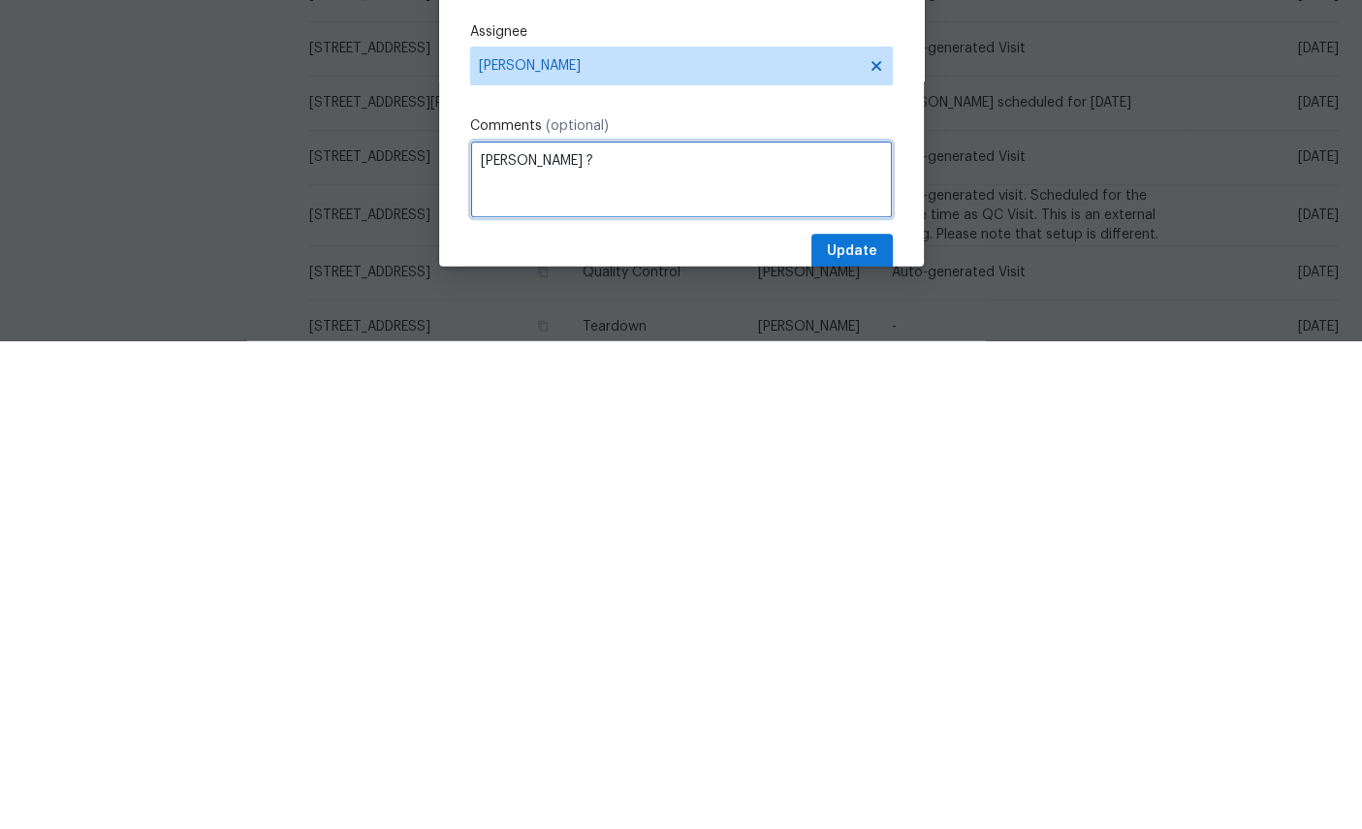
click at [843, 628] on textarea "COE ?" at bounding box center [681, 667] width 423 height 78
type textarea "COE ?"
click at [839, 727] on span "Update" at bounding box center [852, 739] width 50 height 24
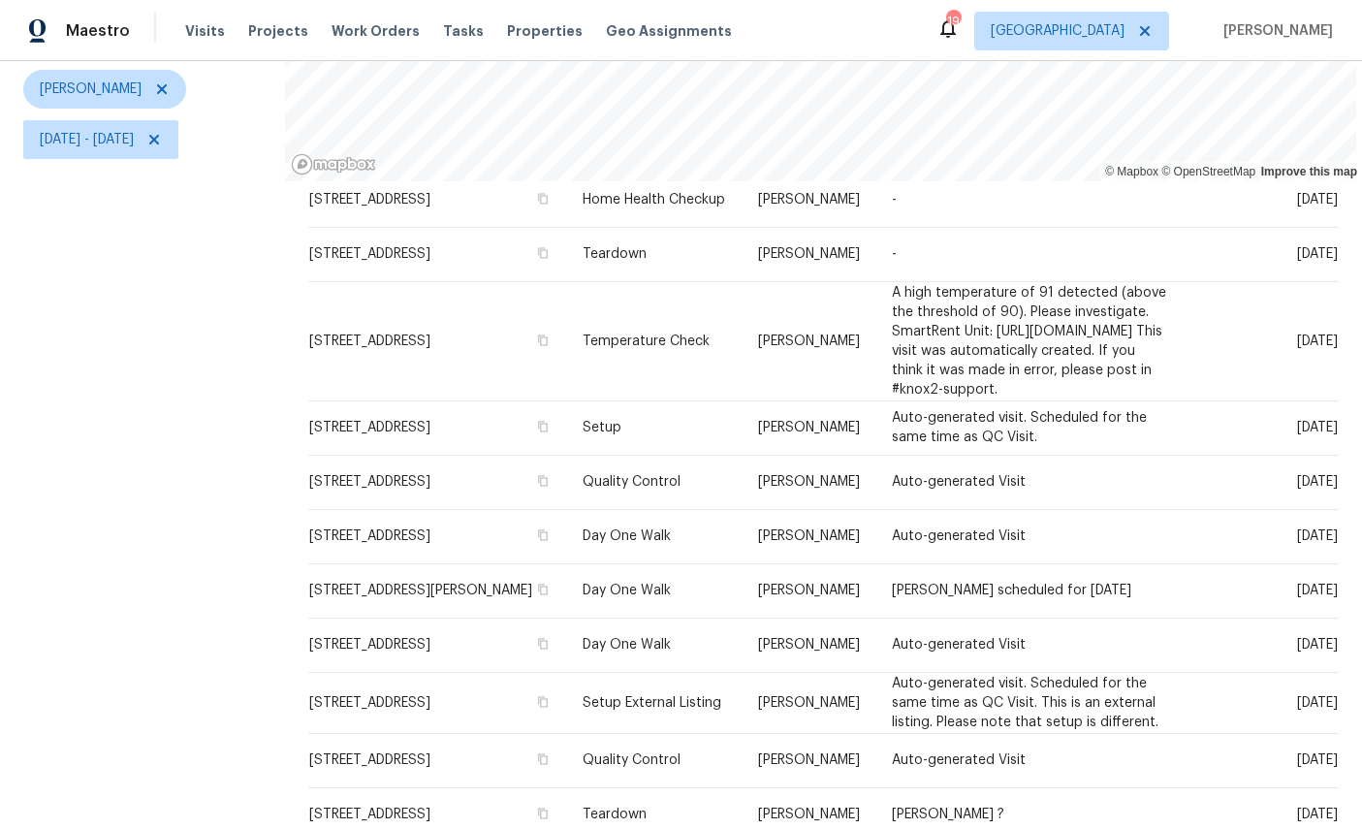
scroll to position [172, 0]
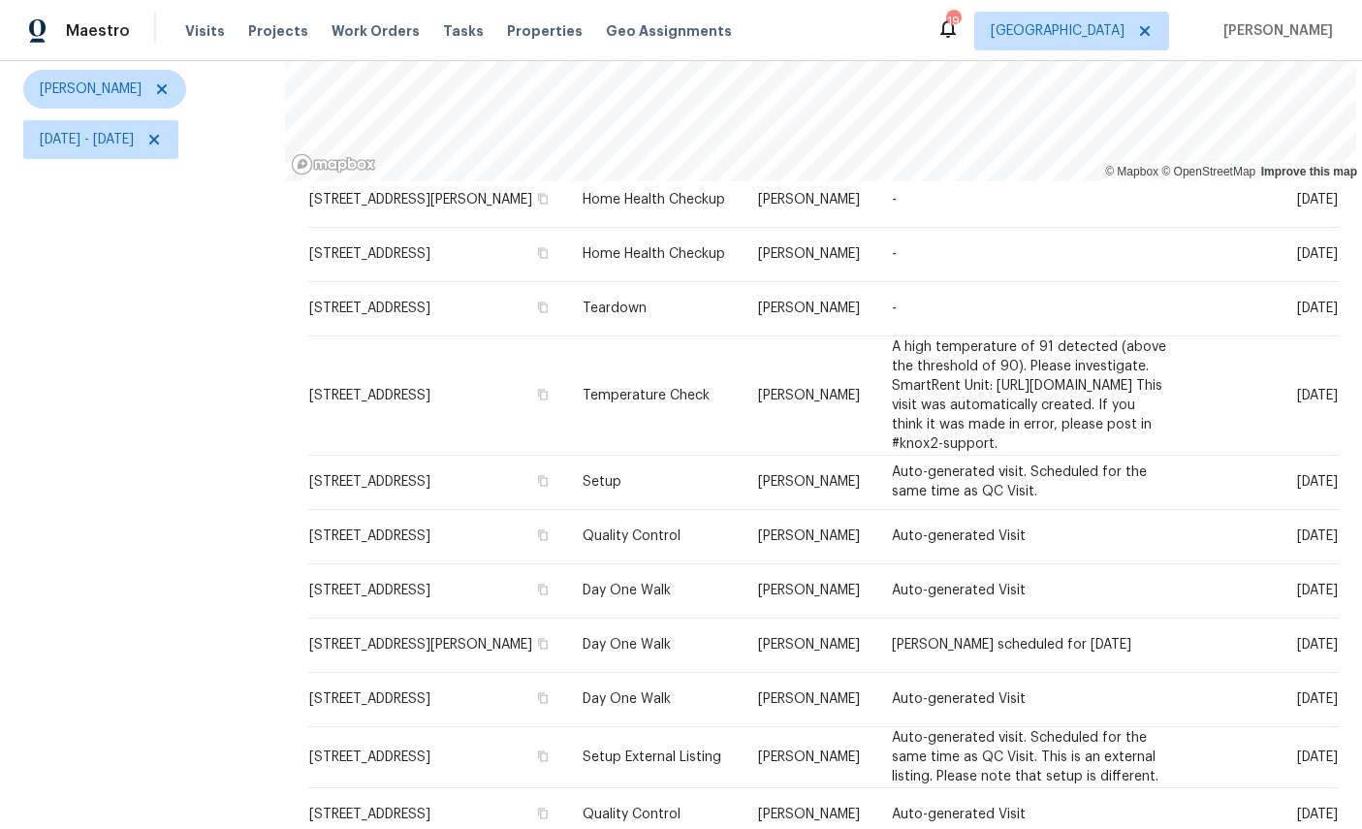
click at [0, 0] on icon at bounding box center [0, 0] width 0 height 0
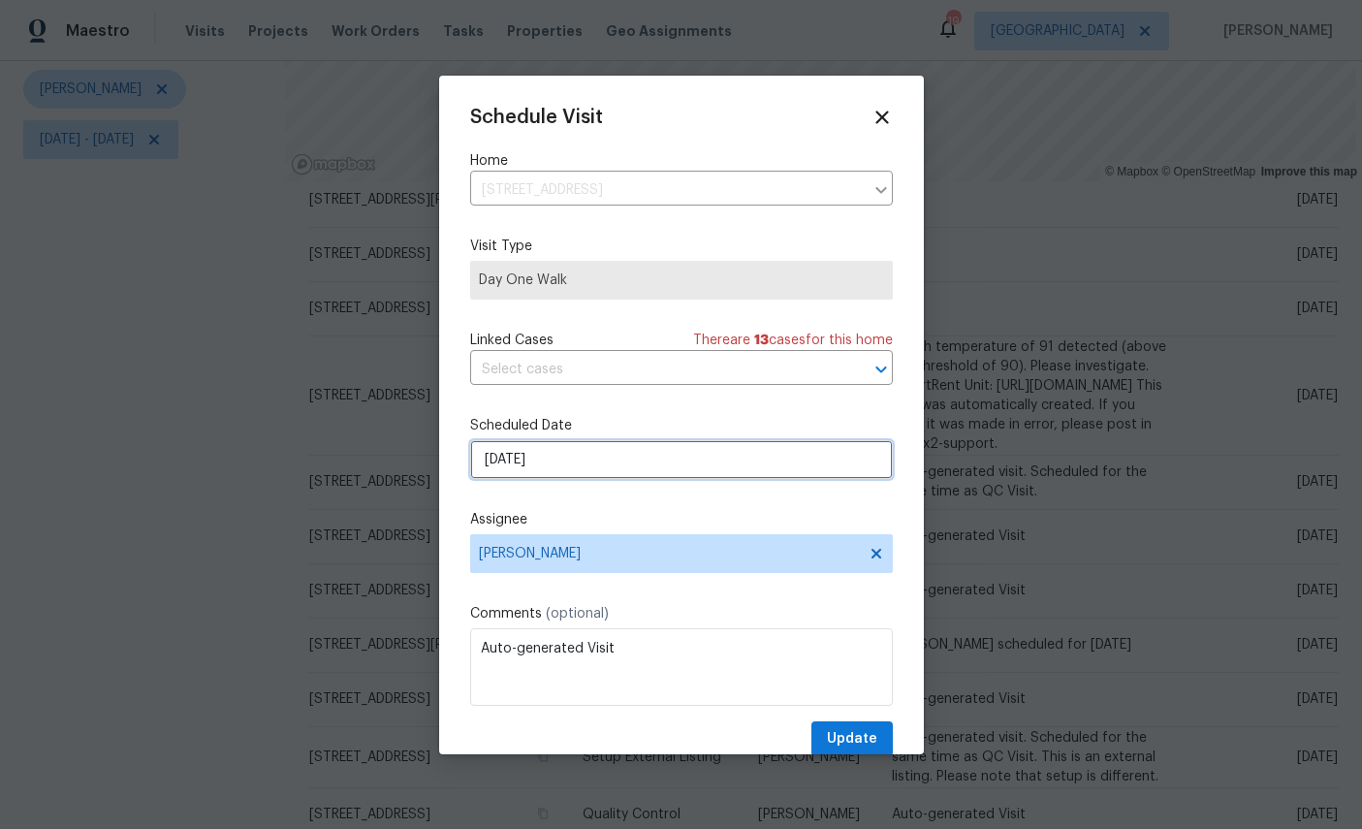
click at [610, 460] on input "10/3/2025" at bounding box center [681, 459] width 423 height 39
select select "9"
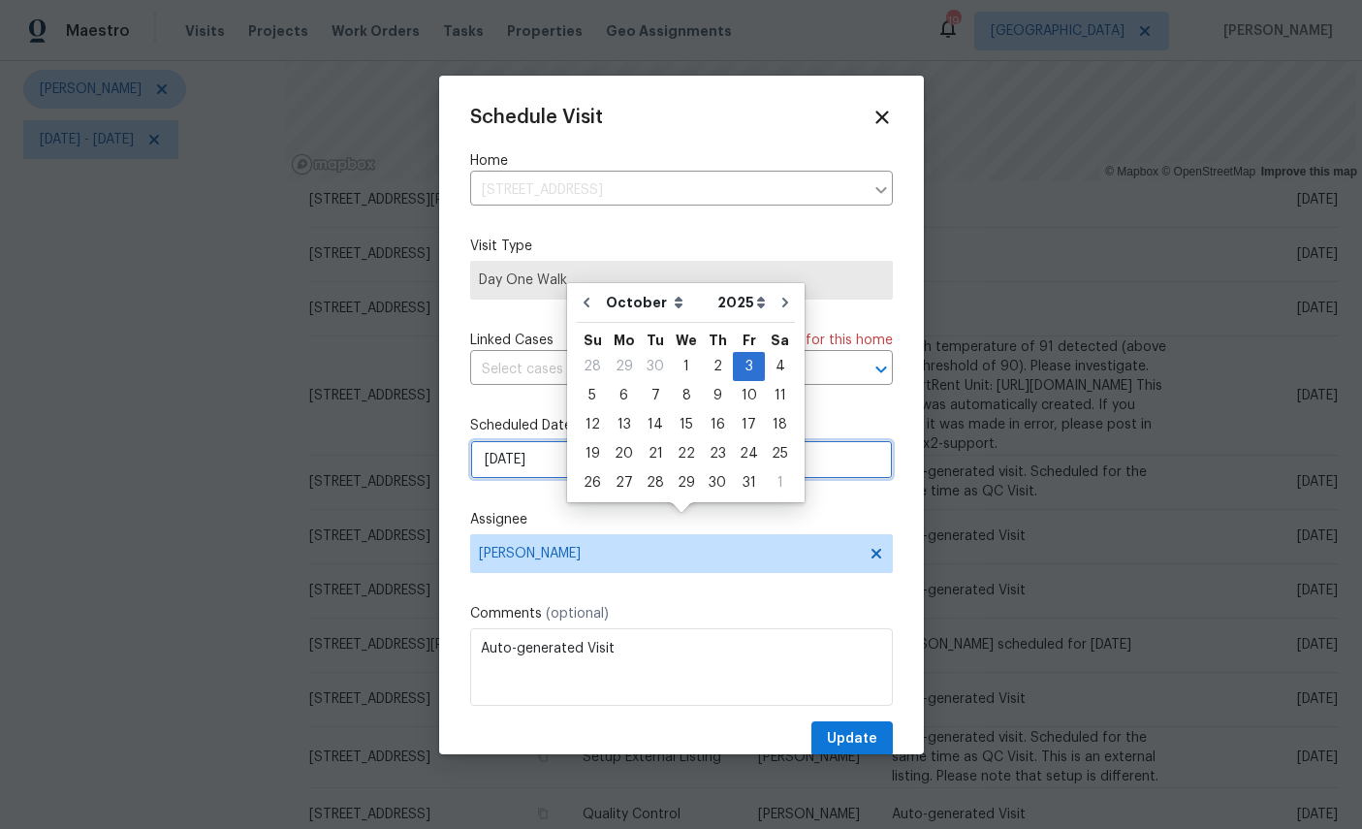
scroll to position [73, 0]
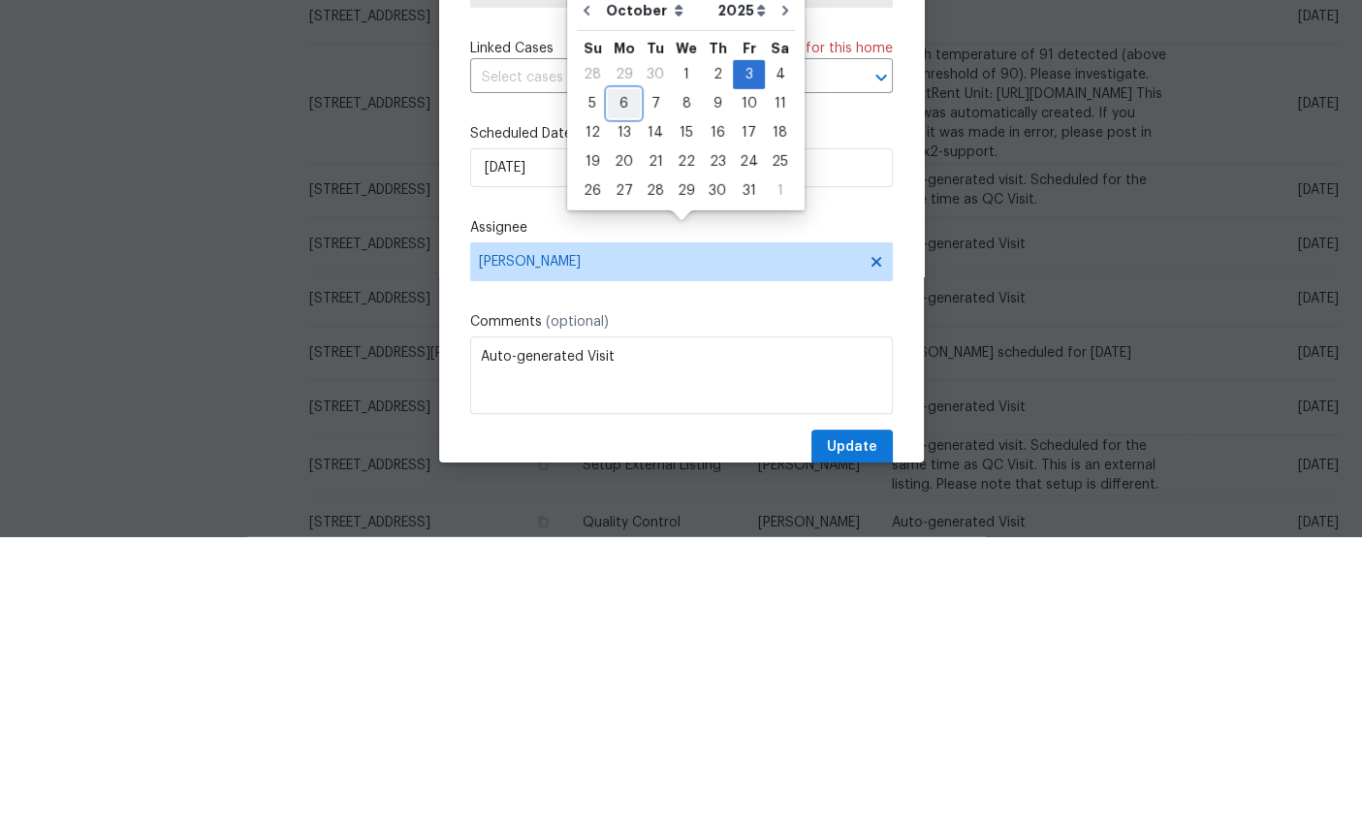
click at [620, 382] on div "6" at bounding box center [624, 395] width 32 height 27
type input "10/6/2025"
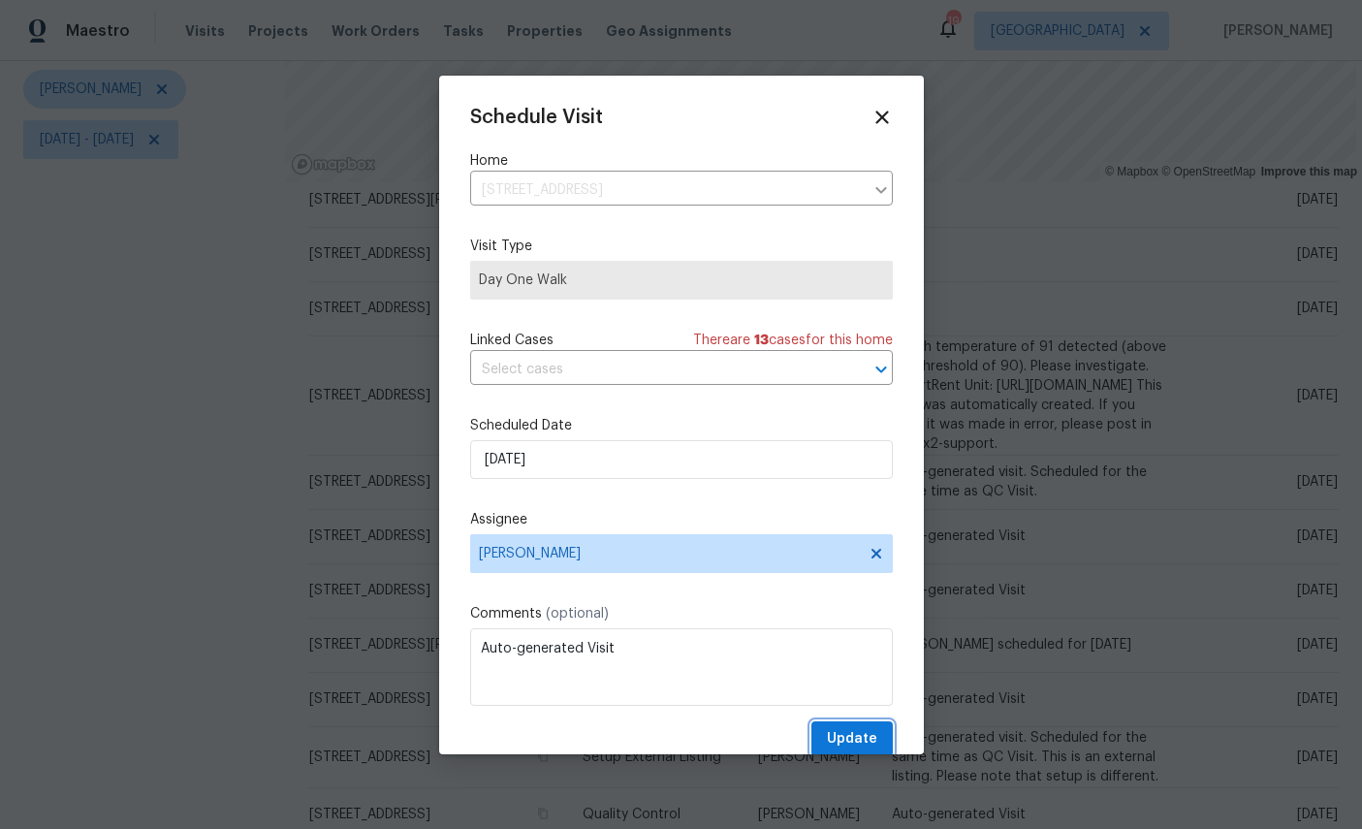
click at [858, 738] on span "Update" at bounding box center [852, 739] width 50 height 24
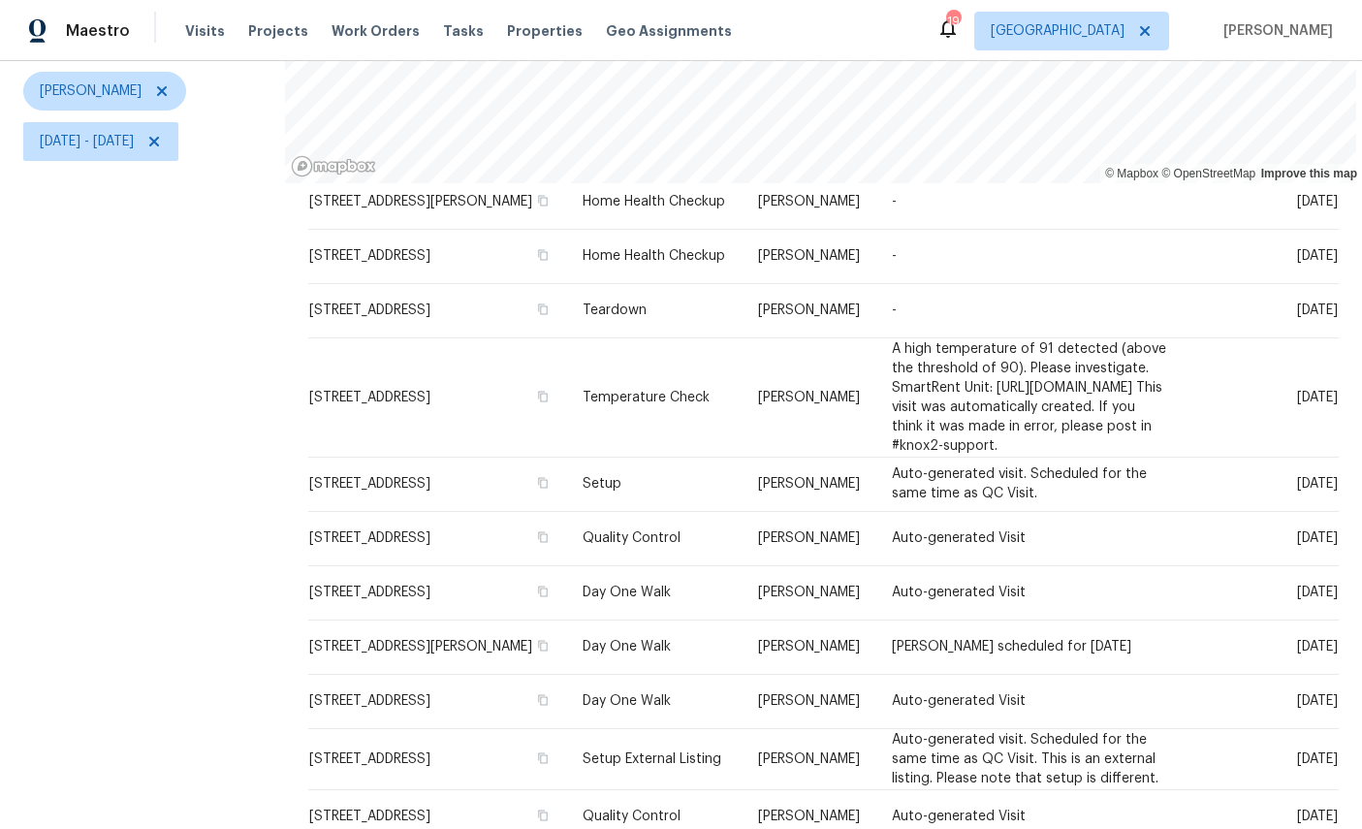
click at [0, 0] on icon at bounding box center [0, 0] width 0 height 0
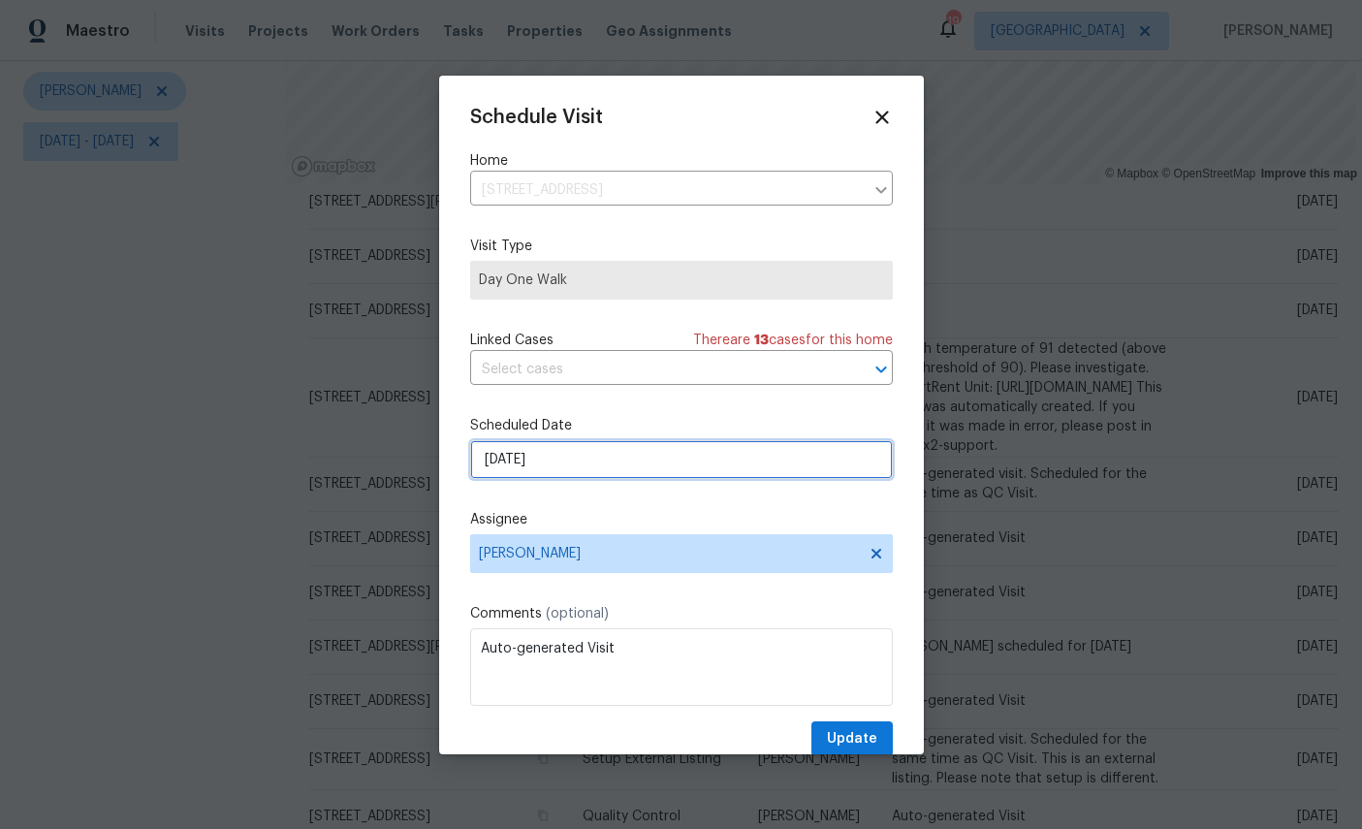
click at [611, 456] on input "10/6/2025" at bounding box center [681, 459] width 423 height 39
select select "9"
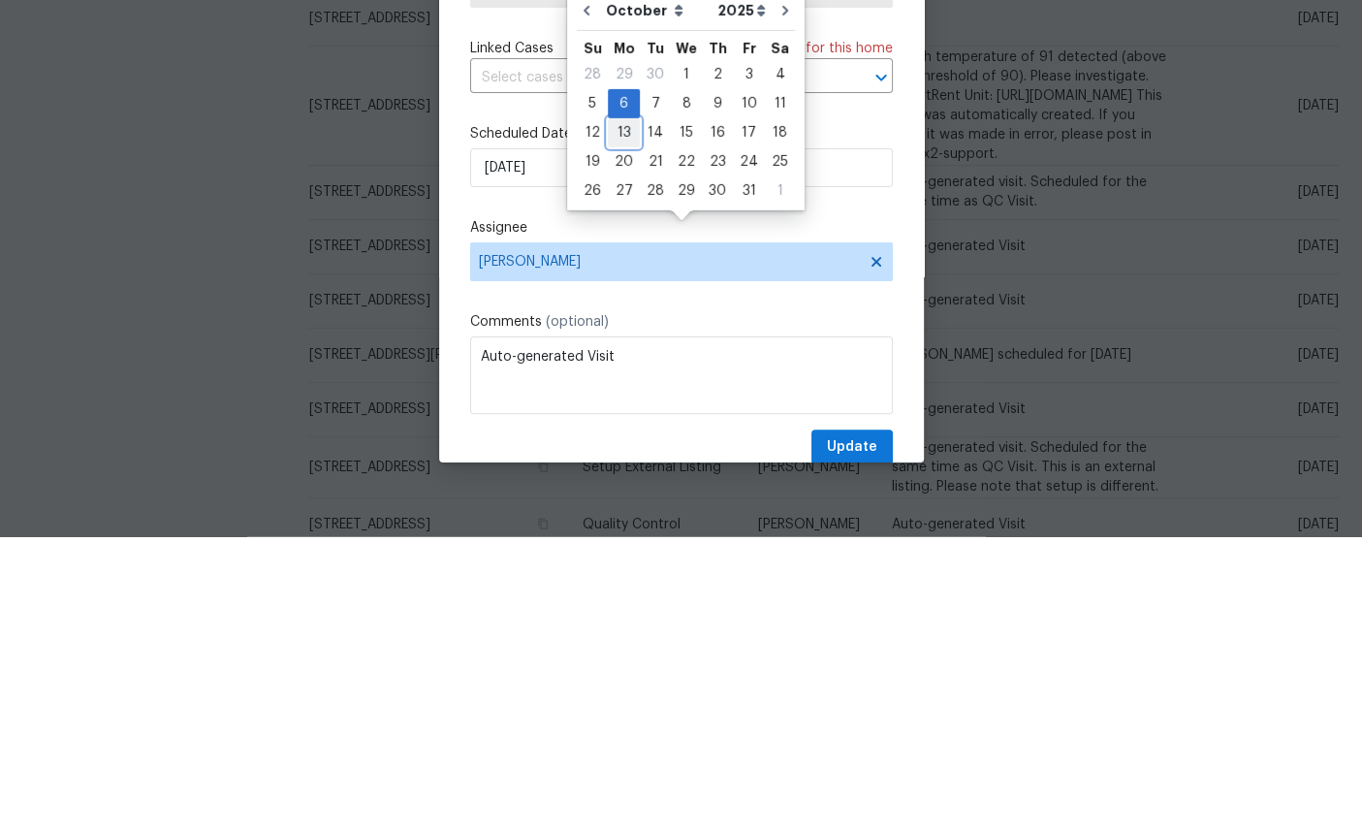
click at [625, 411] on div "13" at bounding box center [624, 424] width 32 height 27
type input "10/13/2025"
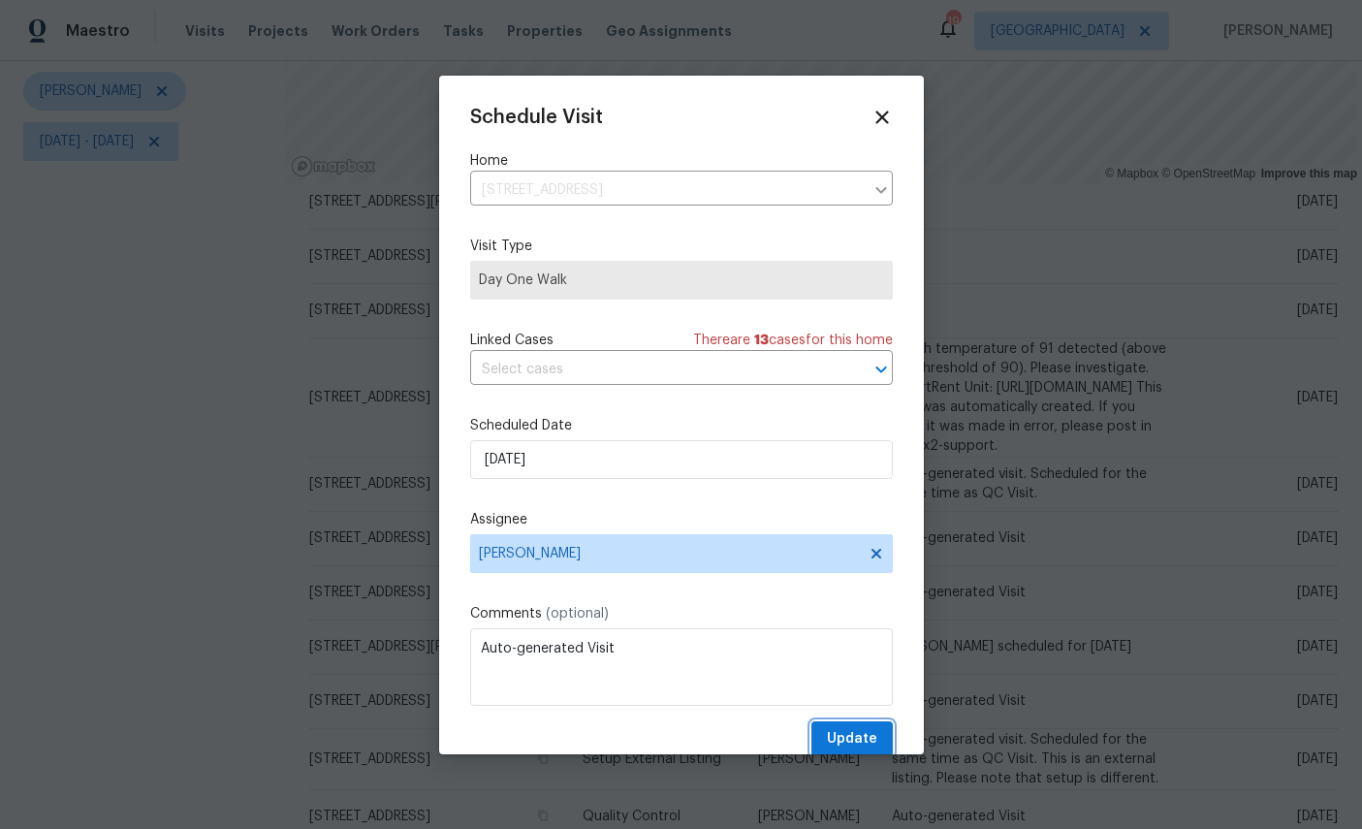
click at [861, 728] on button "Update" at bounding box center [851, 739] width 81 height 36
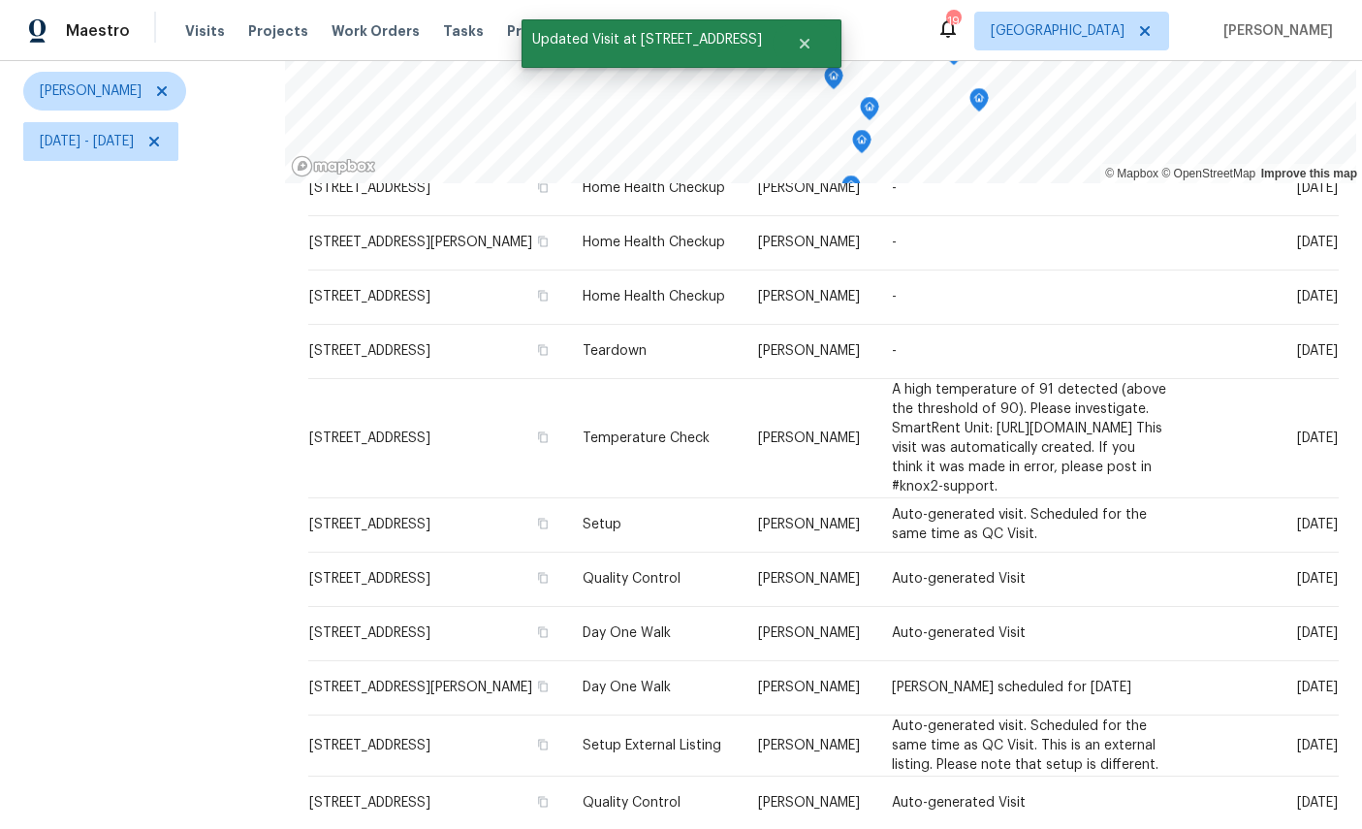
scroll to position [117, 0]
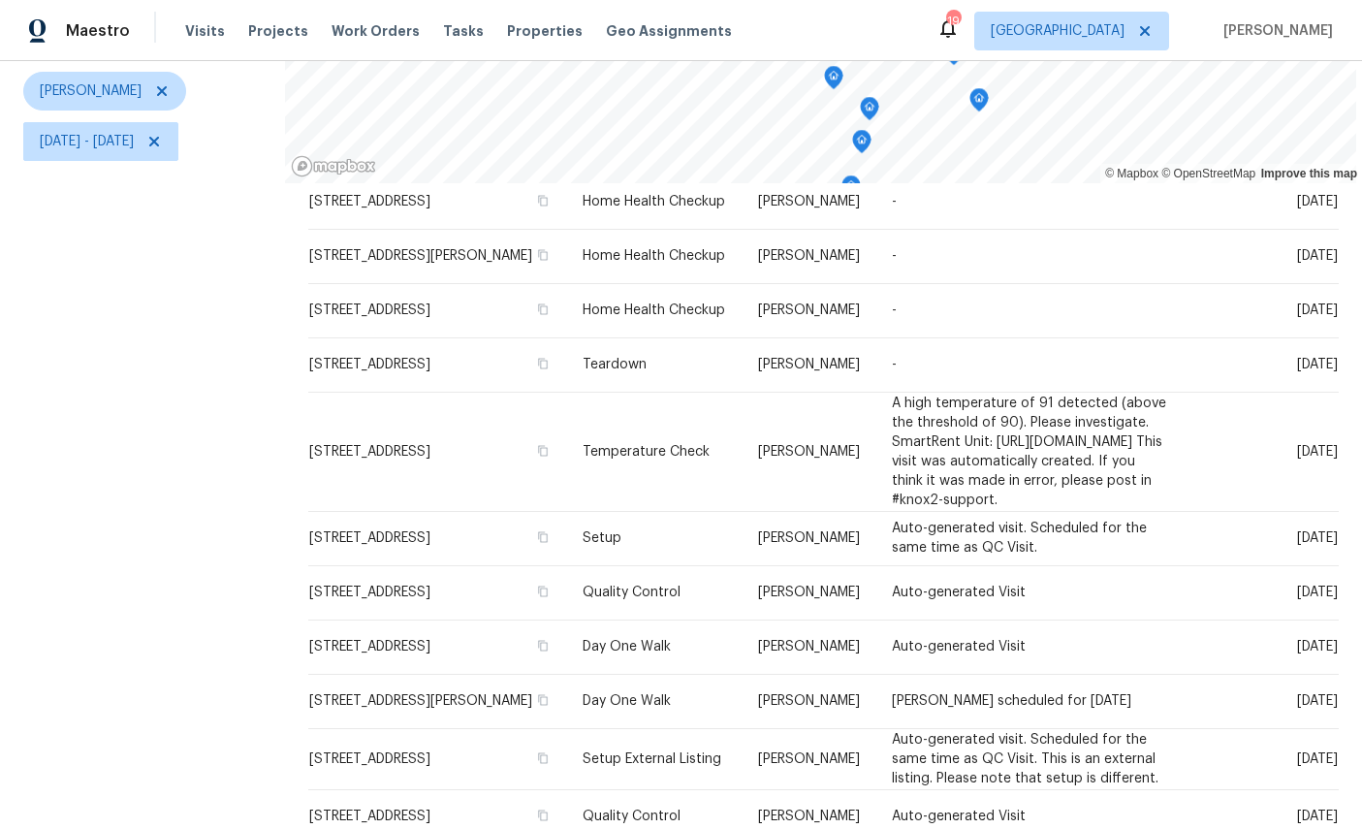
click at [127, 633] on div "Filters Reset ​ Type William Sparks Mon, Sep 22 - Sun, Oct 12" at bounding box center [142, 369] width 285 height 954
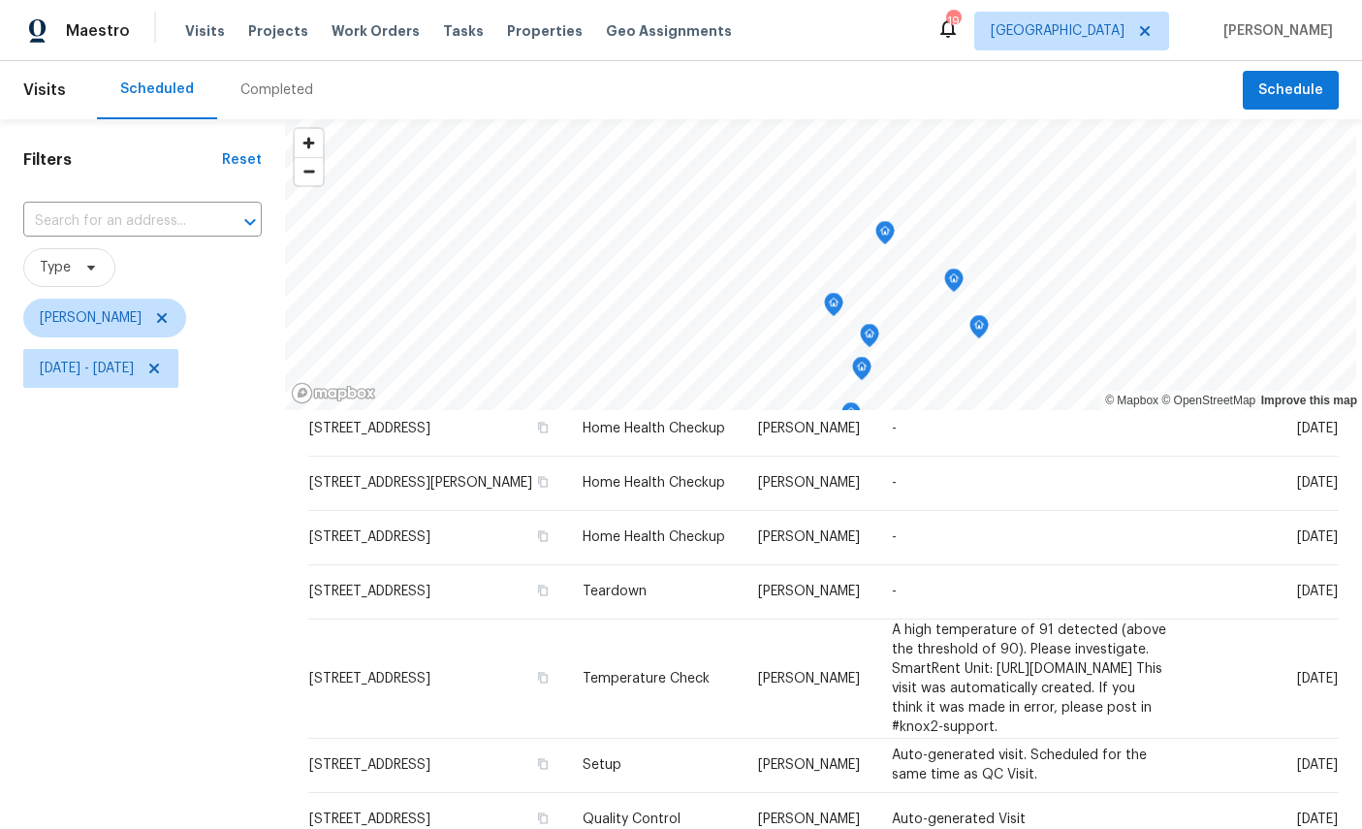
scroll to position [0, 0]
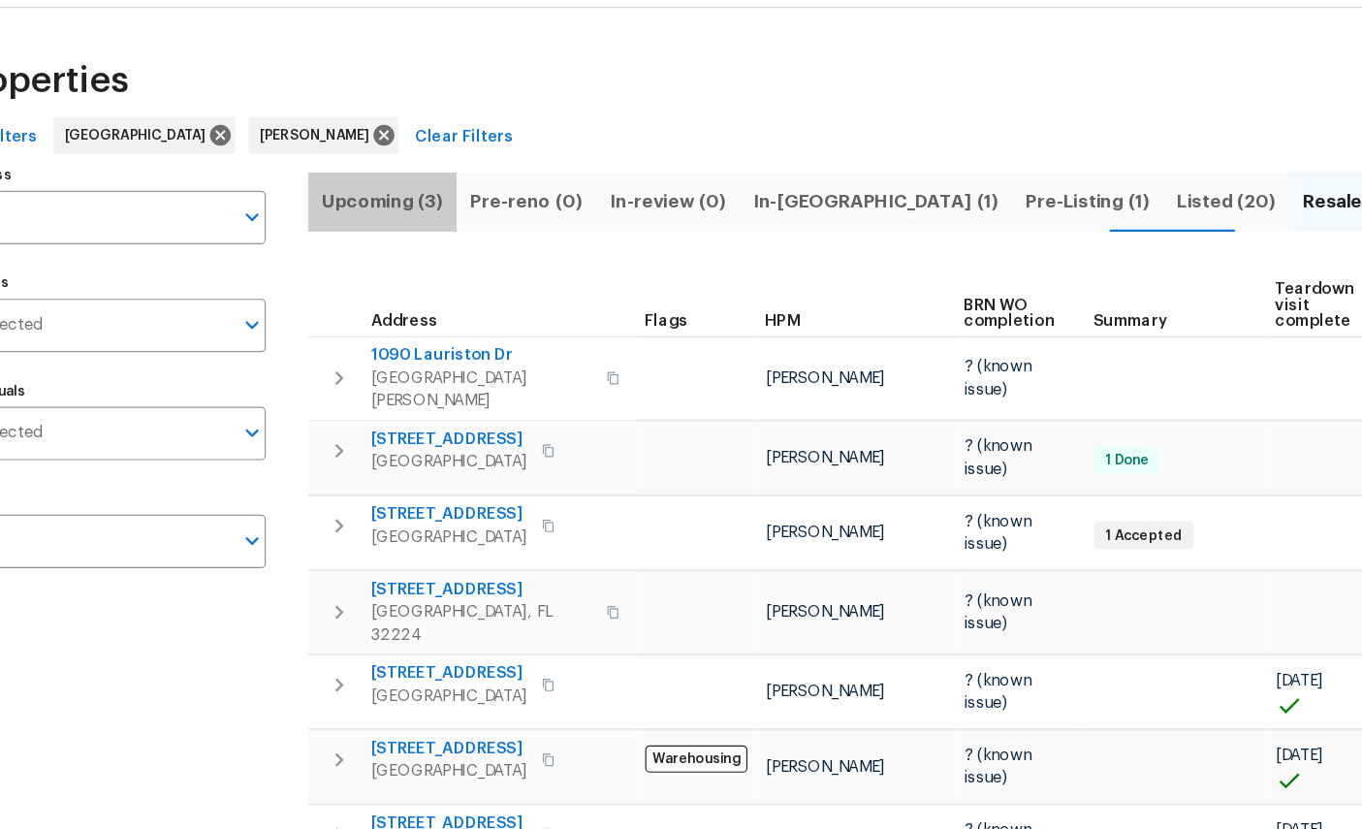
click at [357, 213] on span "Upcoming (3)" at bounding box center [409, 226] width 104 height 27
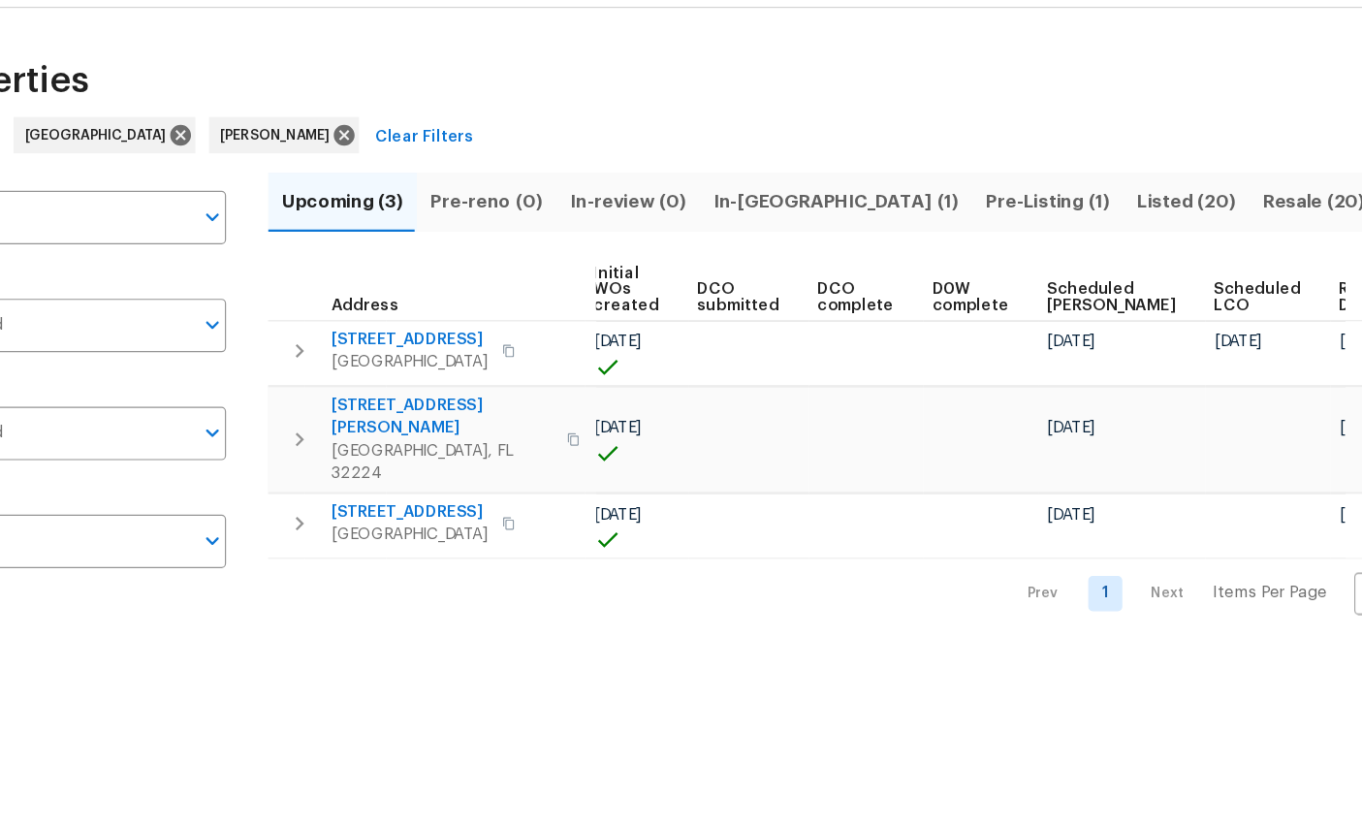
scroll to position [0, 248]
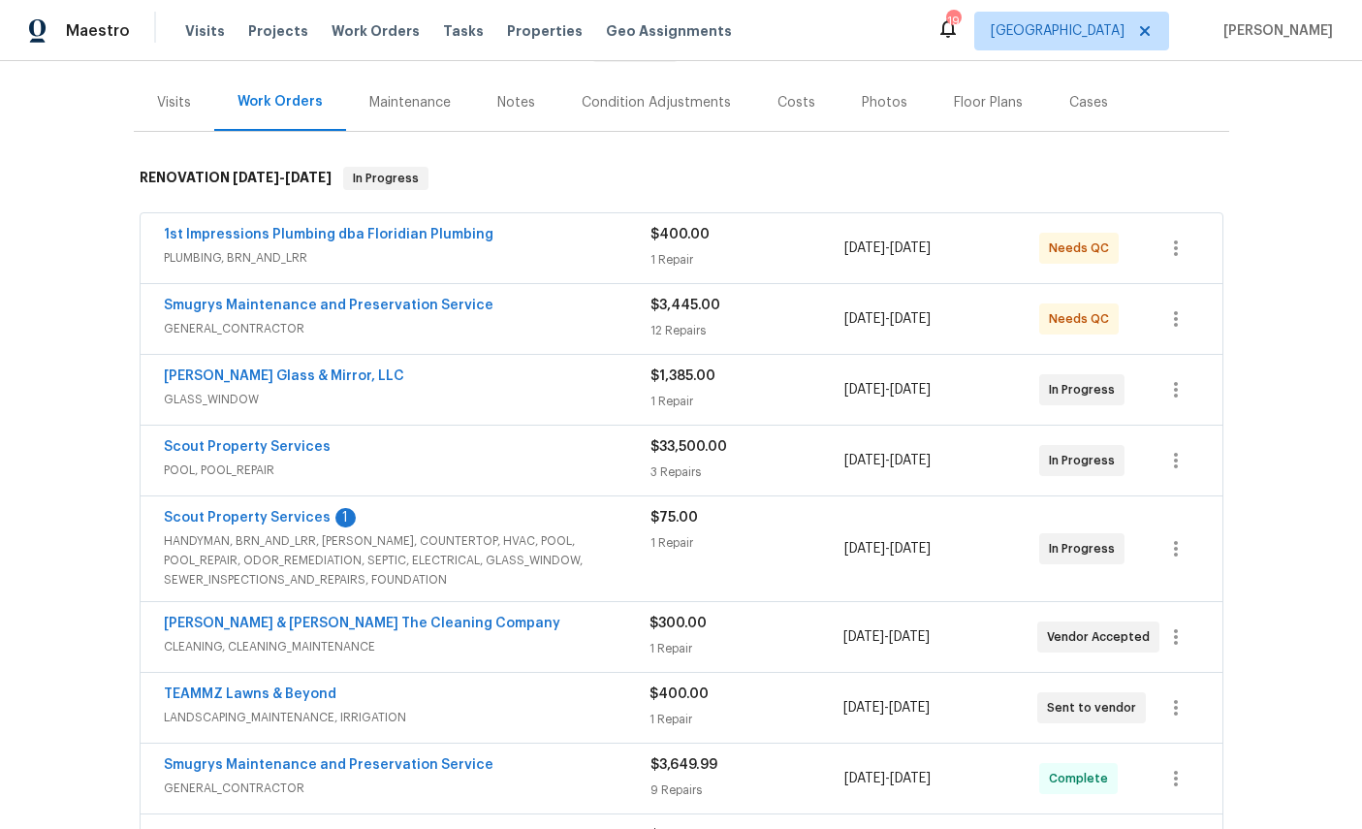
scroll to position [320, 0]
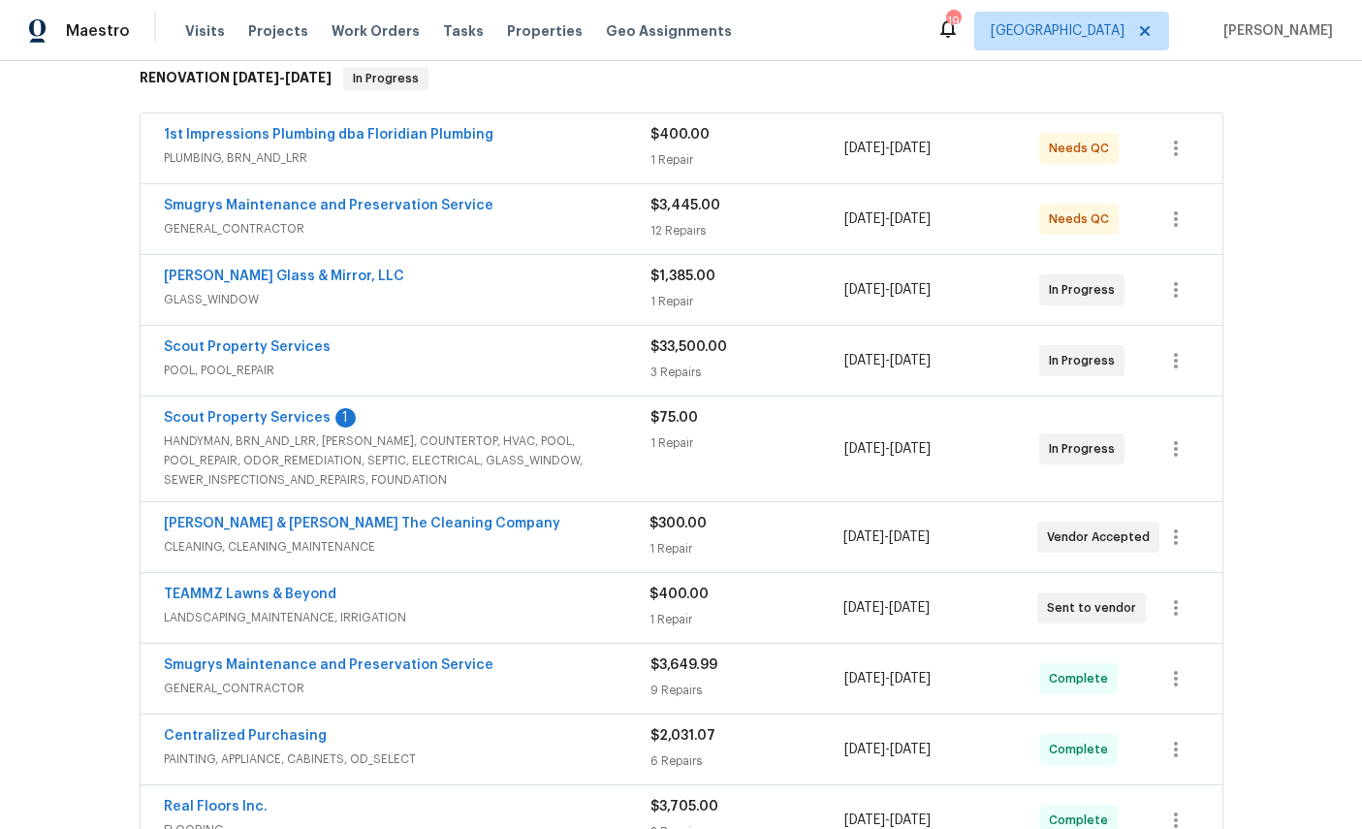
click at [189, 420] on link "Scout Property Services" at bounding box center [247, 418] width 167 height 14
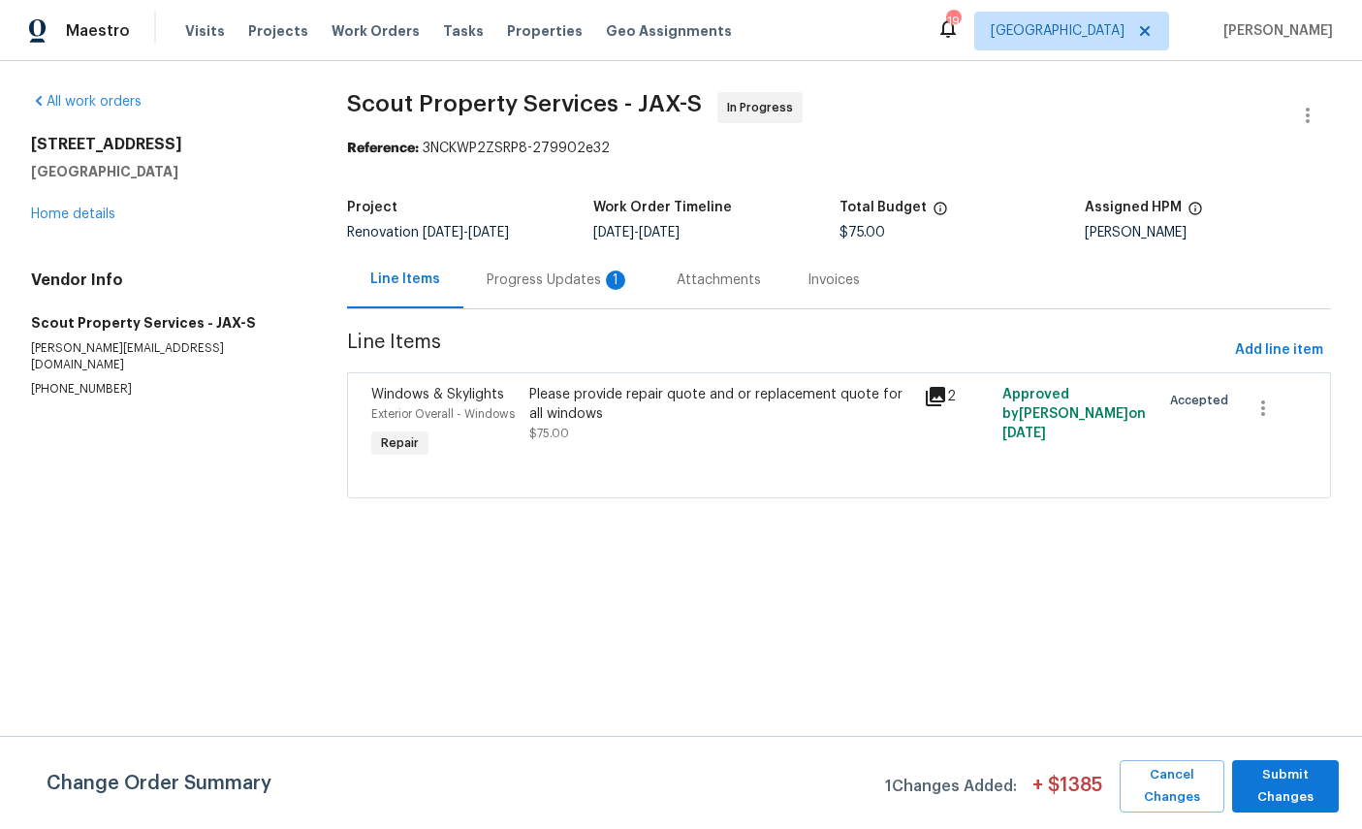
click at [522, 286] on div "Progress Updates 1" at bounding box center [557, 279] width 143 height 19
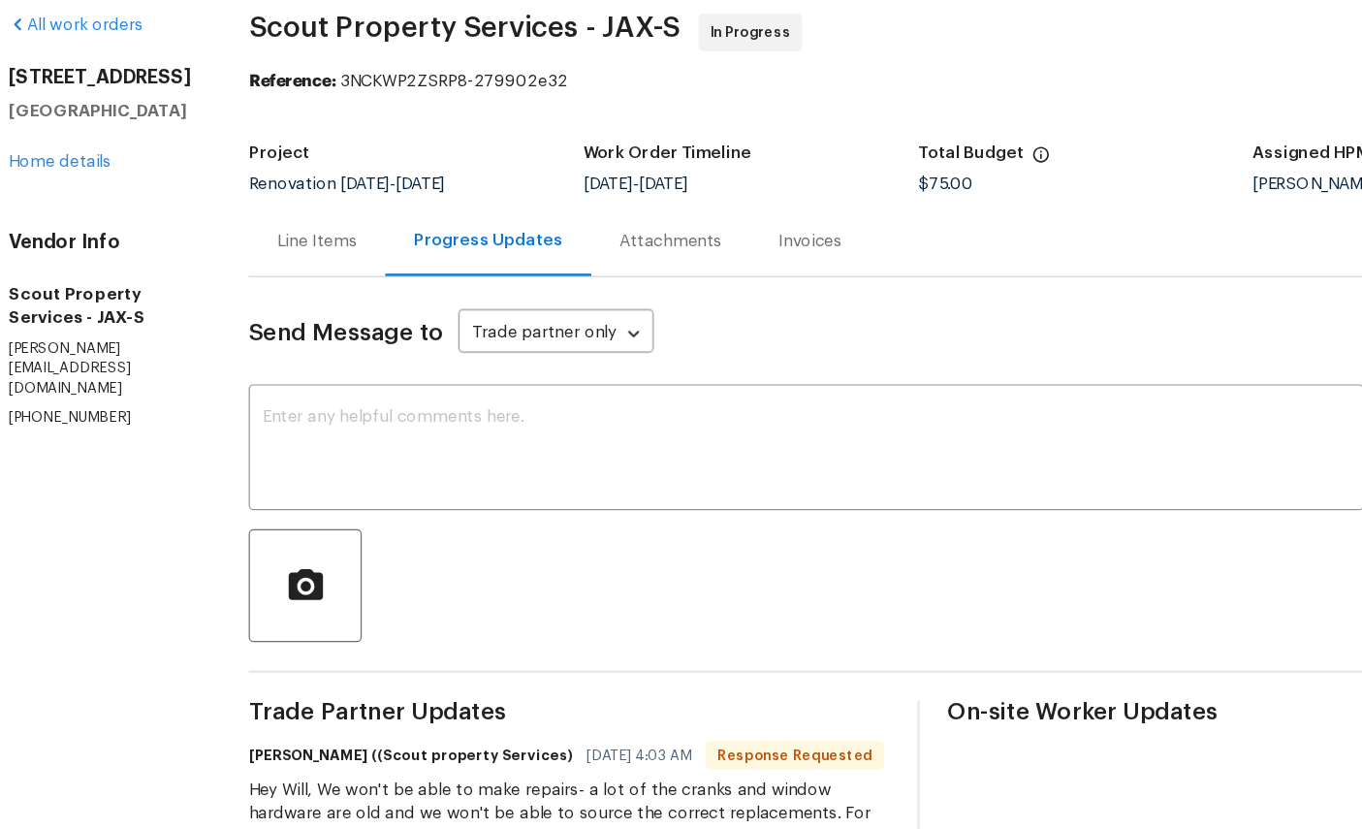
scroll to position [46, 0]
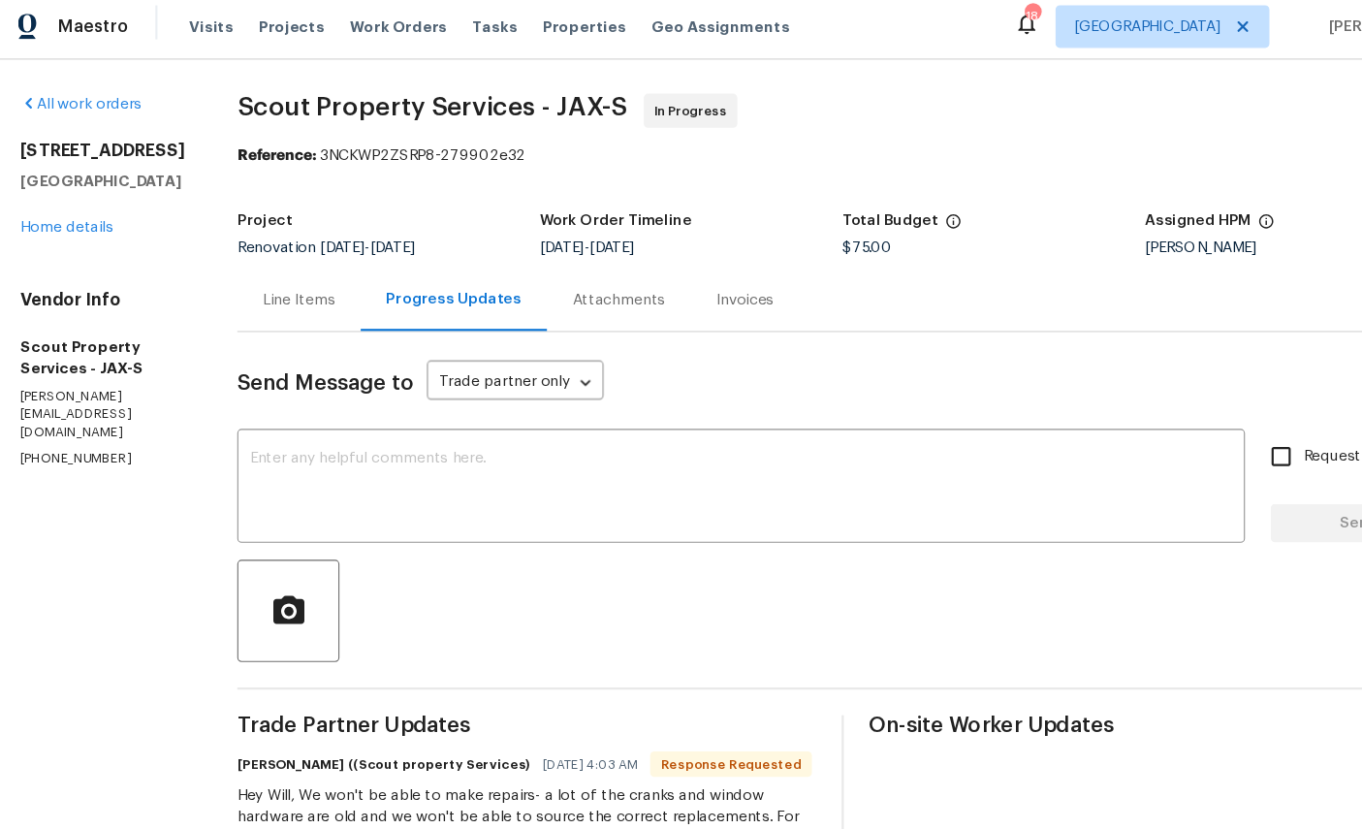
click at [477, 418] on textarea at bounding box center [687, 452] width 894 height 68
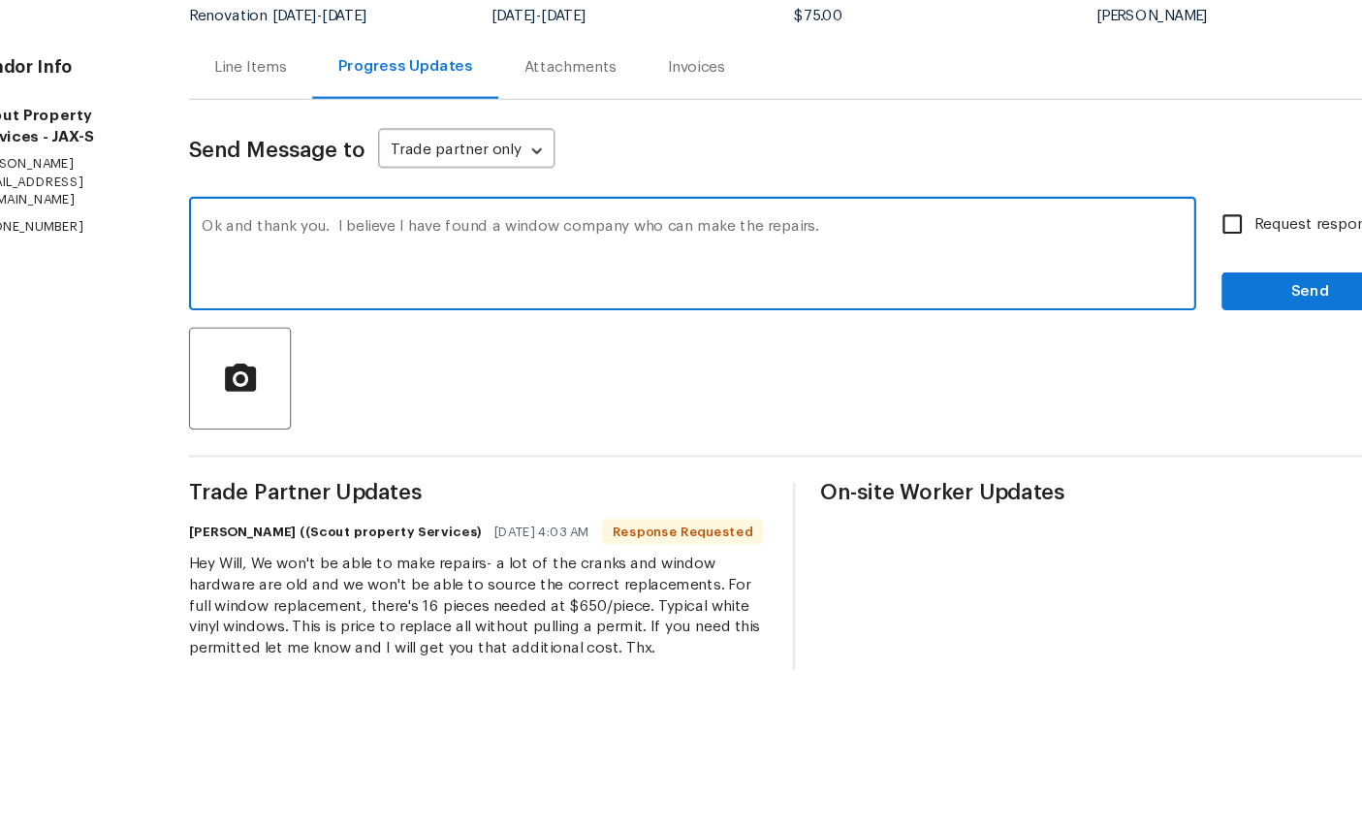
type textarea "Ok and thank you. I believe I have found a window company who can make the repa…"
click at [1185, 472] on span "Send" at bounding box center [1250, 484] width 130 height 24
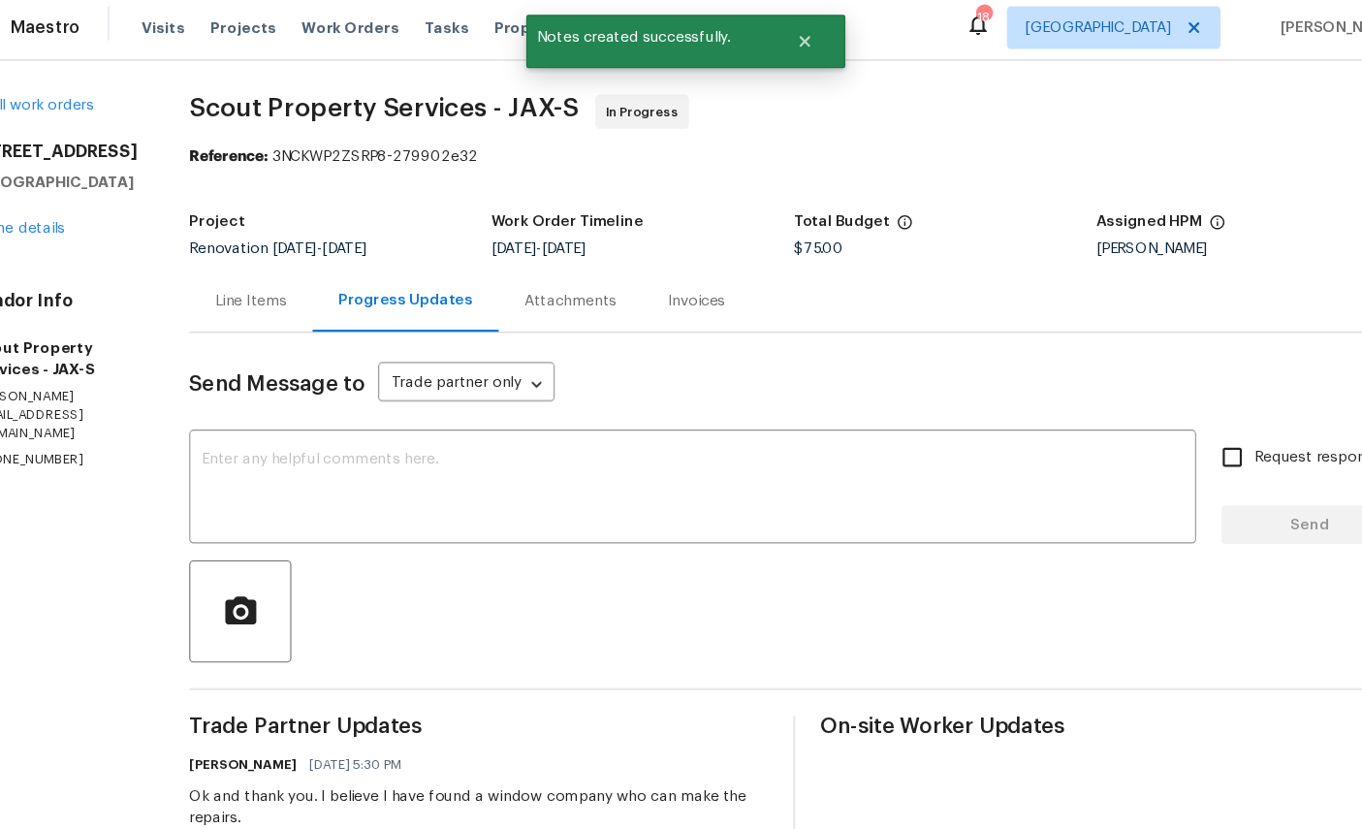
click at [44, 221] on link "Home details" at bounding box center [73, 214] width 84 height 14
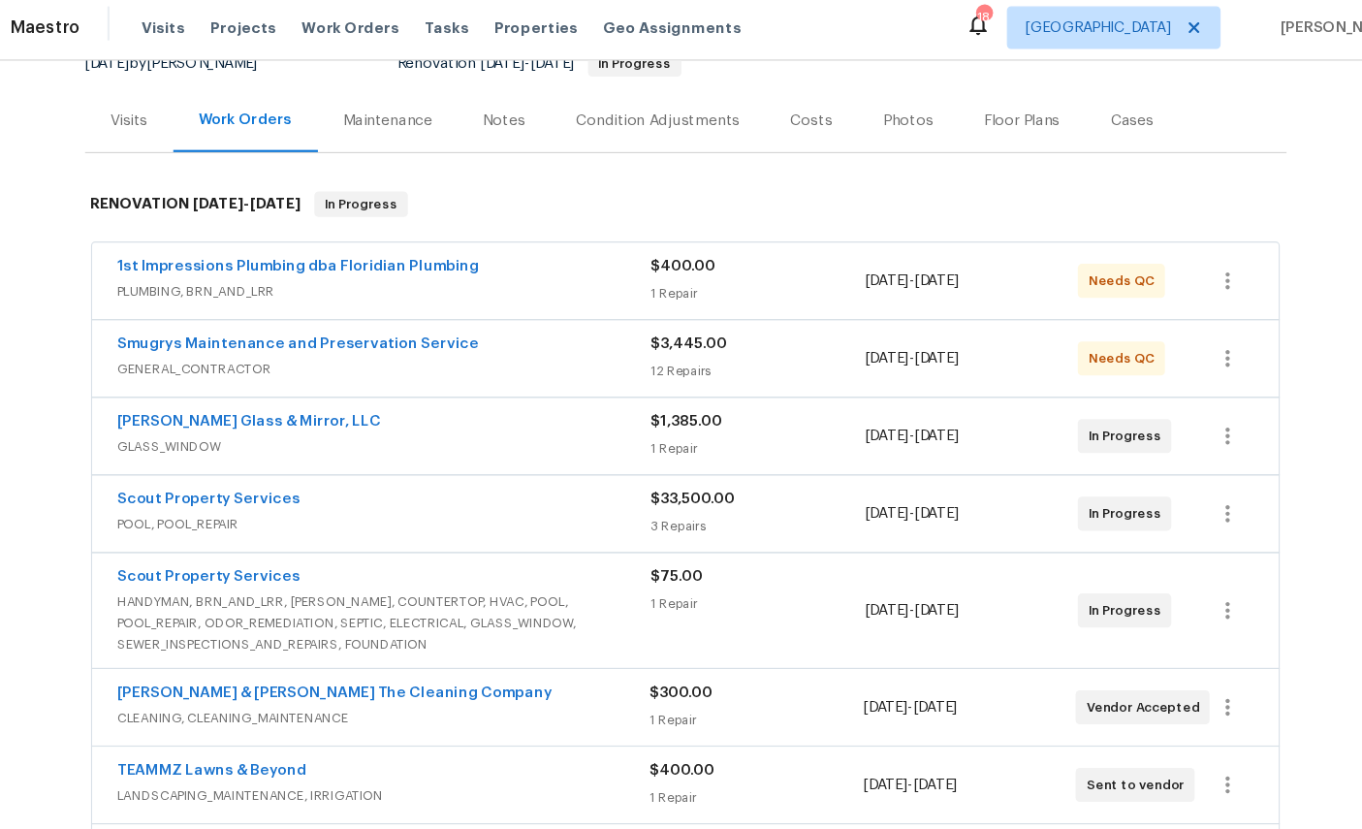
scroll to position [204, 0]
click at [164, 314] on link "Smugrys Maintenance and Preservation Service" at bounding box center [328, 321] width 329 height 14
